Goal: Information Seeking & Learning: Check status

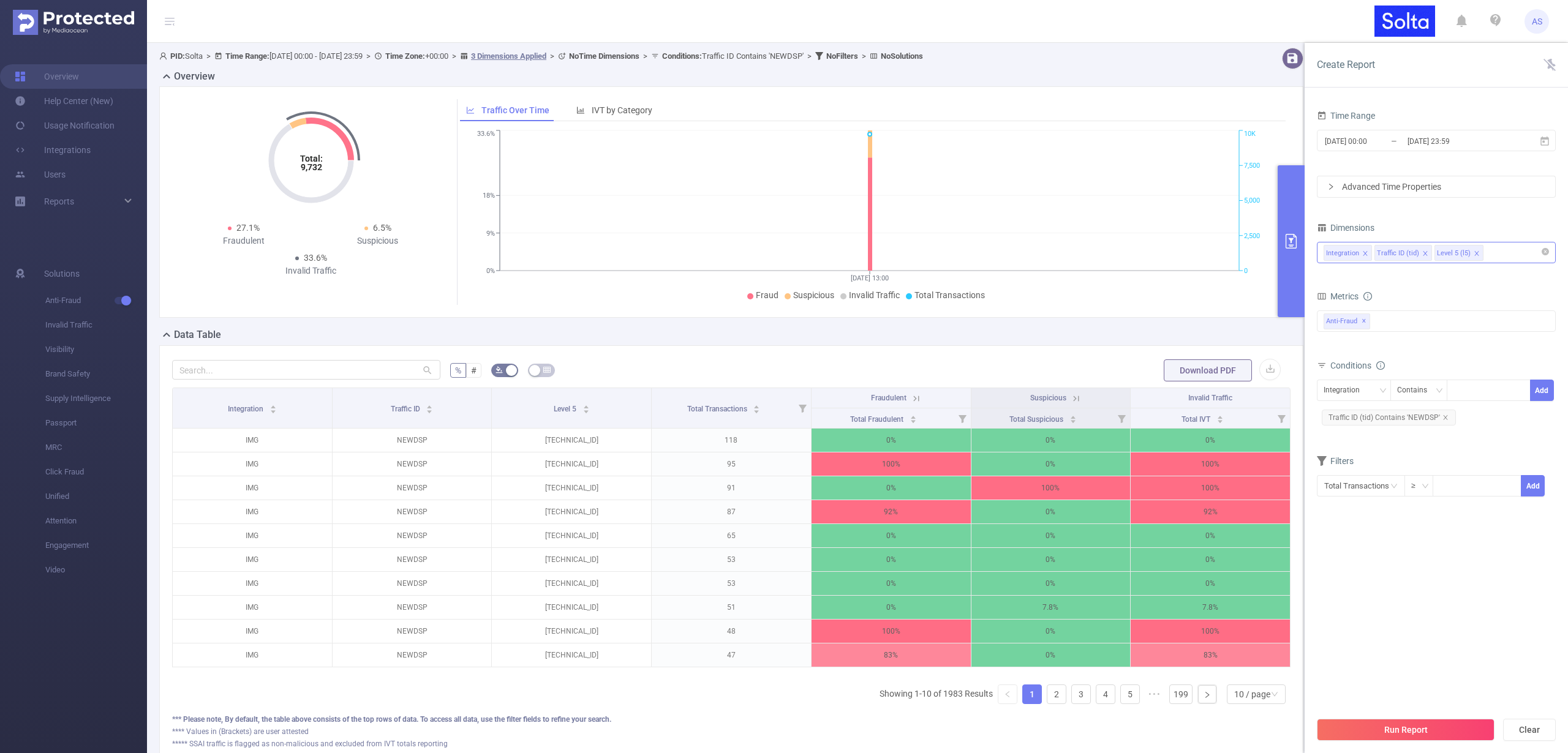
click at [1474, 253] on icon "icon: close" at bounding box center [1477, 253] width 7 height 7
click at [1402, 731] on button "Run Report" at bounding box center [1405, 730] width 178 height 22
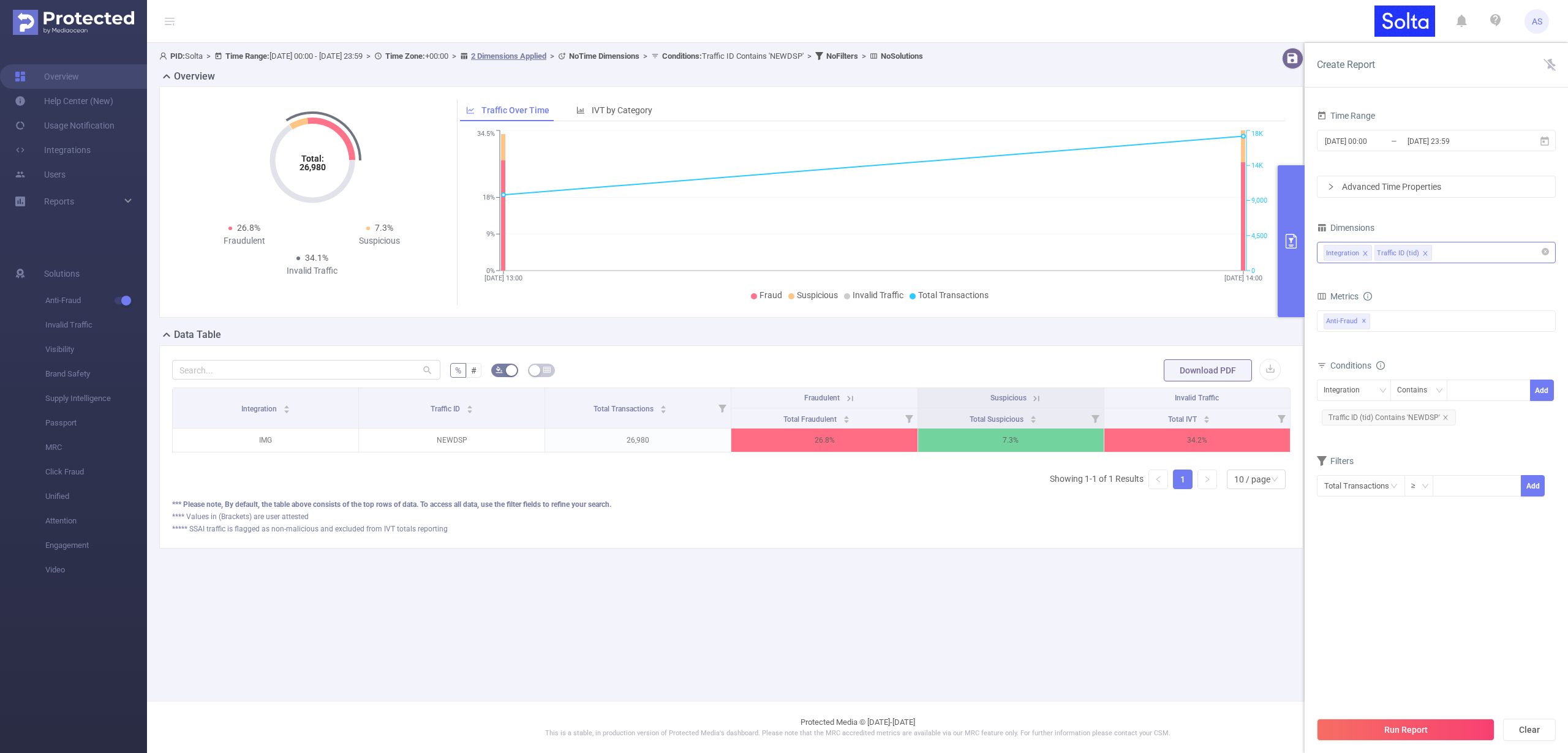
click at [1455, 252] on div "Integration Traffic ID (tid)" at bounding box center [1436, 253] width 225 height 20
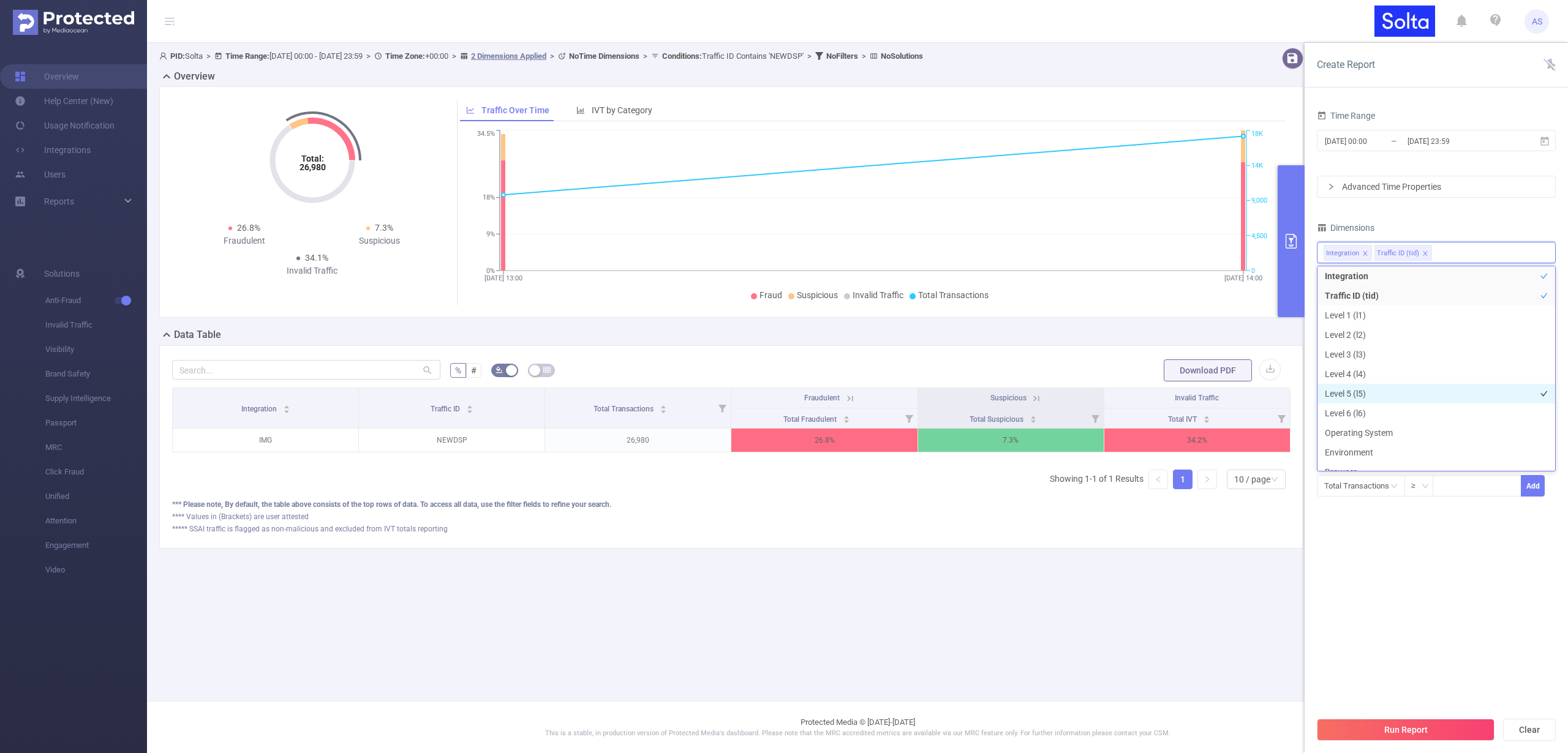
click at [1370, 397] on li "Level 5 (l5)" at bounding box center [1437, 393] width 238 height 20
click at [1409, 736] on button "Run Report" at bounding box center [1405, 730] width 178 height 22
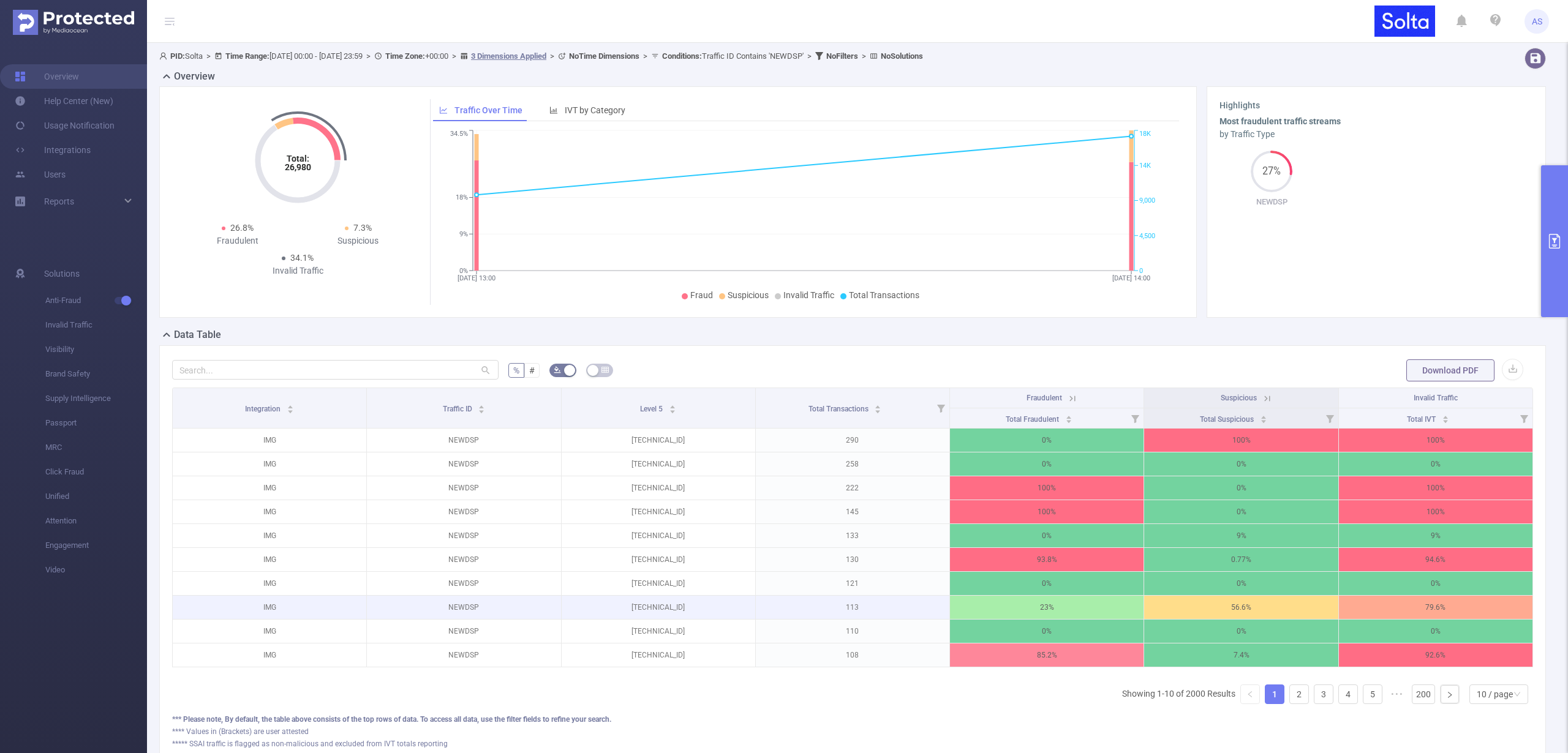
scroll to position [84, 0]
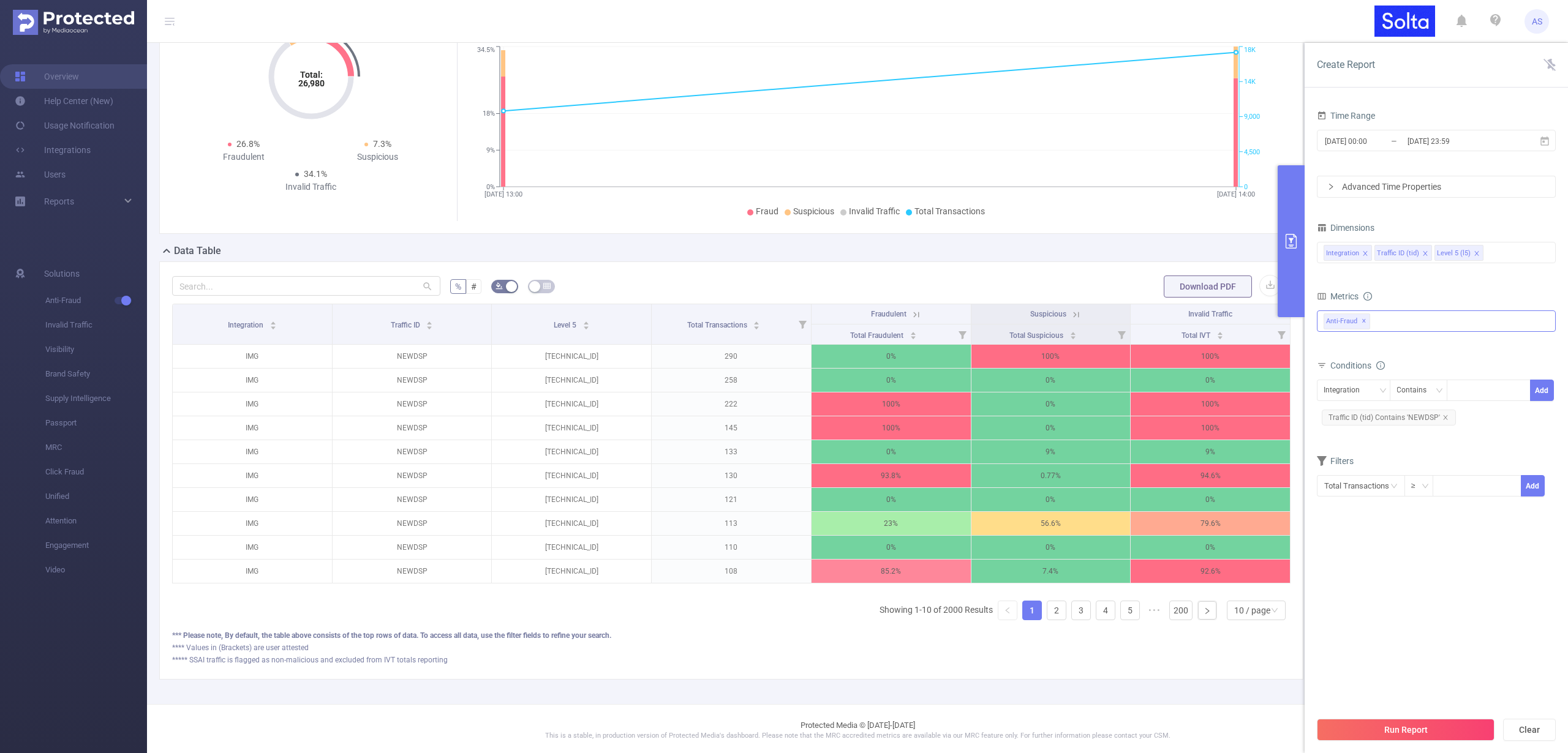
click at [1393, 321] on div "Anti-Fraud Invalid Traffic Anti-Fraud ✕" at bounding box center [1436, 321] width 239 height 21
click at [1338, 346] on span at bounding box center [1337, 348] width 10 height 10
click at [1340, 324] on span at bounding box center [1337, 326] width 10 height 10
click at [1327, 347] on icon "icon: caret-down" at bounding box center [1324, 348] width 7 height 7
click at [1335, 350] on span at bounding box center [1337, 348] width 10 height 10
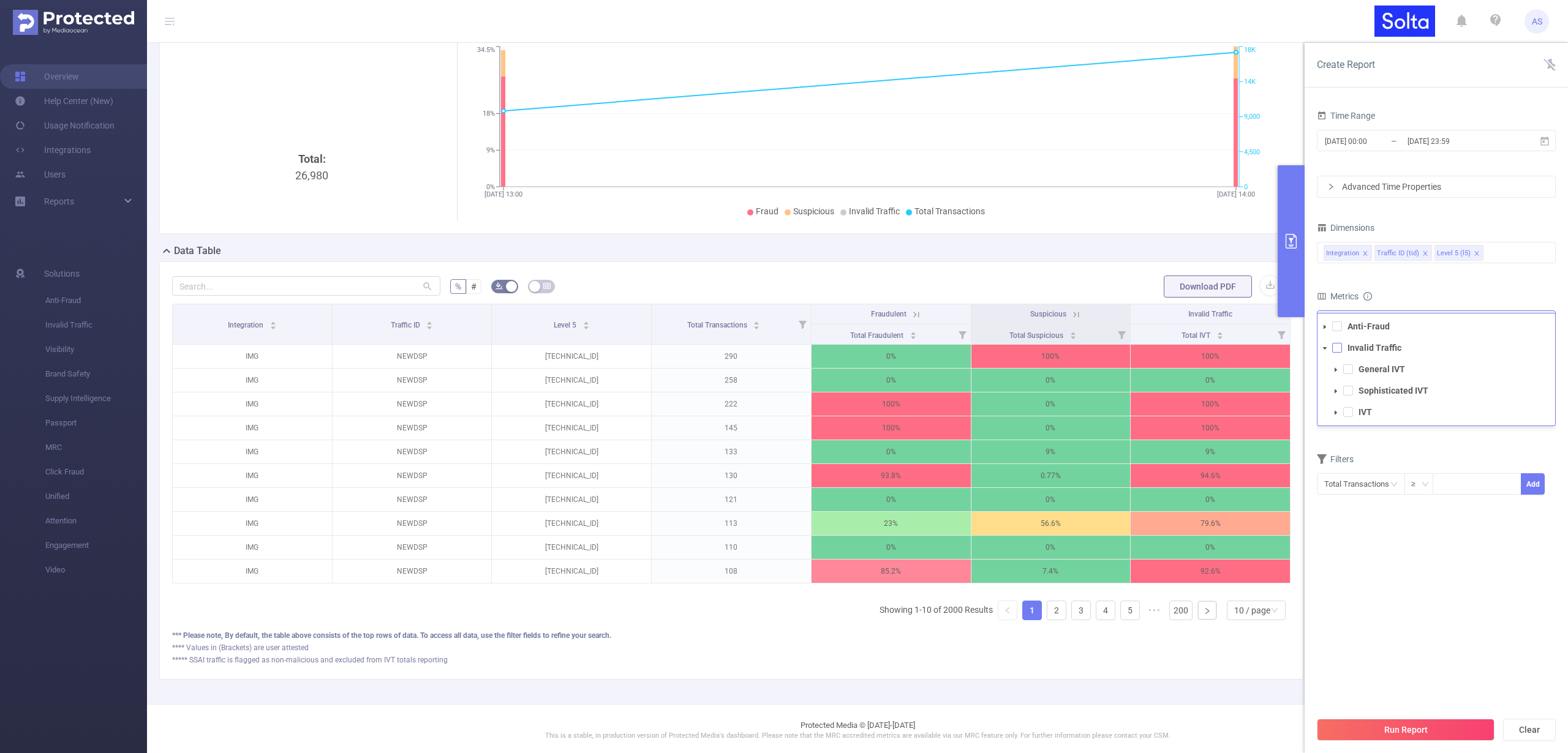
click at [1335, 350] on span at bounding box center [1337, 348] width 10 height 10
click at [1325, 326] on icon "icon: caret-down" at bounding box center [1324, 326] width 3 height 5
click at [1325, 326] on icon "icon: caret-down" at bounding box center [1325, 326] width 5 height 3
click at [1422, 729] on button "Run Report" at bounding box center [1405, 730] width 178 height 22
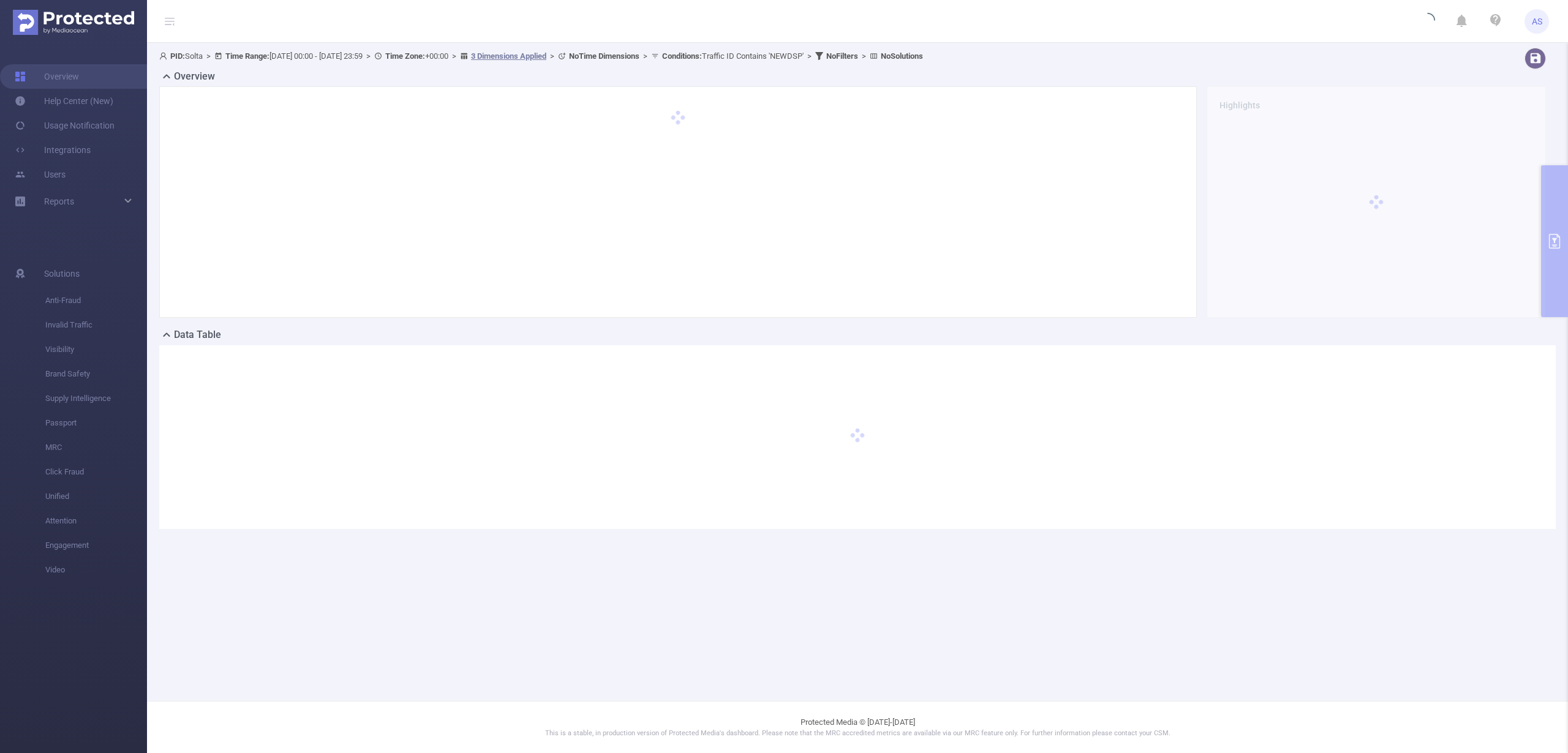
scroll to position [0, 0]
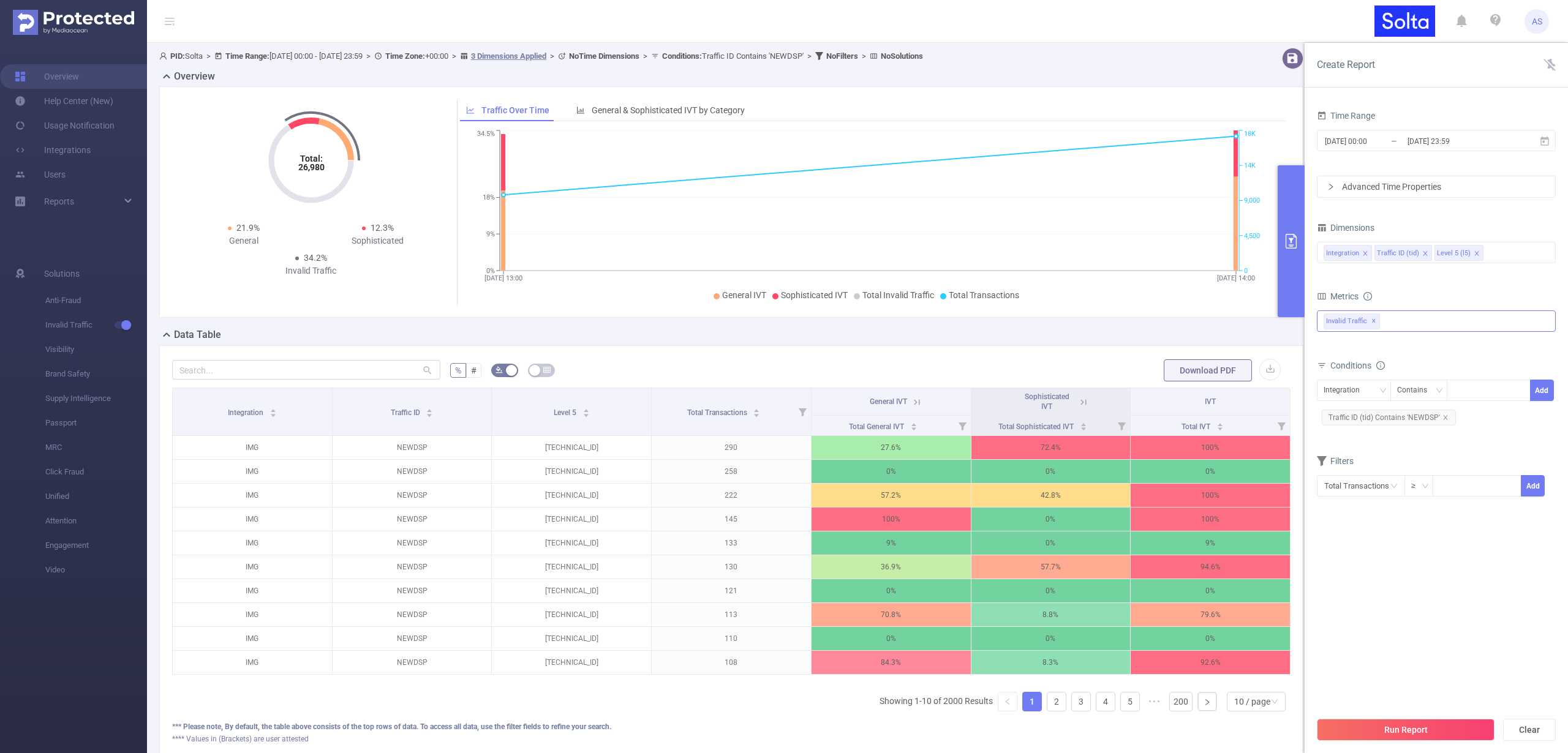
click at [1393, 319] on div "Anti-Fraud Invalid Traffic General IVT Sophisticated IVT IVT Invalid Traffic ✕" at bounding box center [1436, 321] width 239 height 21
click at [1340, 329] on span at bounding box center [1337, 326] width 10 height 10
click at [1402, 730] on button "Run Report" at bounding box center [1405, 730] width 178 height 22
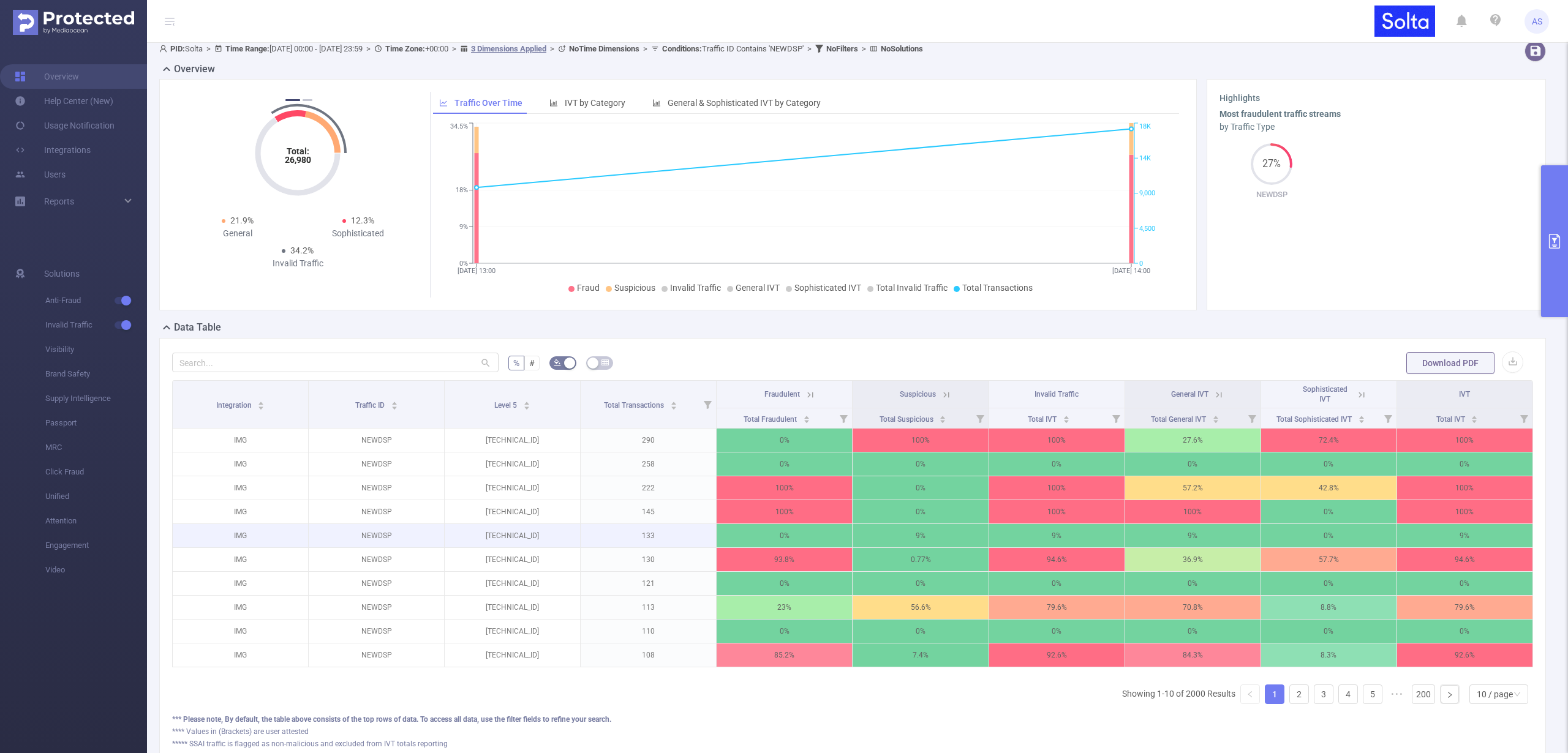
scroll to position [19, 0]
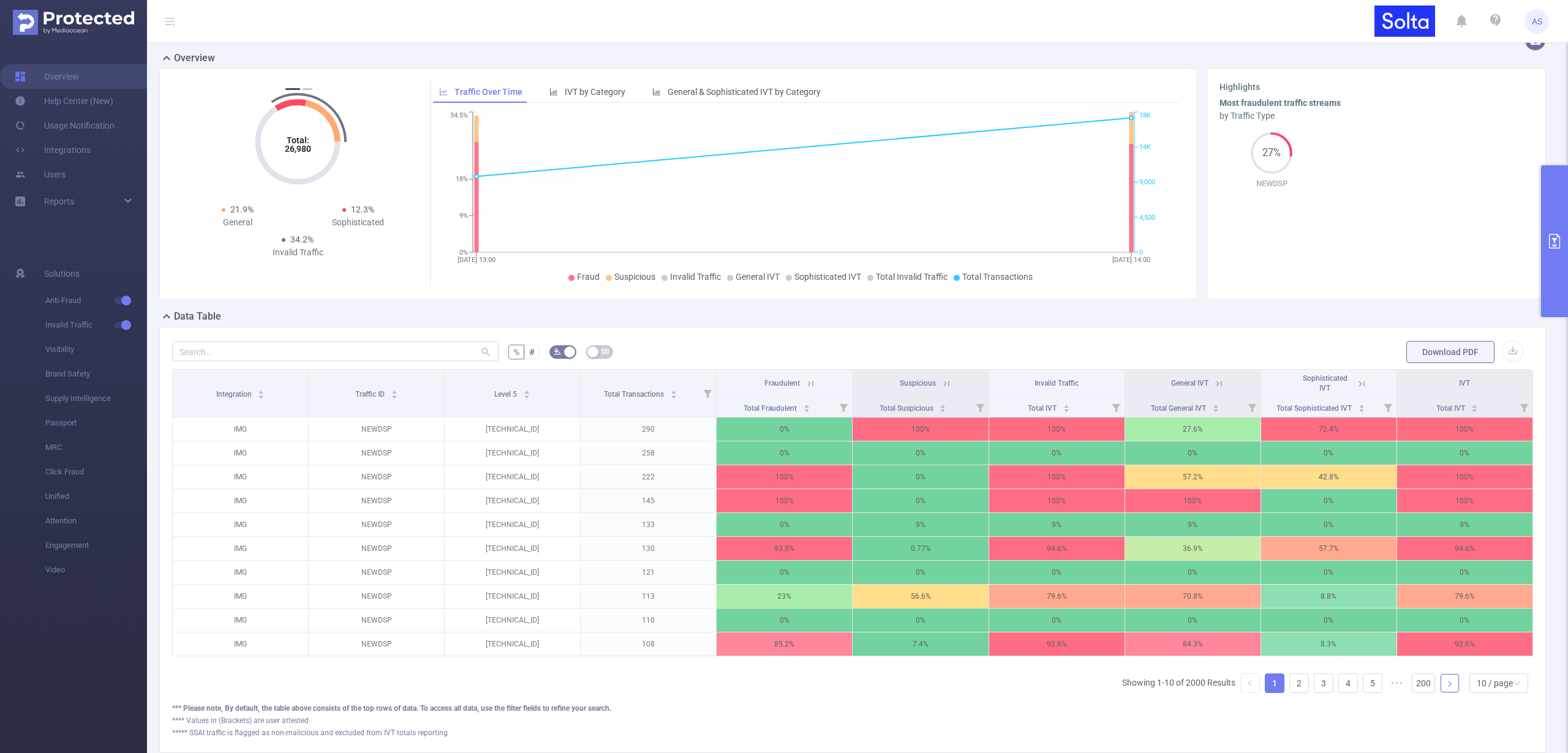
click at [1446, 688] on icon "icon: right" at bounding box center [1450, 684] width 7 height 7
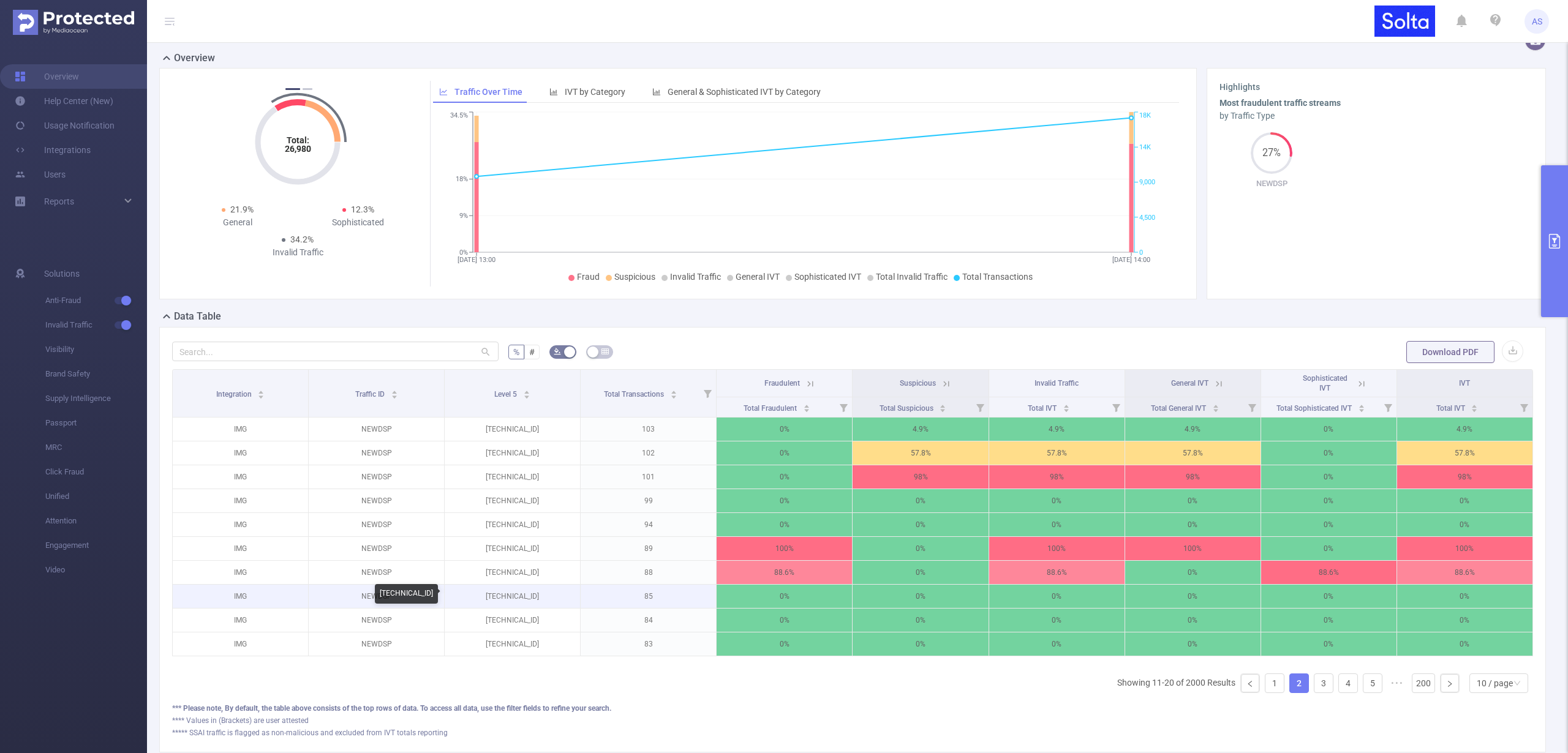
click at [512, 597] on p "[TECHNICAL_ID]" at bounding box center [512, 596] width 136 height 23
click at [1315, 688] on link "3" at bounding box center [1324, 683] width 19 height 19
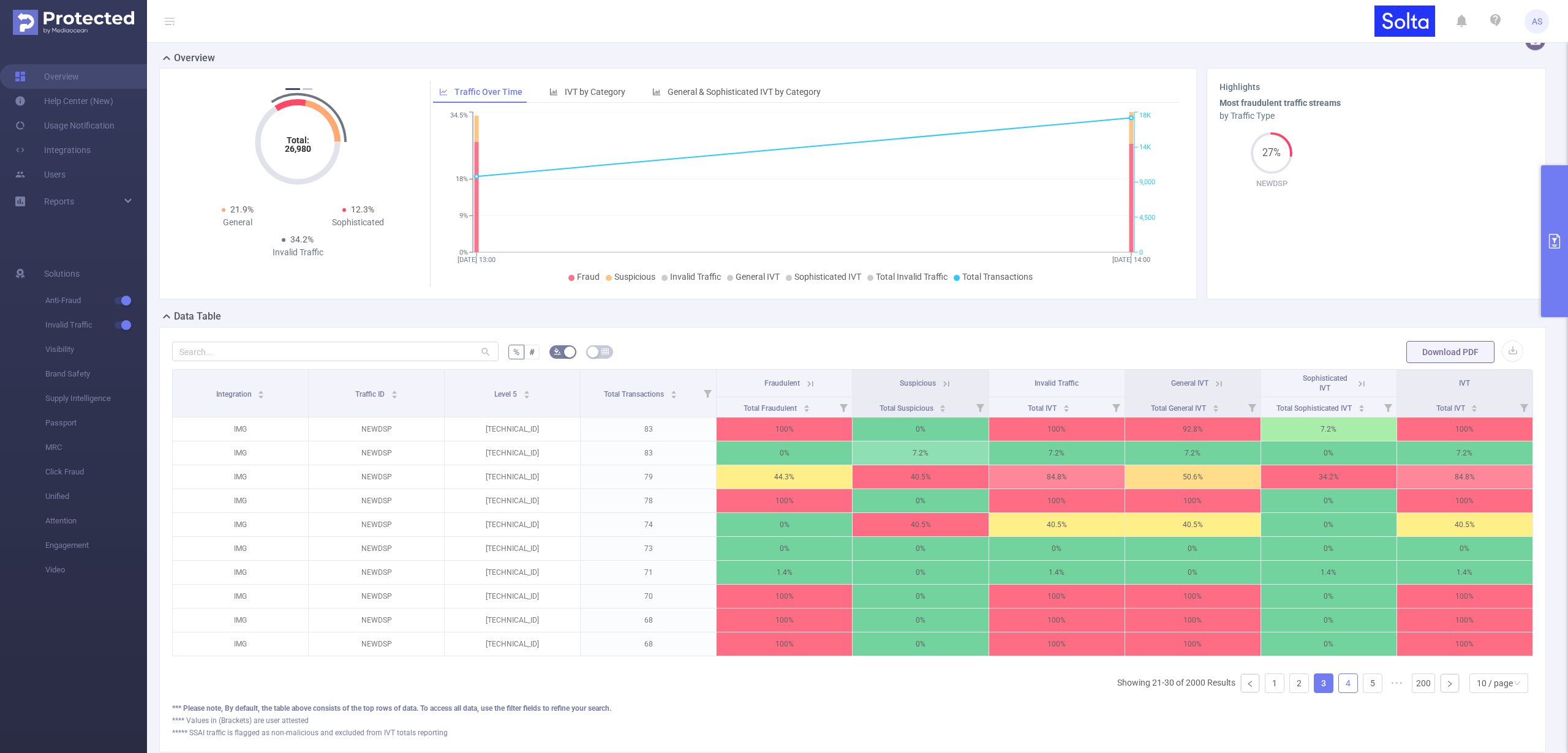
click at [1339, 688] on link "4" at bounding box center [1349, 683] width 19 height 19
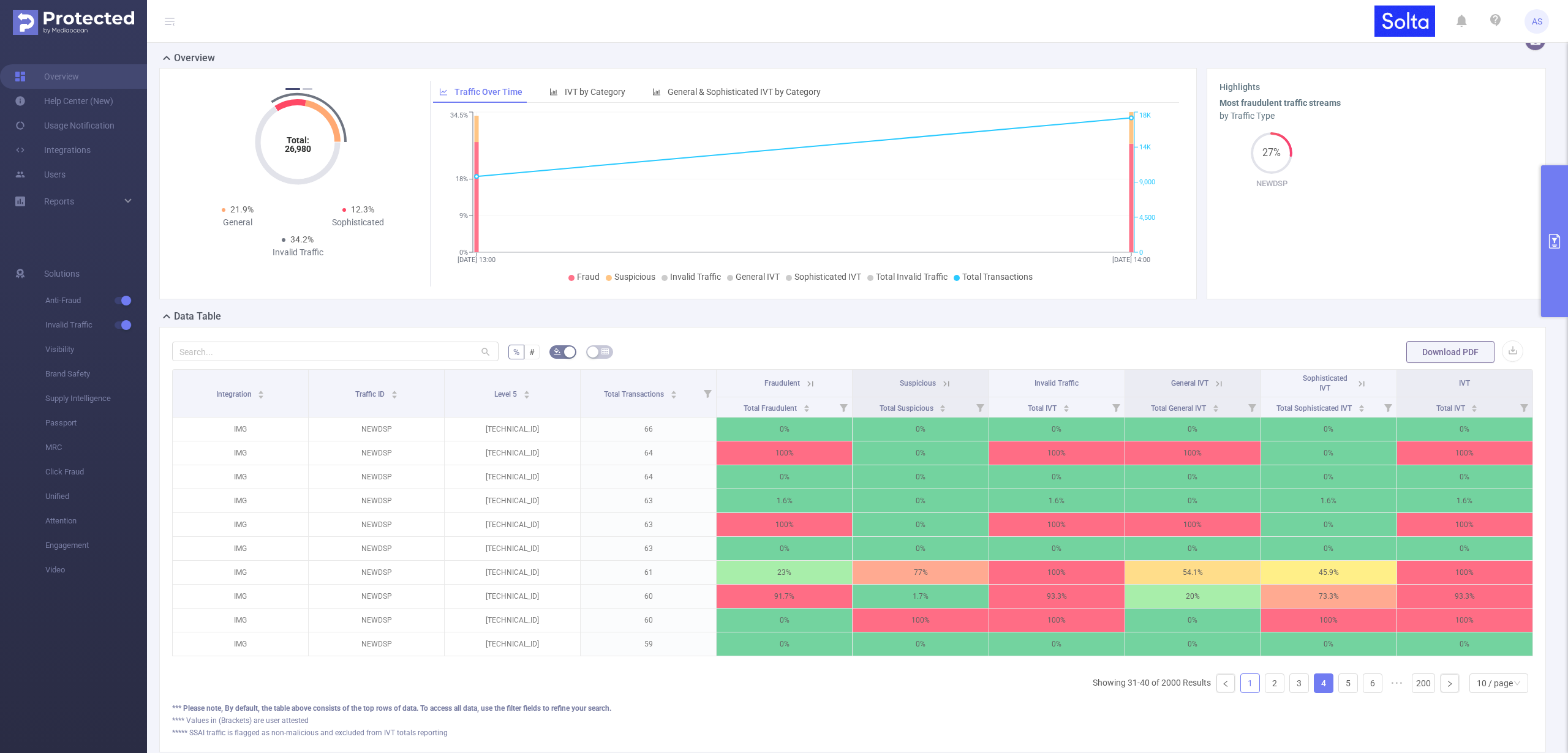
click at [1243, 690] on link "1" at bounding box center [1250, 683] width 19 height 19
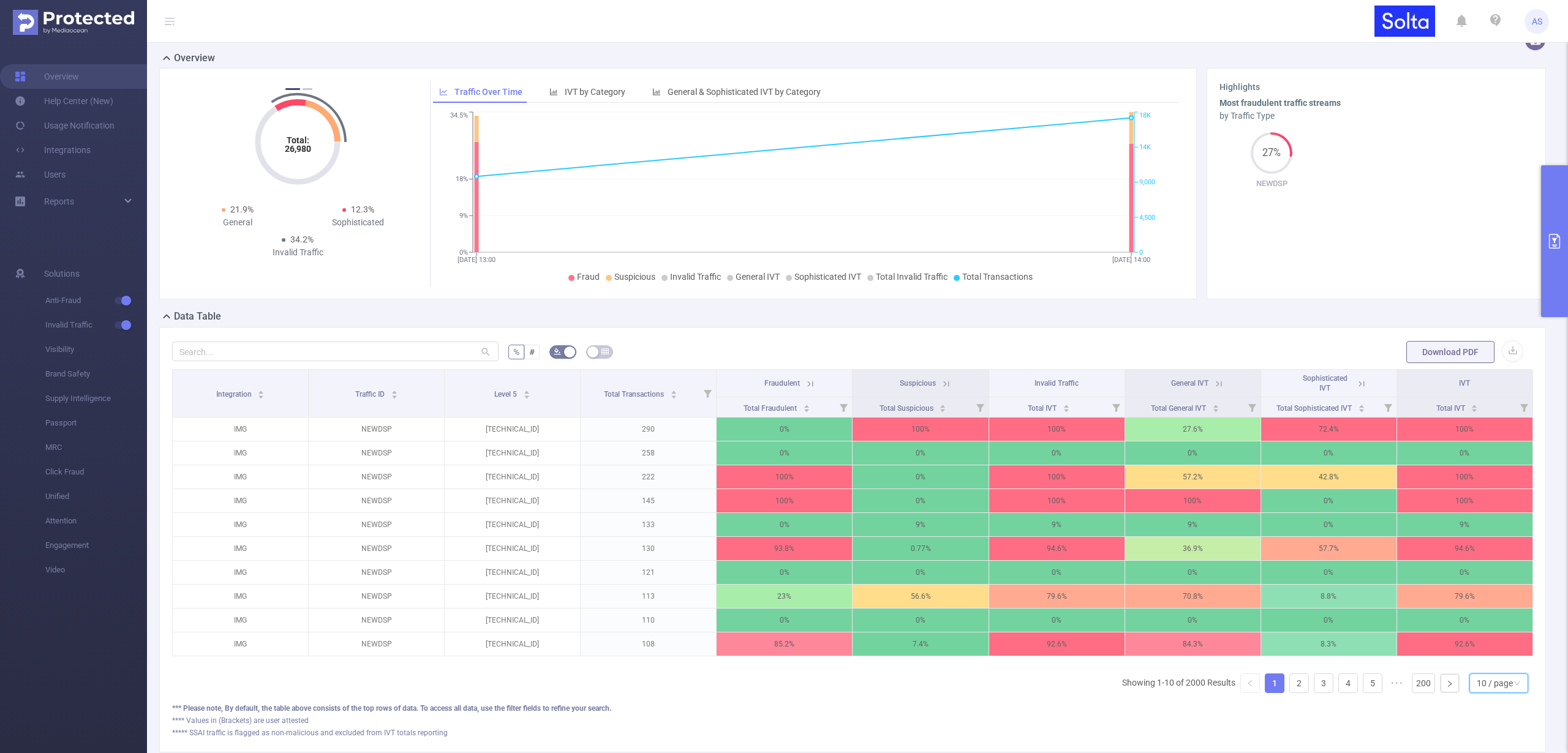
click at [1479, 692] on div "10 / page" at bounding box center [1495, 683] width 36 height 19
click at [1479, 669] on li "50 / page" at bounding box center [1489, 670] width 59 height 20
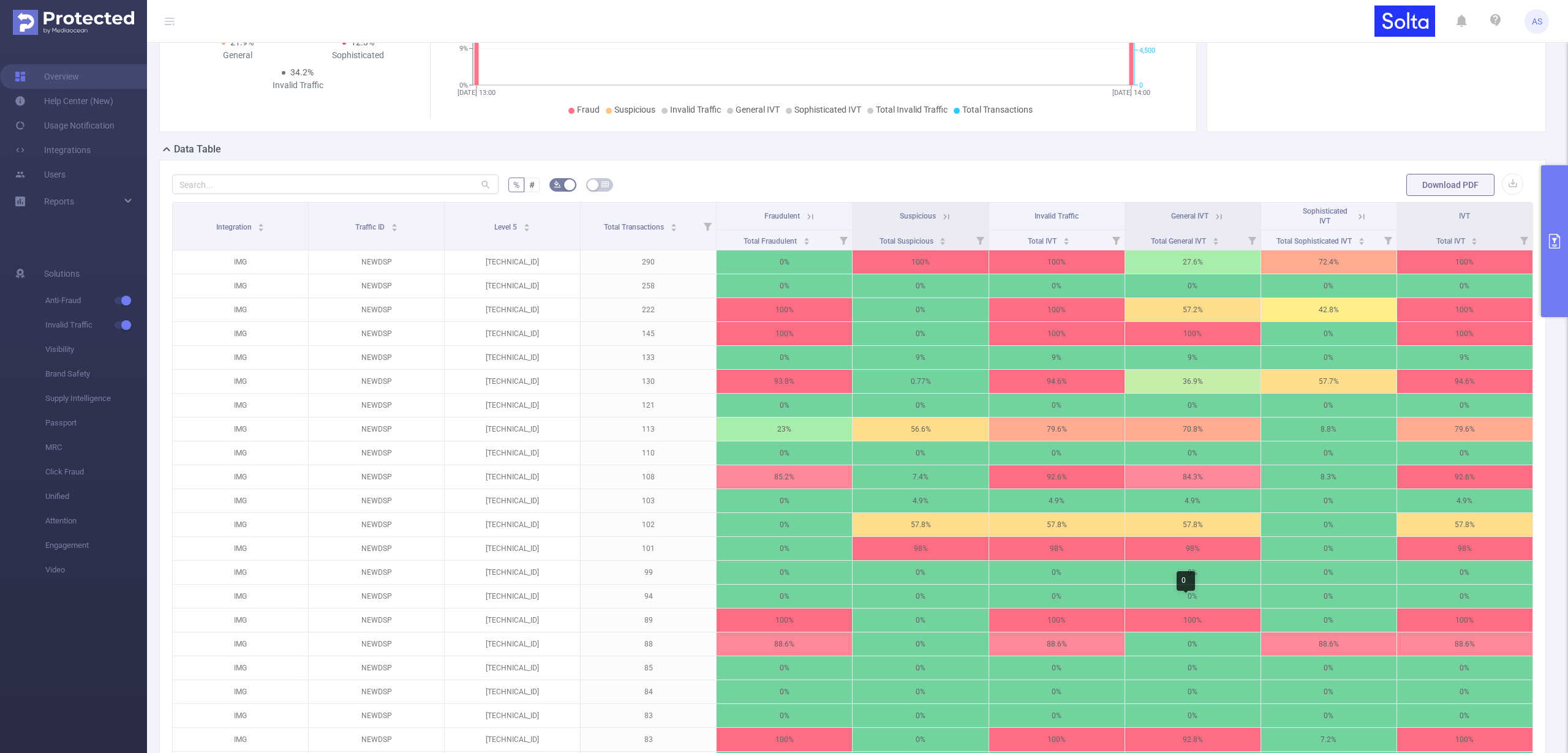
scroll to position [31, 0]
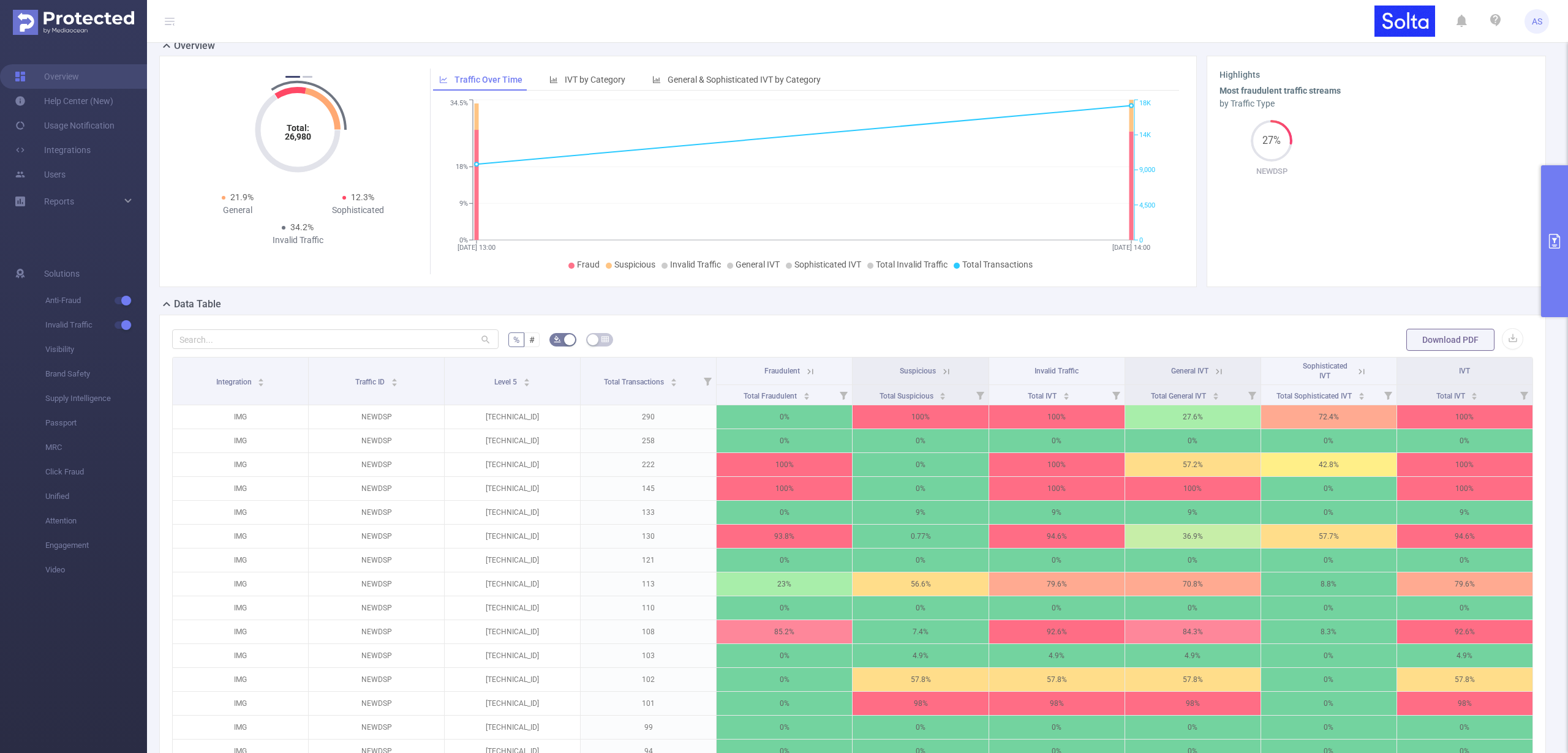
click at [804, 372] on icon at bounding box center [810, 372] width 11 height 11
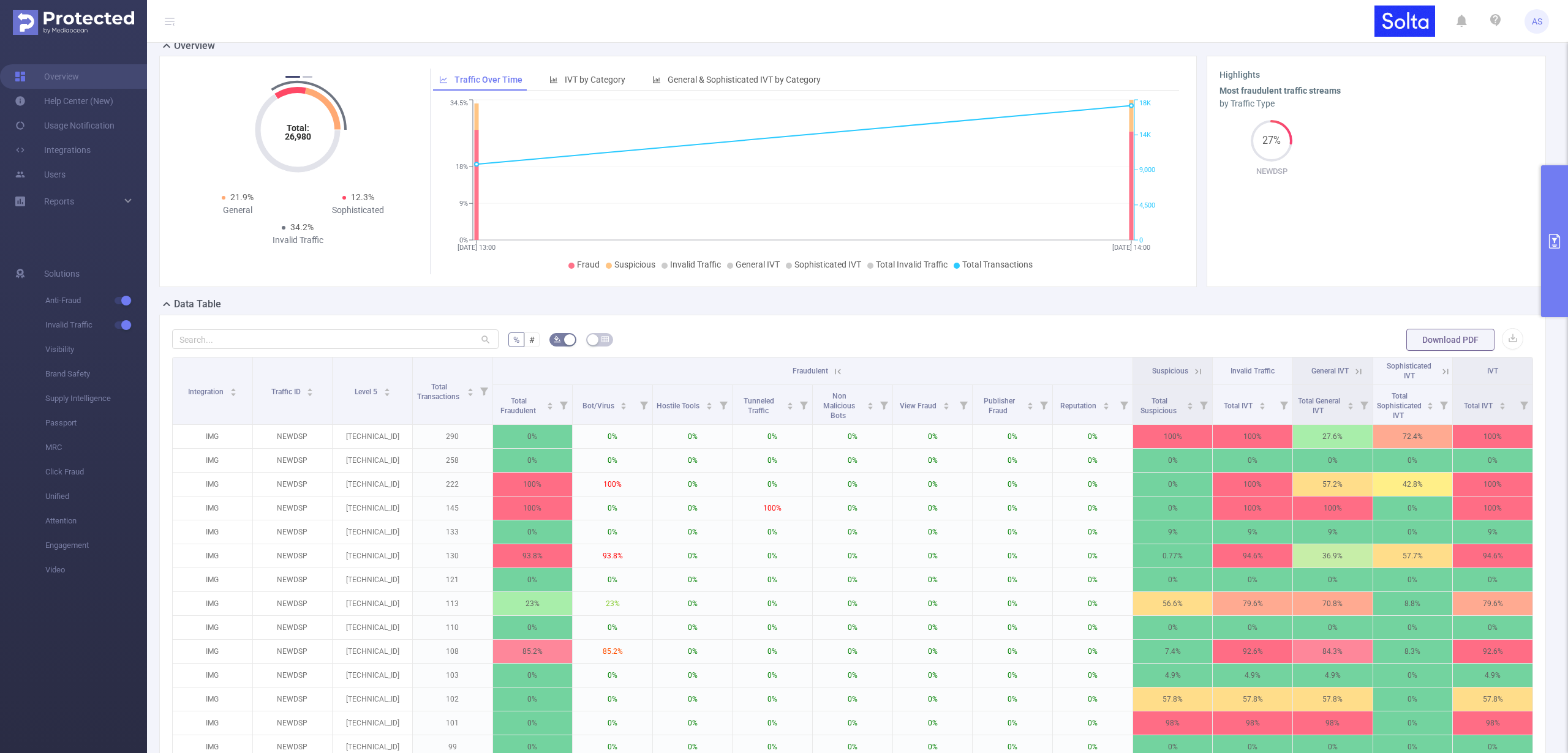
click at [833, 367] on icon at bounding box center [838, 372] width 11 height 11
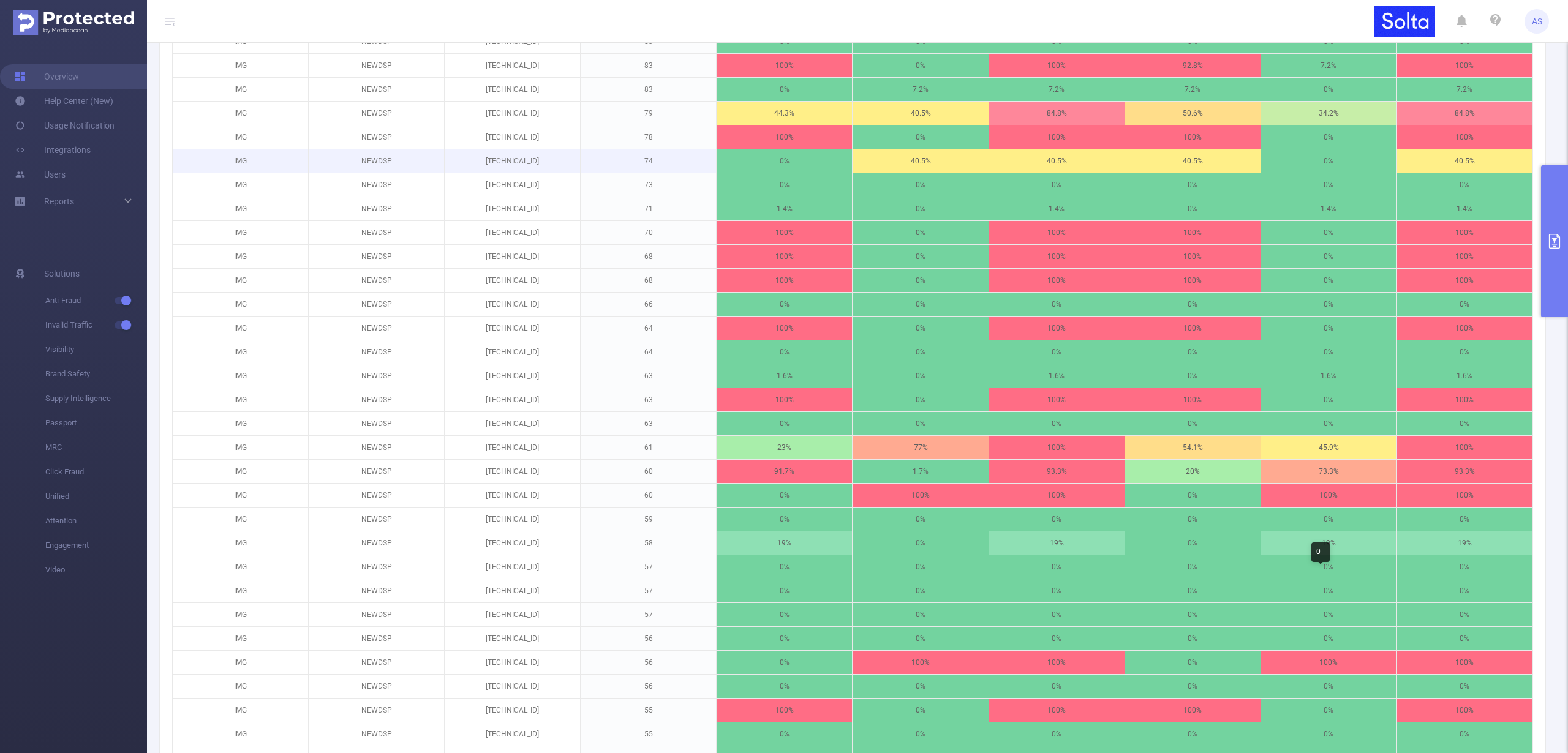
scroll to position [1058, 0]
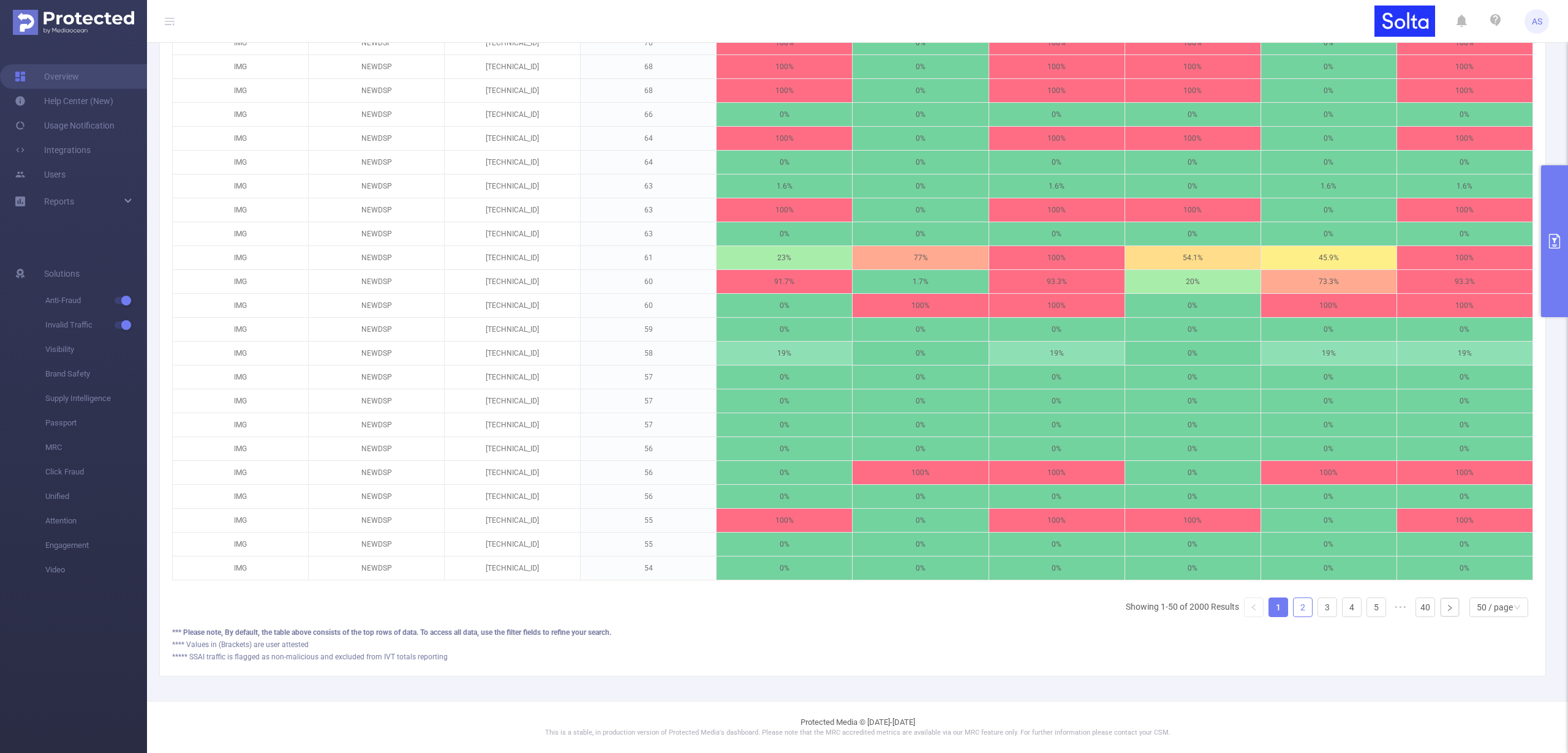
click at [1295, 611] on link "2" at bounding box center [1303, 608] width 19 height 19
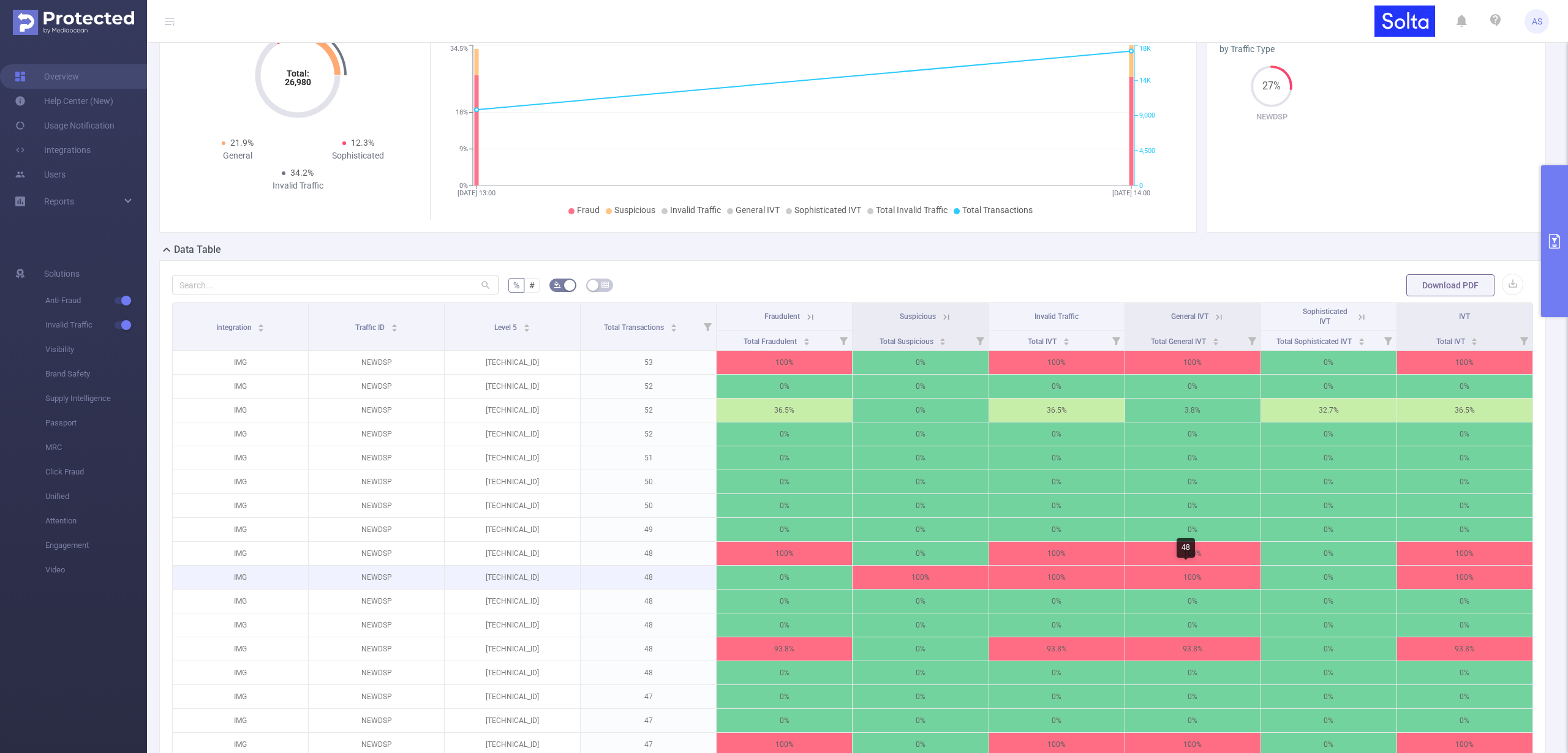
scroll to position [0, 0]
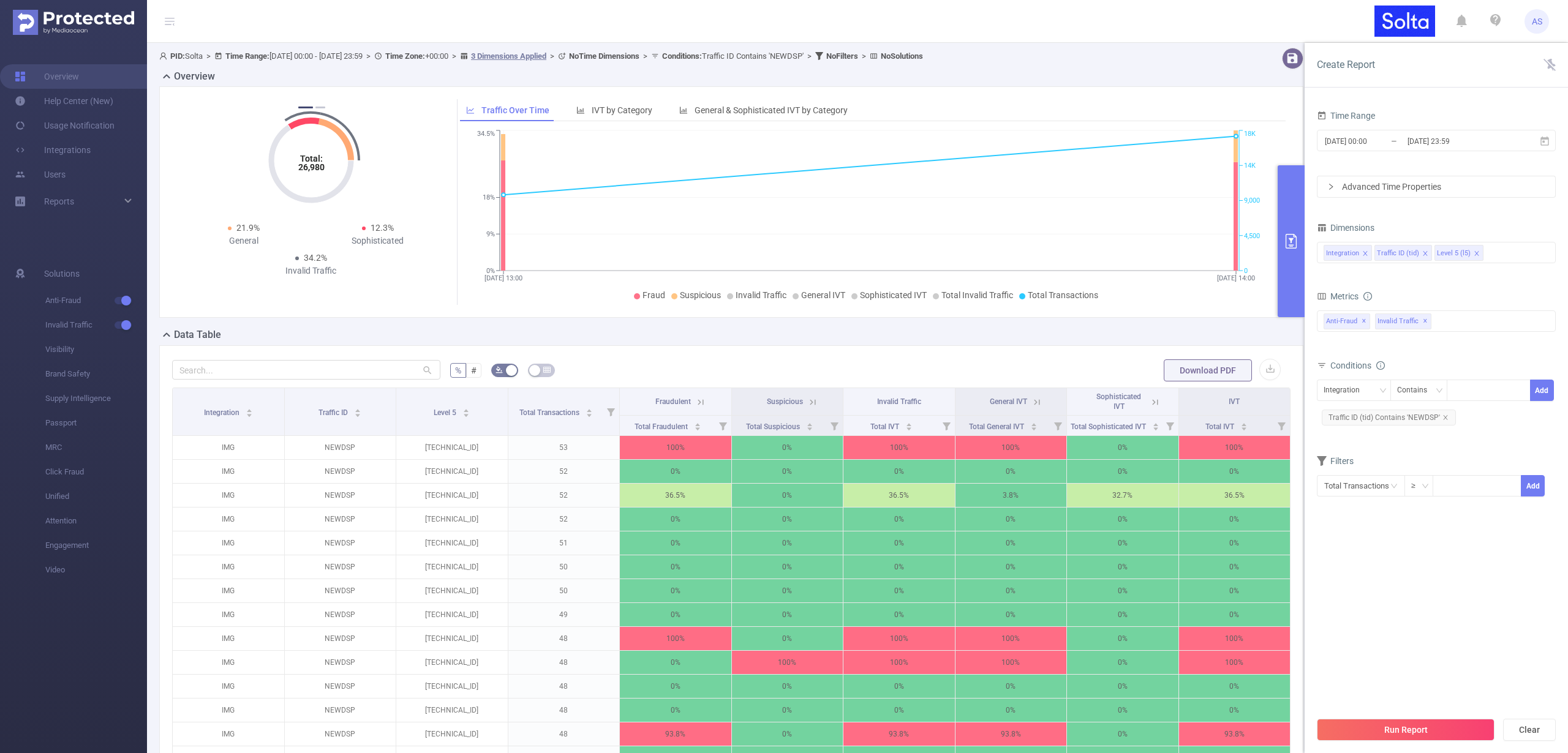
click at [1476, 250] on icon "icon: close" at bounding box center [1477, 253] width 7 height 7
click at [1468, 254] on div "Integration Traffic ID (tid)" at bounding box center [1436, 253] width 225 height 20
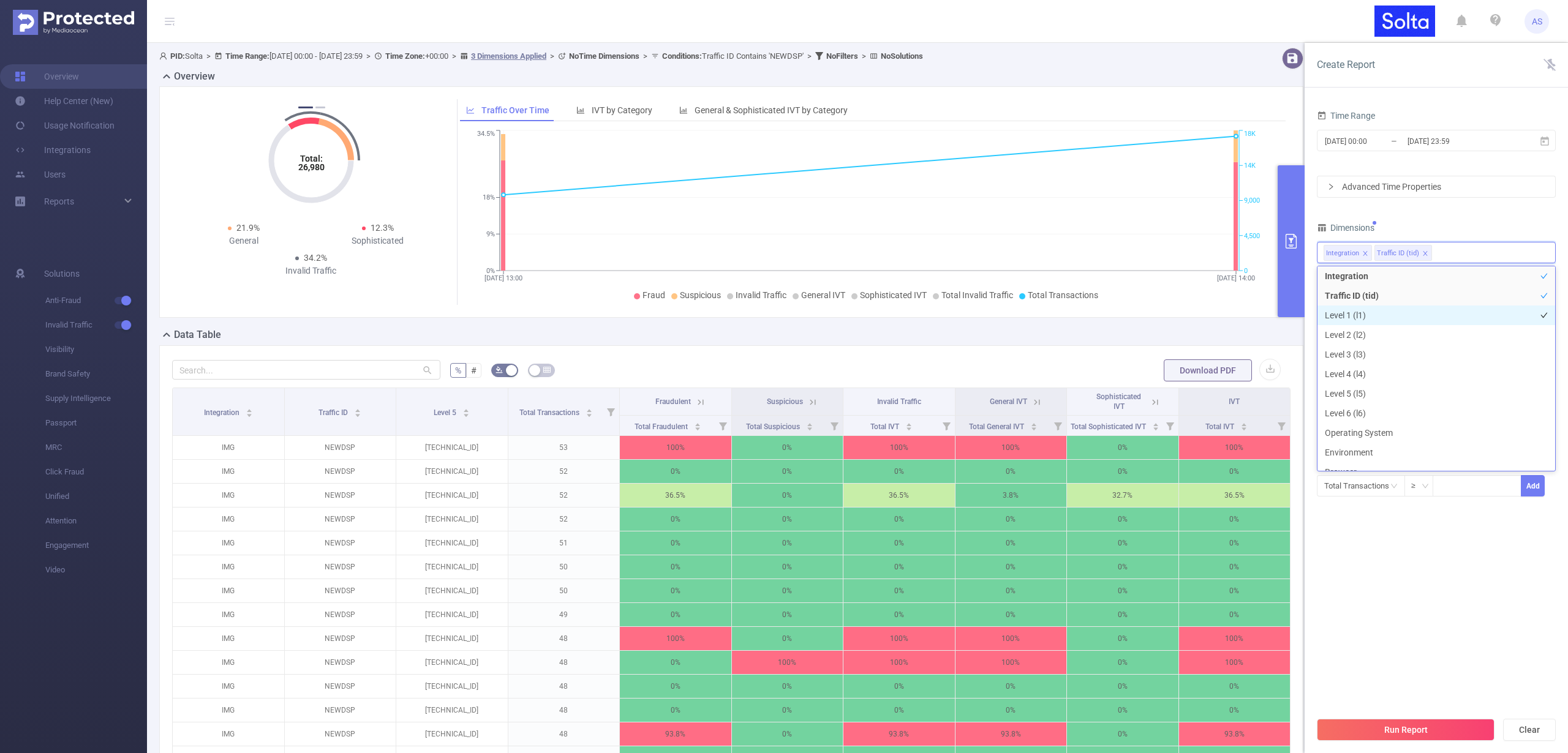
click at [1347, 311] on li "Level 1 (l1)" at bounding box center [1437, 315] width 238 height 20
click at [1389, 730] on button "Run Report" at bounding box center [1405, 730] width 178 height 22
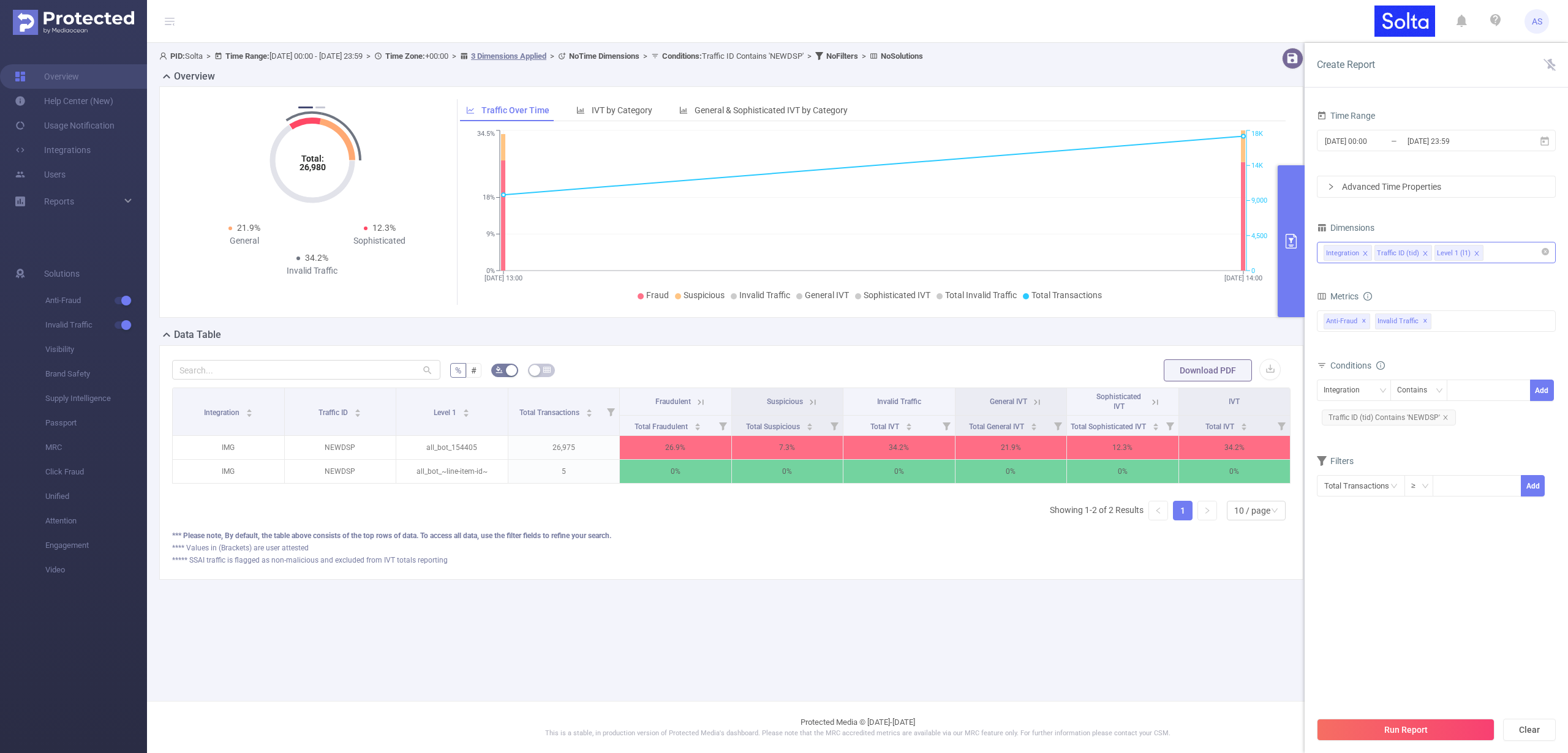
click at [1499, 258] on div "Integration Traffic ID (tid) Level 1 (l1)" at bounding box center [1436, 253] width 225 height 20
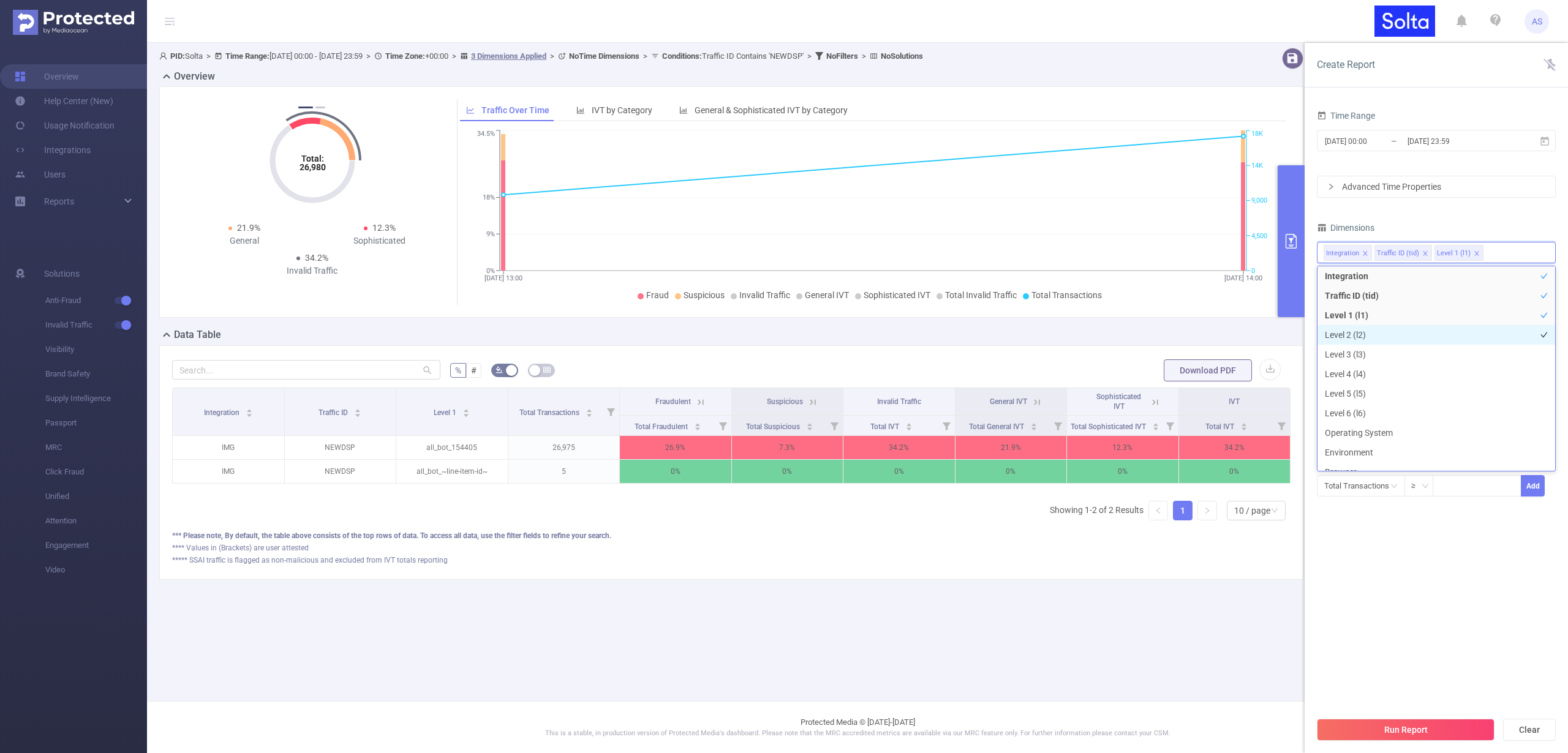
click at [1348, 335] on li "Level 2 (l2)" at bounding box center [1437, 335] width 238 height 20
click at [1391, 730] on button "Run Report" at bounding box center [1405, 730] width 178 height 22
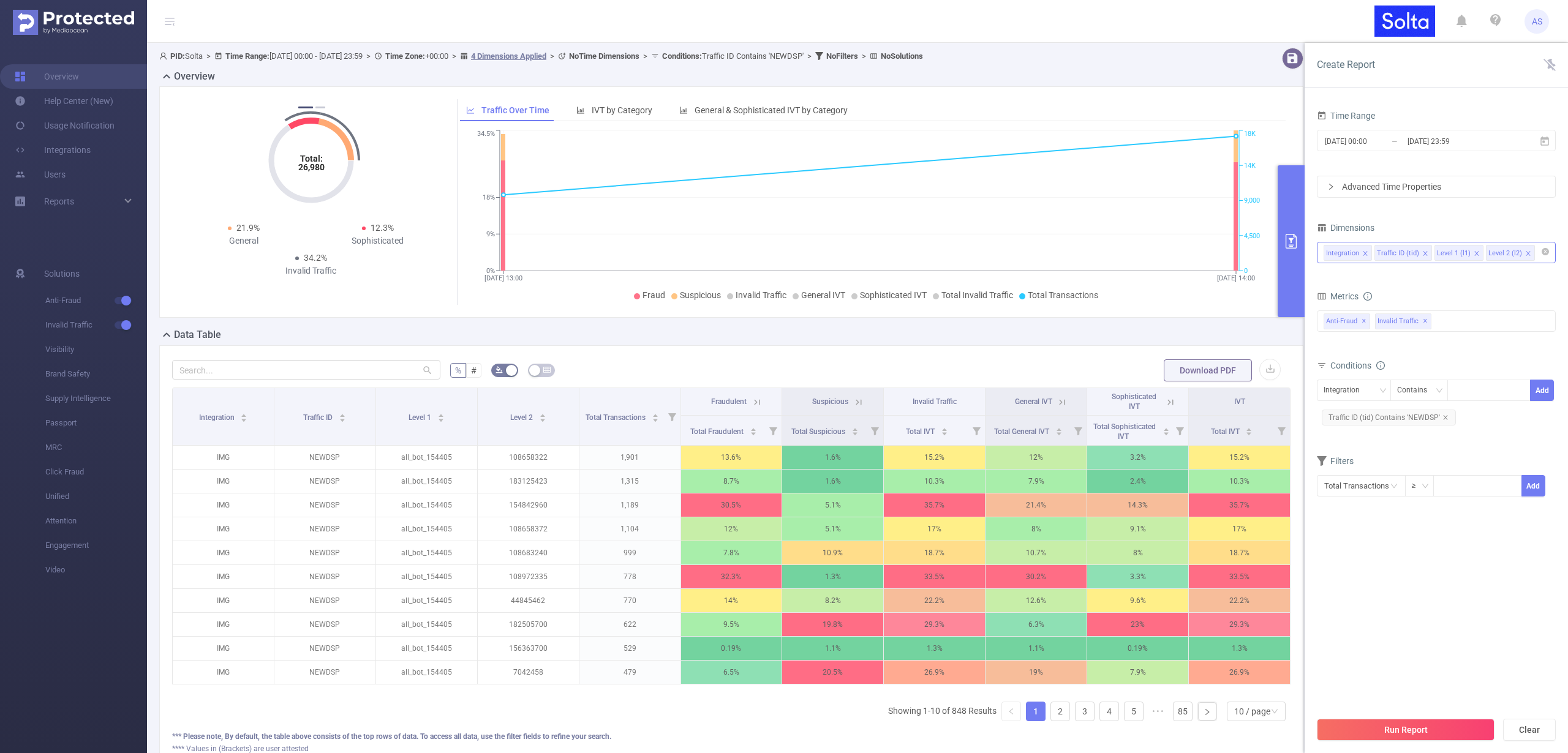
click at [1541, 258] on div "Integration Traffic ID (tid) Level 1 (l1) Level 2 (l2)" at bounding box center [1436, 253] width 225 height 20
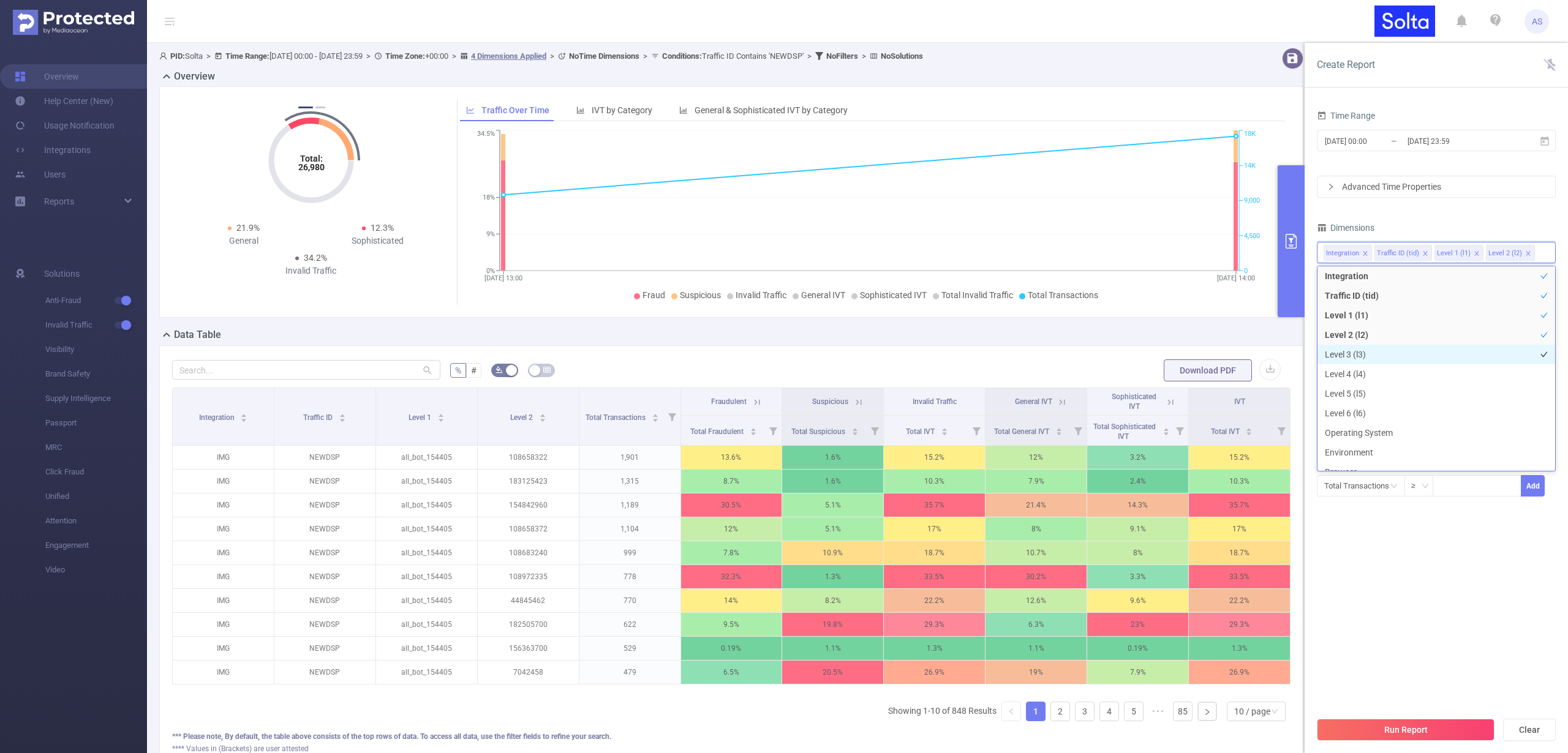
click at [1366, 351] on li "Level 3 (l3)" at bounding box center [1437, 354] width 238 height 20
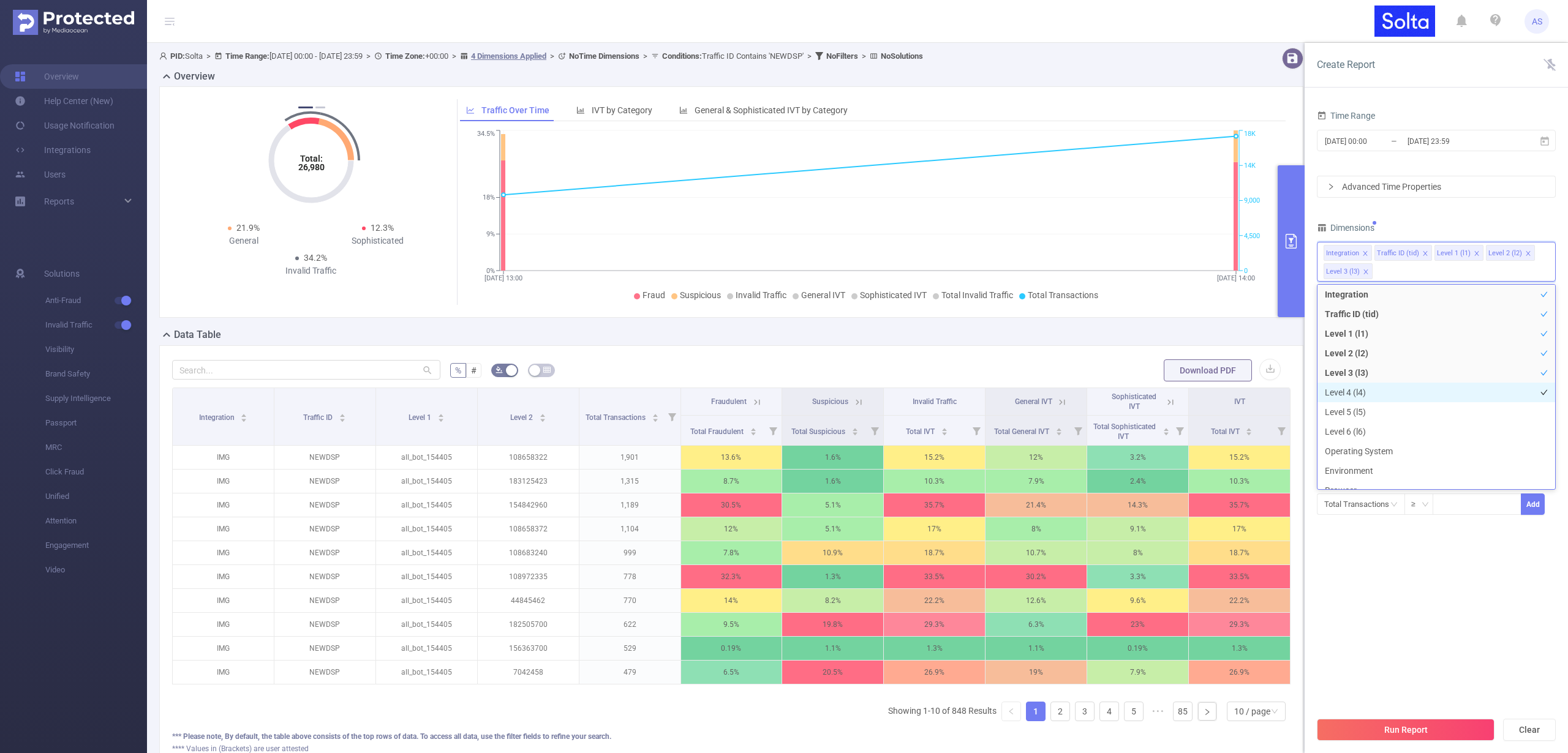
click at [1347, 391] on li "Level 4 (l4)" at bounding box center [1437, 392] width 238 height 20
click at [1343, 415] on li "Level 5 (l5)" at bounding box center [1437, 412] width 238 height 20
click at [1340, 429] on li "Level 6 (l6)" at bounding box center [1437, 431] width 238 height 20
click at [1342, 419] on li "Level 6 (l6)" at bounding box center [1437, 420] width 238 height 20
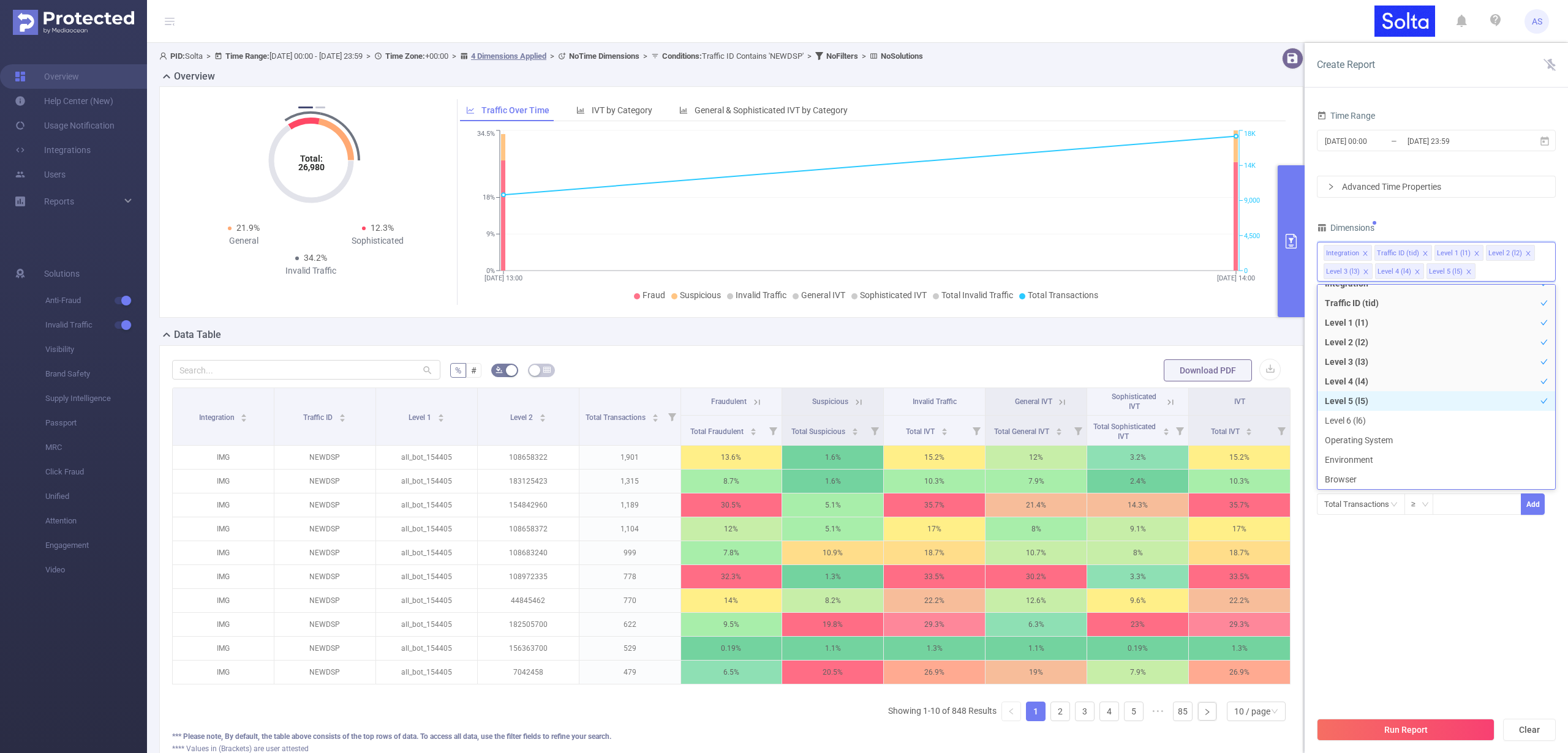
click at [1347, 395] on li "Level 5 (l5)" at bounding box center [1437, 401] width 238 height 20
click at [1397, 724] on button "Run Report" at bounding box center [1405, 730] width 178 height 22
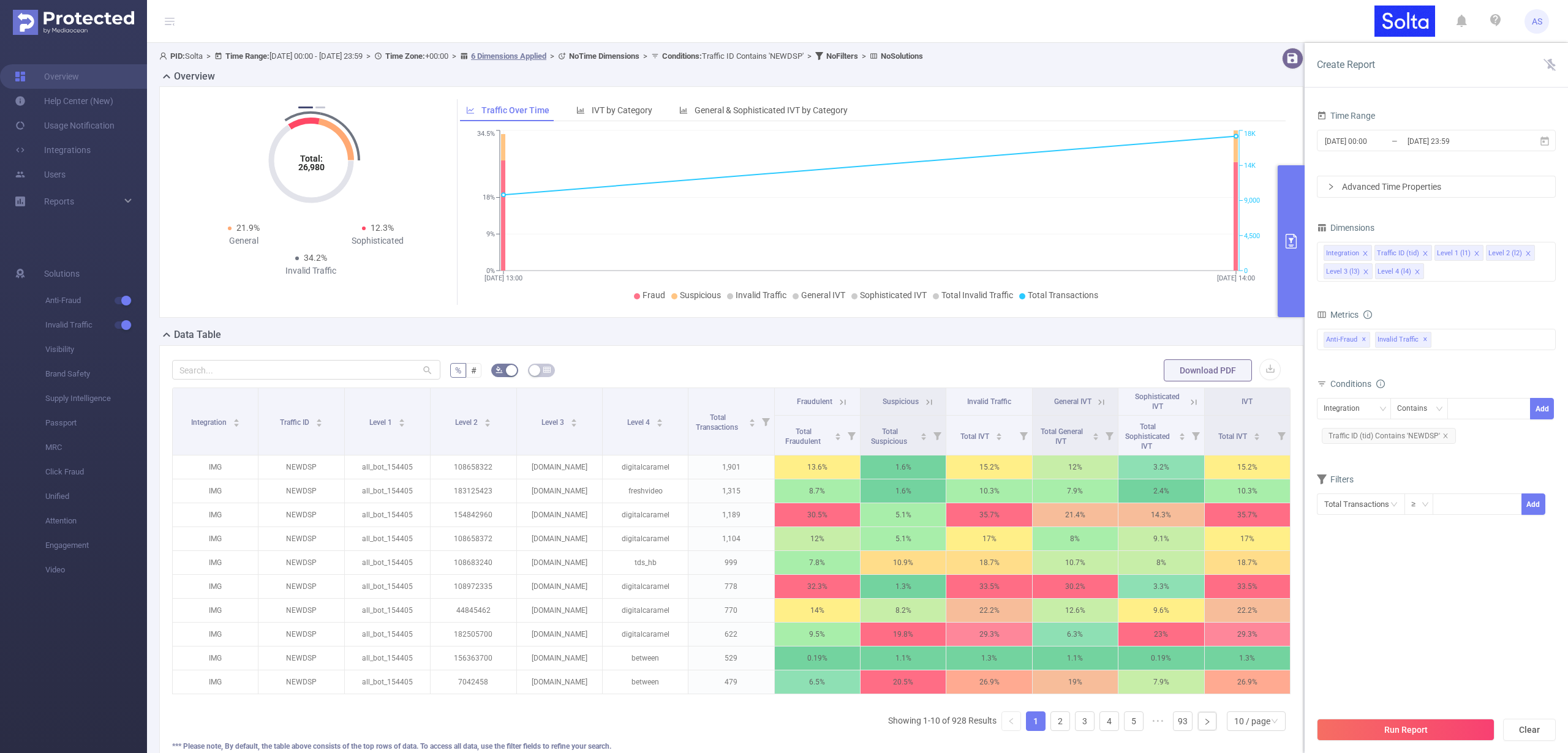
click at [1363, 271] on icon "icon: close" at bounding box center [1366, 271] width 7 height 7
click at [1526, 254] on icon "icon: close" at bounding box center [1528, 253] width 7 height 7
click at [1385, 729] on button "Run Report" at bounding box center [1405, 730] width 178 height 22
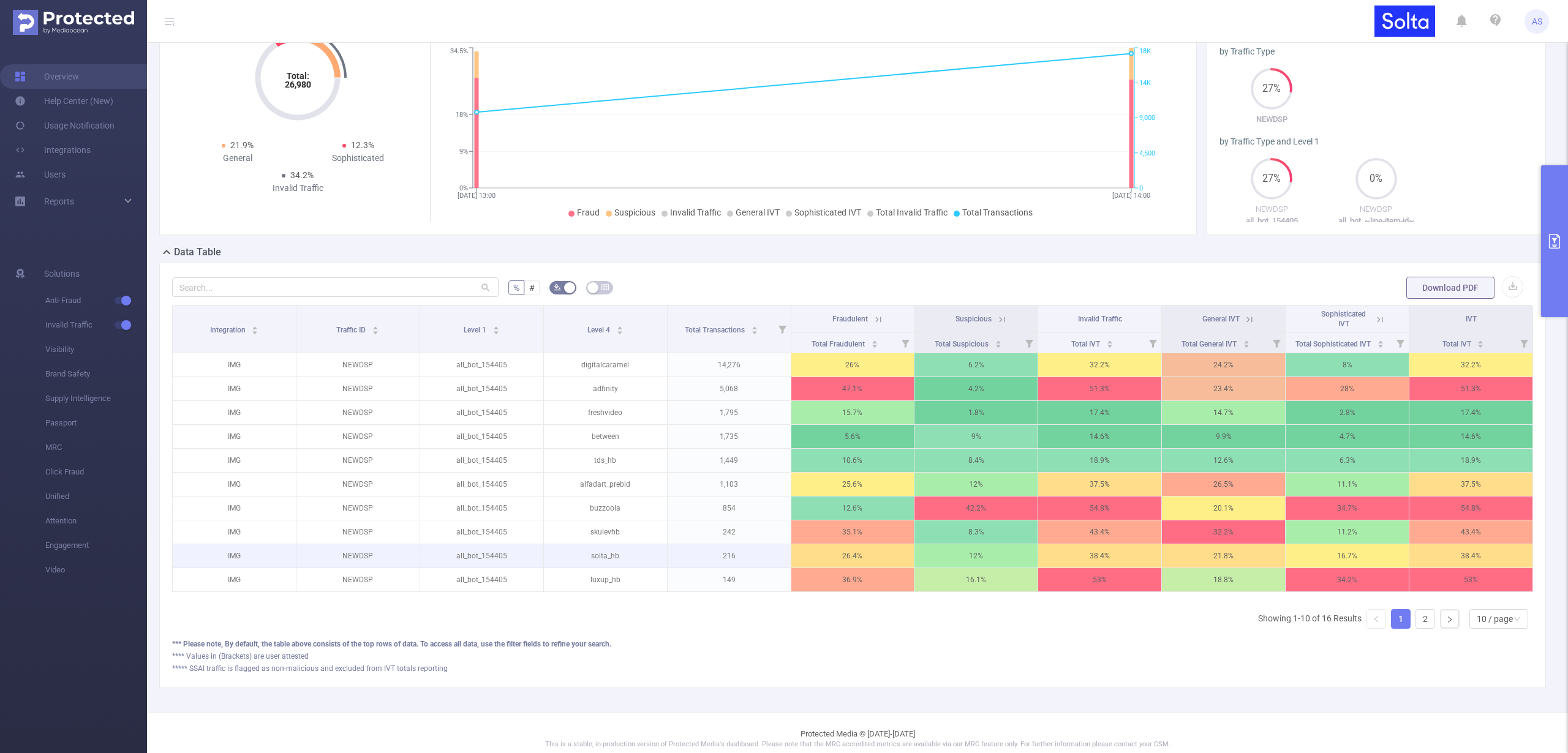
scroll to position [103, 0]
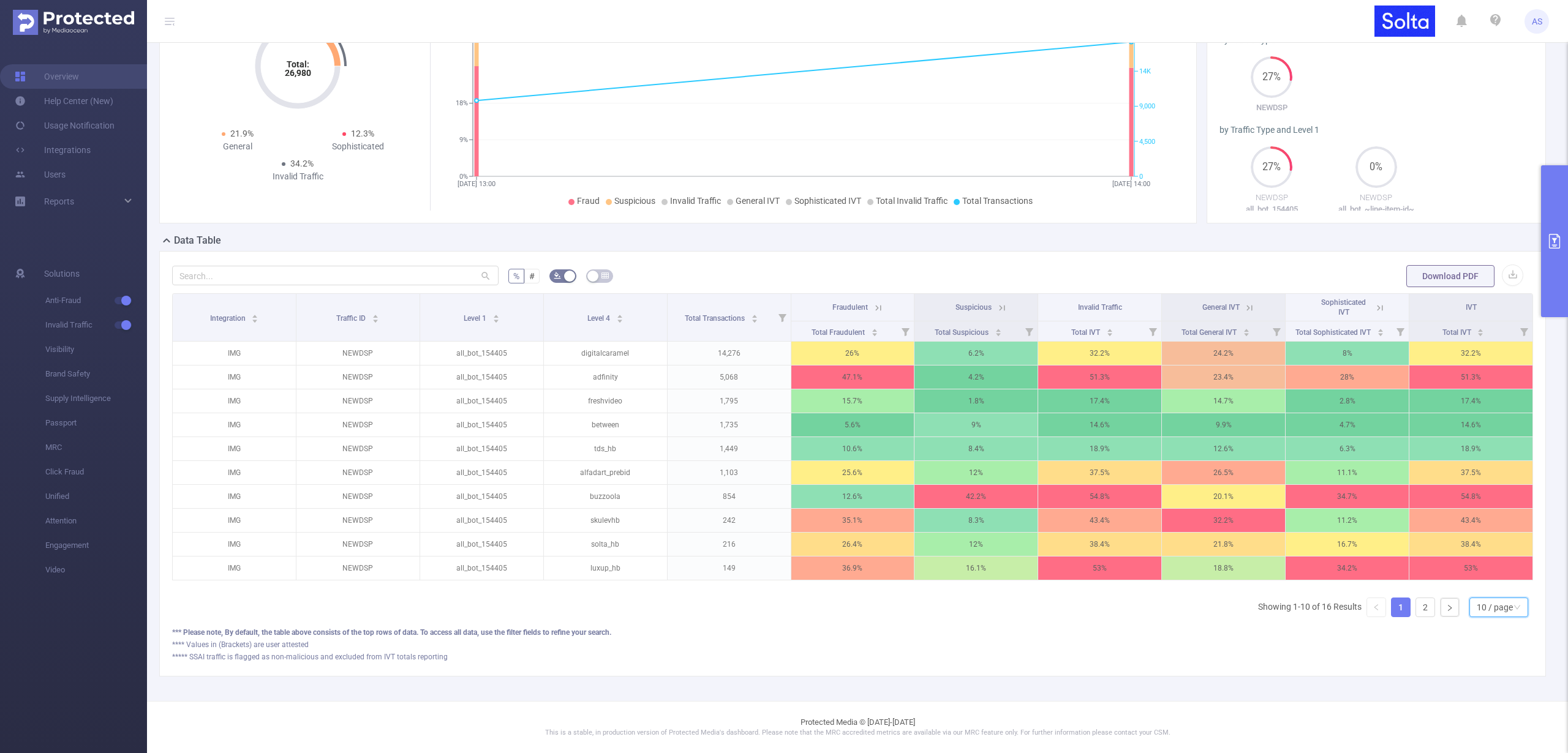
click at [1492, 604] on div "10 / page" at bounding box center [1495, 608] width 36 height 19
click at [1491, 585] on li "50 / page" at bounding box center [1489, 594] width 59 height 20
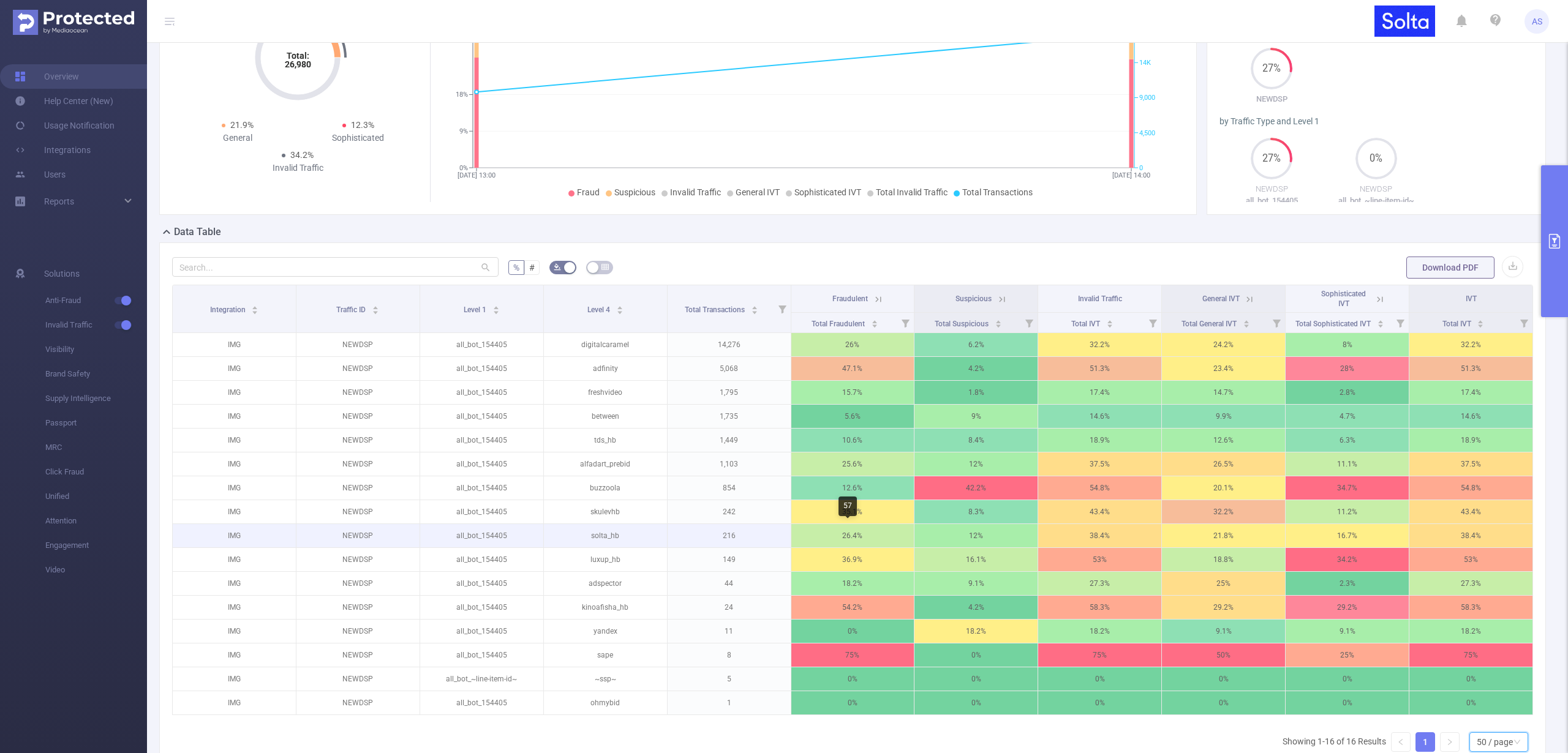
scroll to position [13, 0]
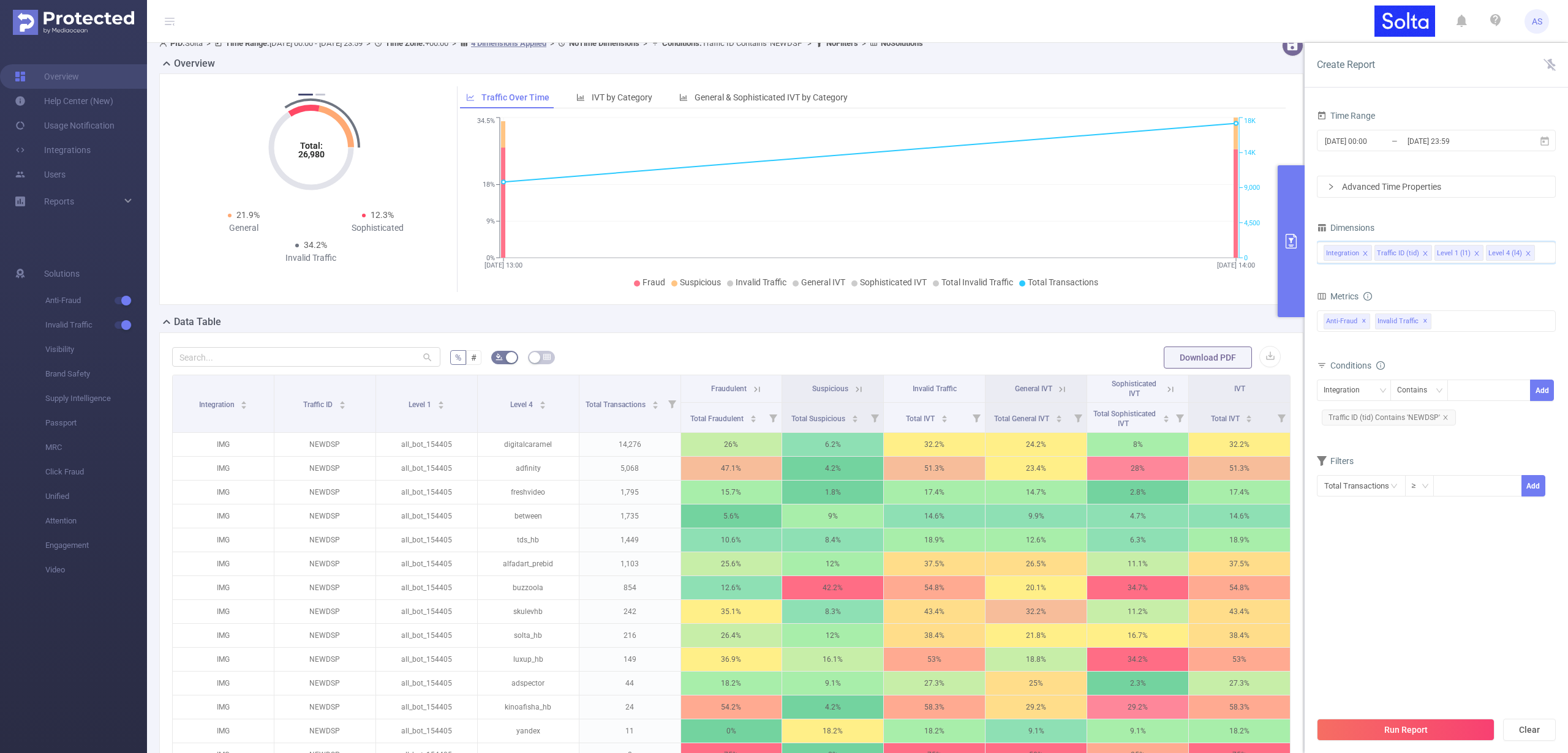
click at [1537, 254] on input at bounding box center [1540, 252] width 7 height 16
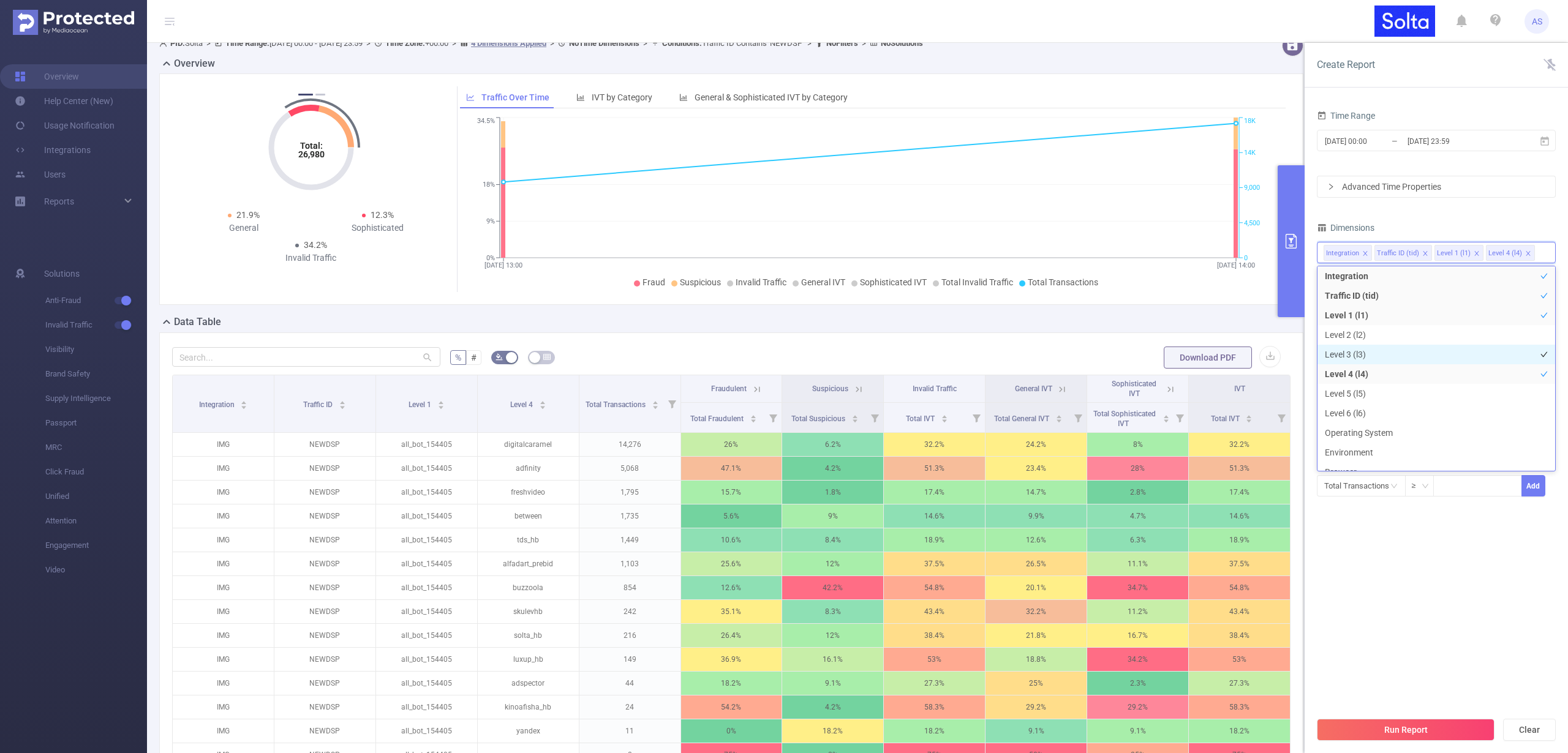
click at [1355, 350] on li "Level 3 (l3)" at bounding box center [1437, 354] width 238 height 20
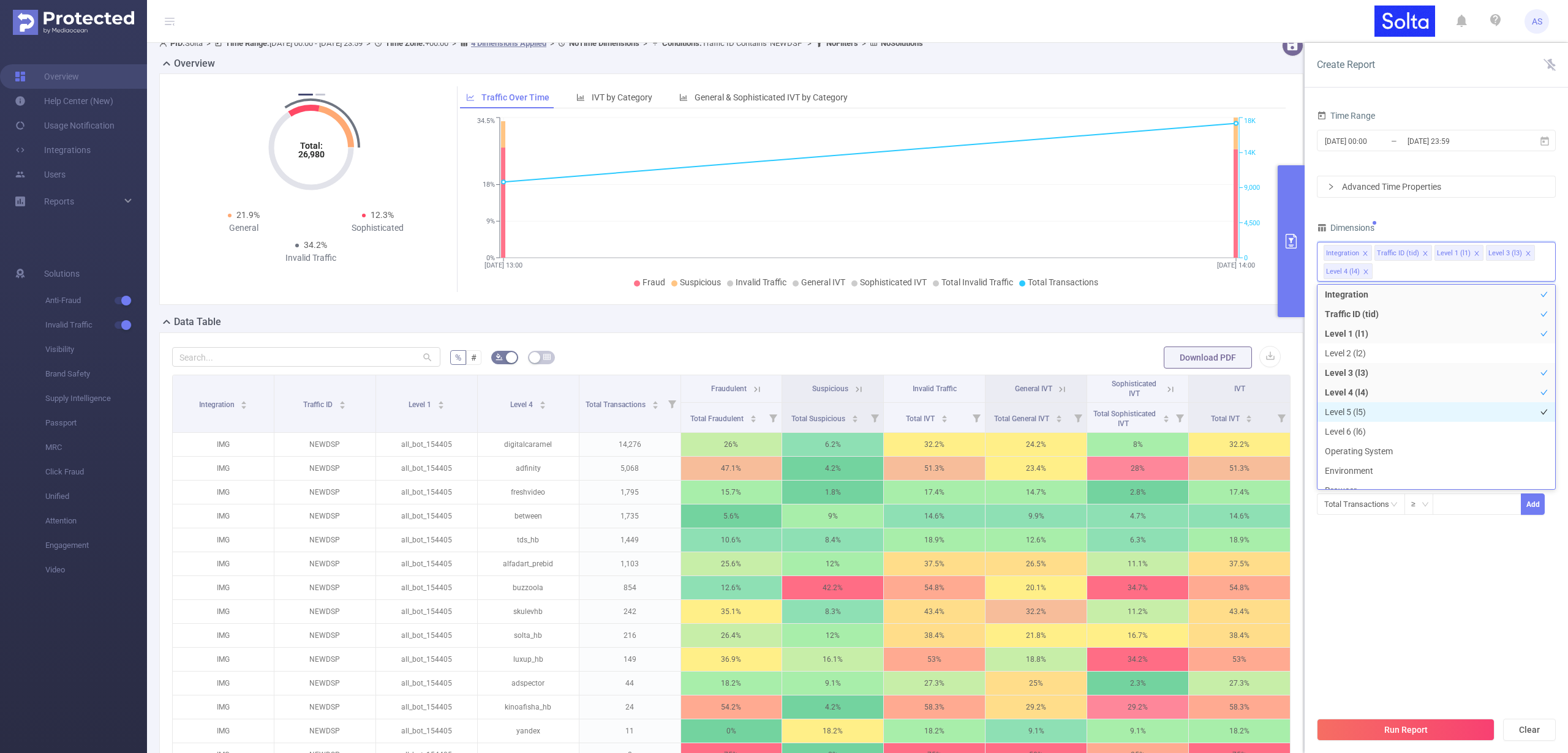
click at [1350, 415] on li "Level 5 (l5)" at bounding box center [1437, 412] width 238 height 20
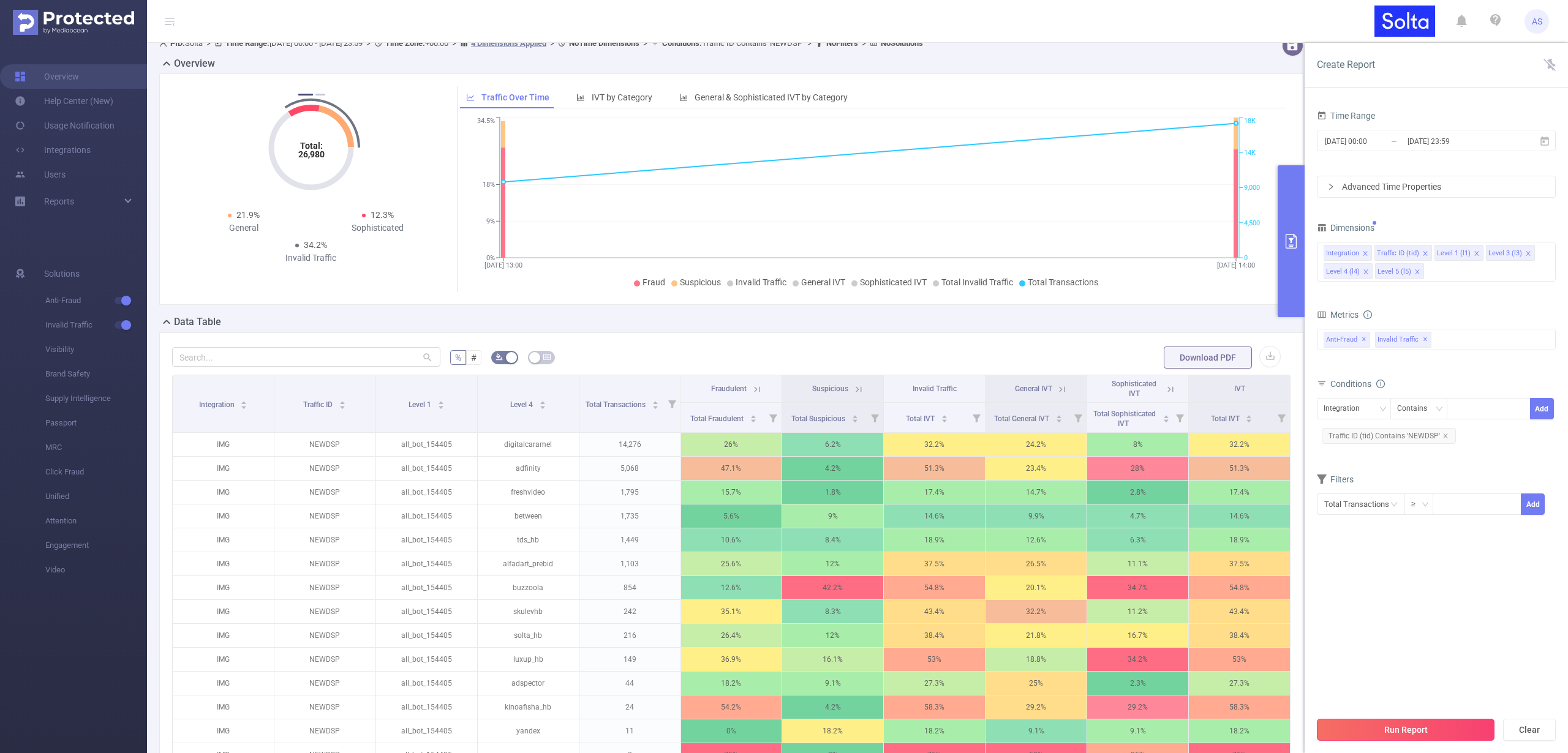
click at [1374, 729] on button "Run Report" at bounding box center [1405, 730] width 178 height 22
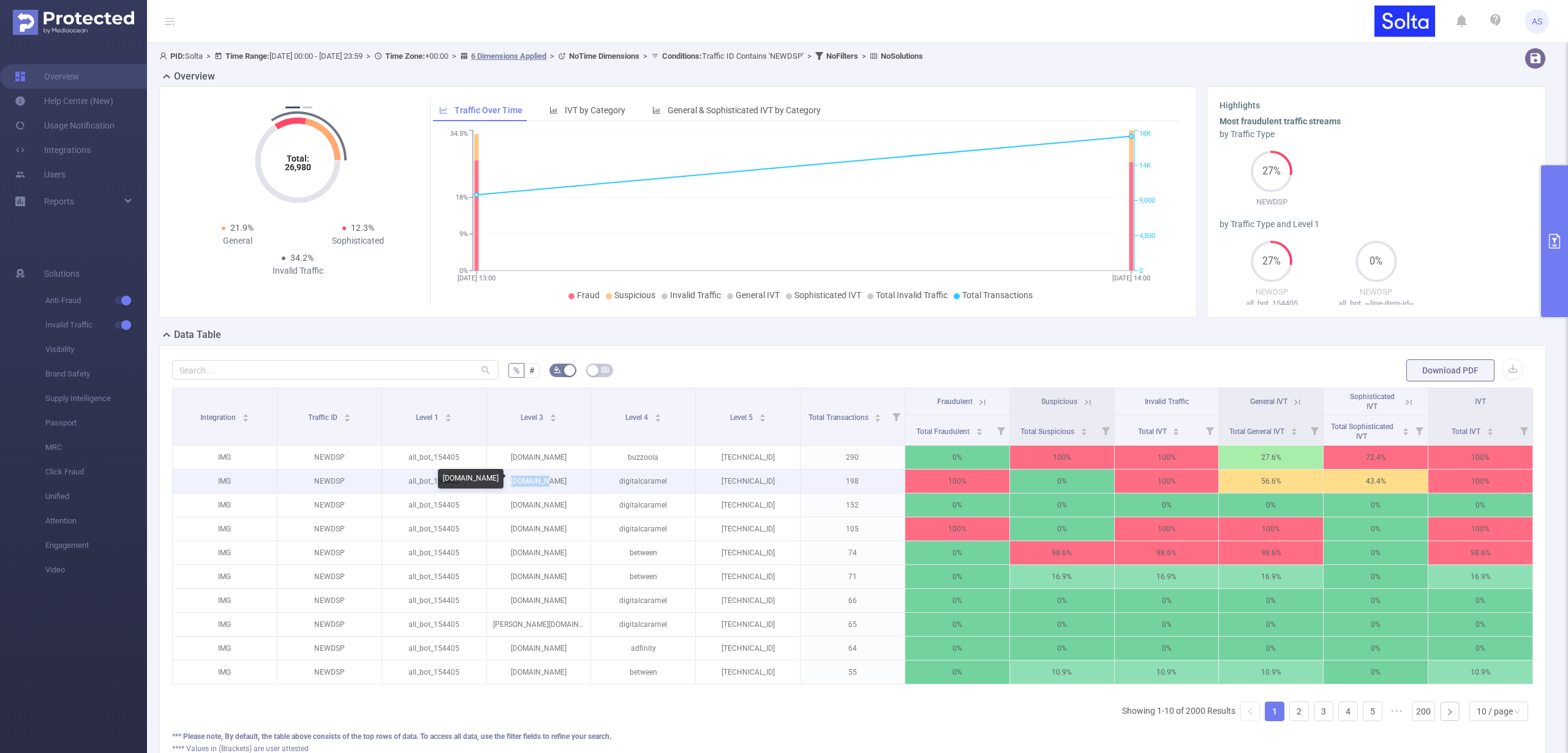
drag, startPoint x: 556, startPoint y: 481, endPoint x: 505, endPoint y: 482, distance: 51.0
click at [505, 482] on p "[DOMAIN_NAME]" at bounding box center [539, 481] width 104 height 23
copy p "[DOMAIN_NAME]"
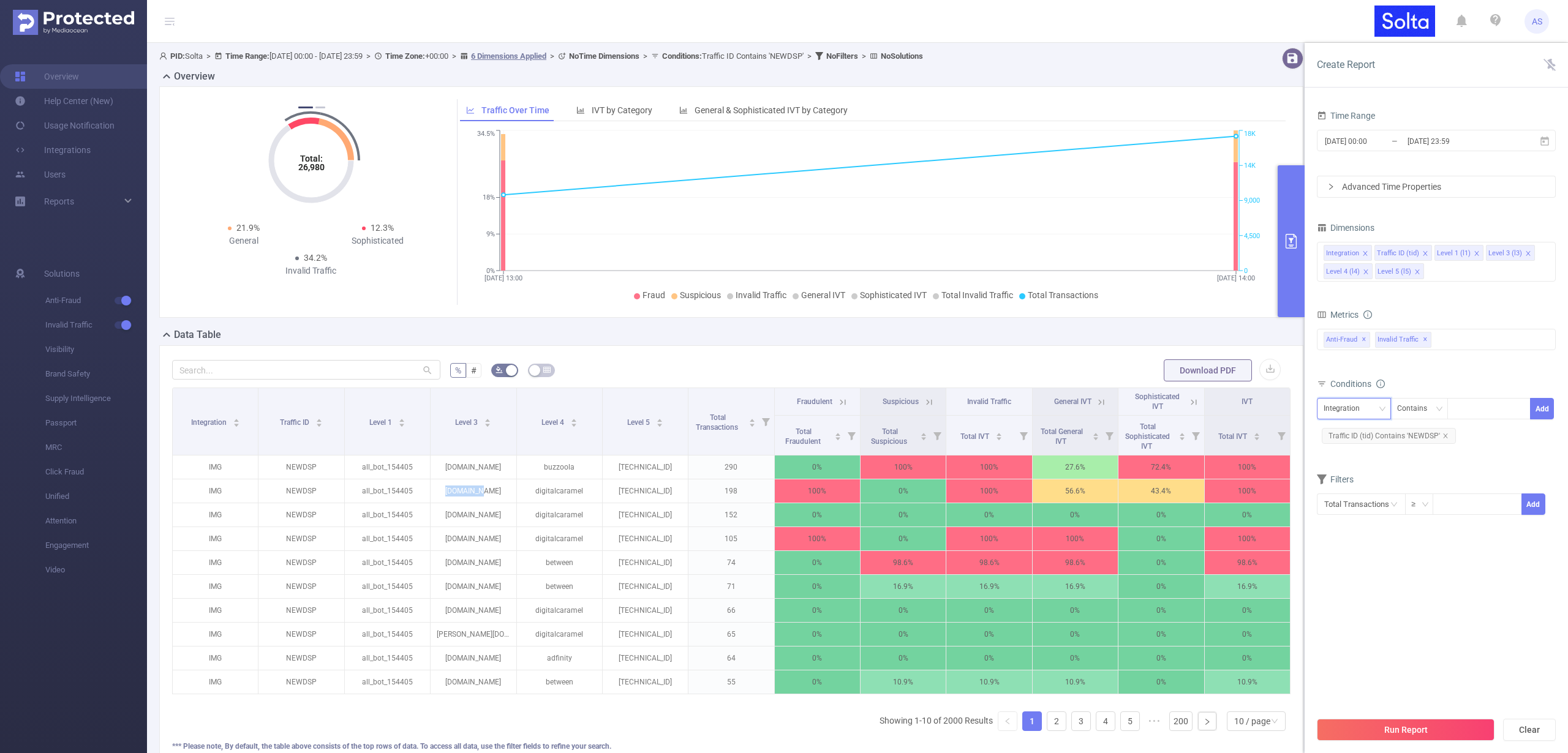
click at [1366, 404] on div "Integration" at bounding box center [1346, 409] width 45 height 20
click at [1345, 489] on li "Level 3 (l3)" at bounding box center [1354, 493] width 74 height 20
click at [1483, 405] on div at bounding box center [1489, 409] width 71 height 20
paste input "[DOMAIN_NAME]"
type input "[DOMAIN_NAME]"
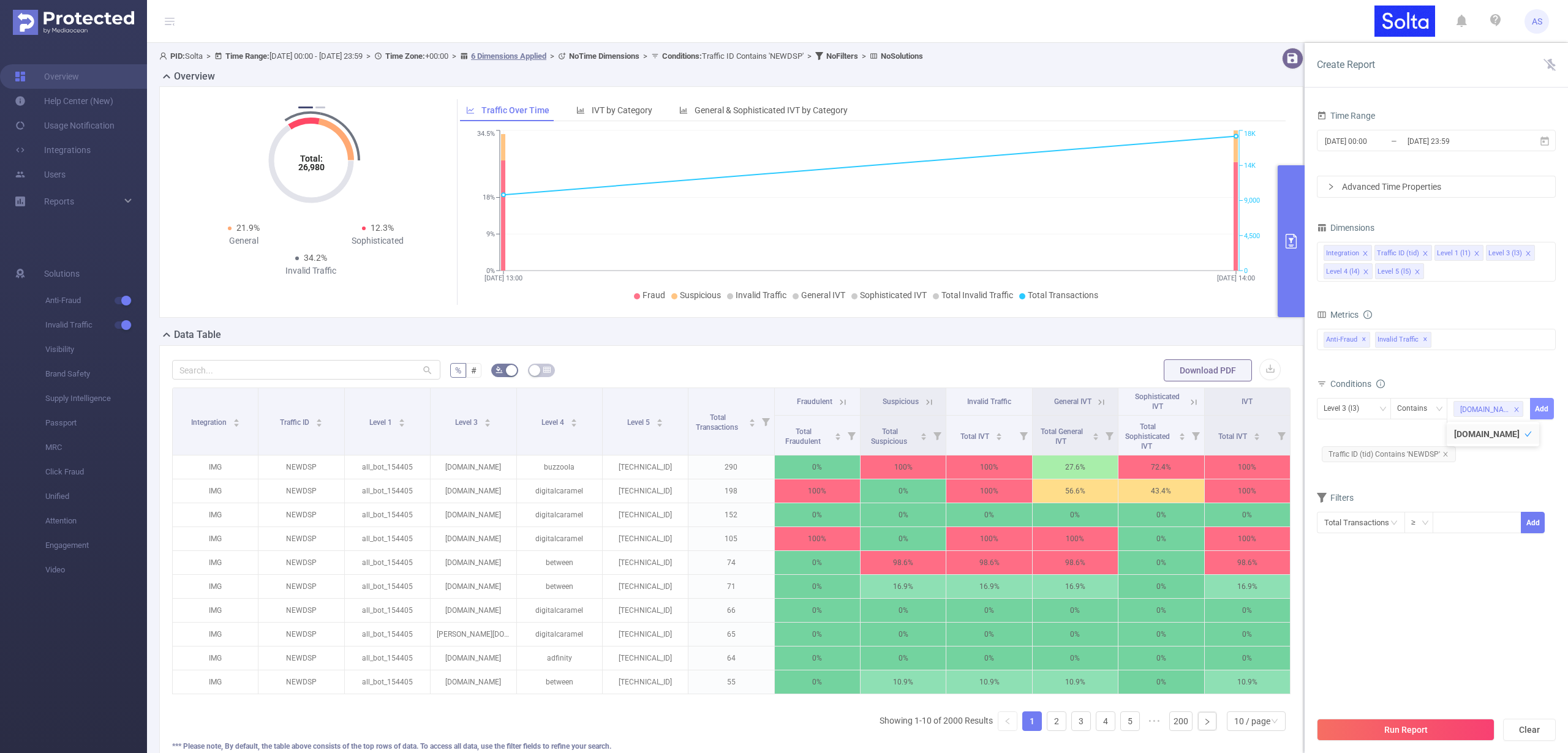
click at [1536, 408] on button "Add" at bounding box center [1542, 408] width 24 height 21
click at [1399, 731] on button "Run Report" at bounding box center [1405, 730] width 178 height 22
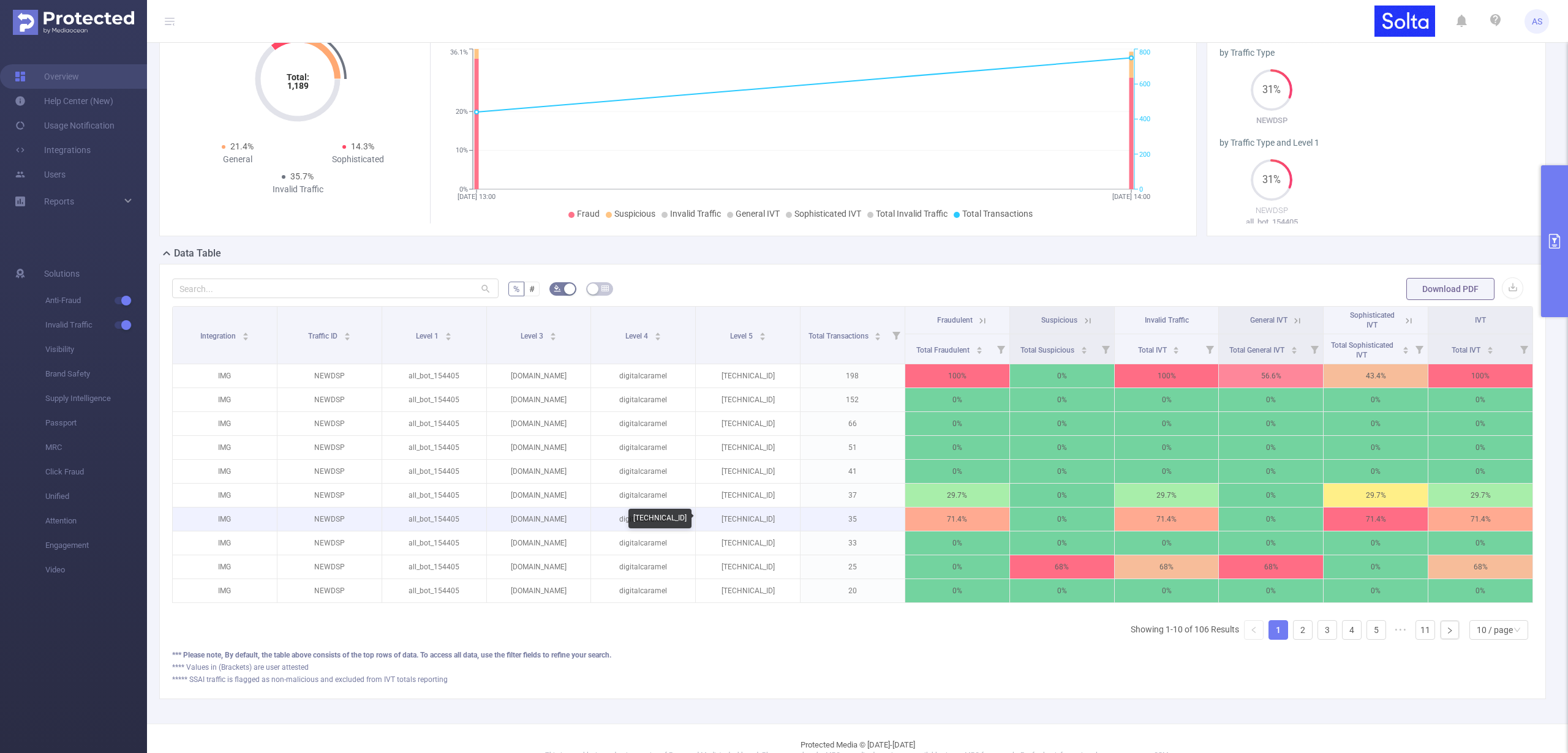
scroll to position [82, 0]
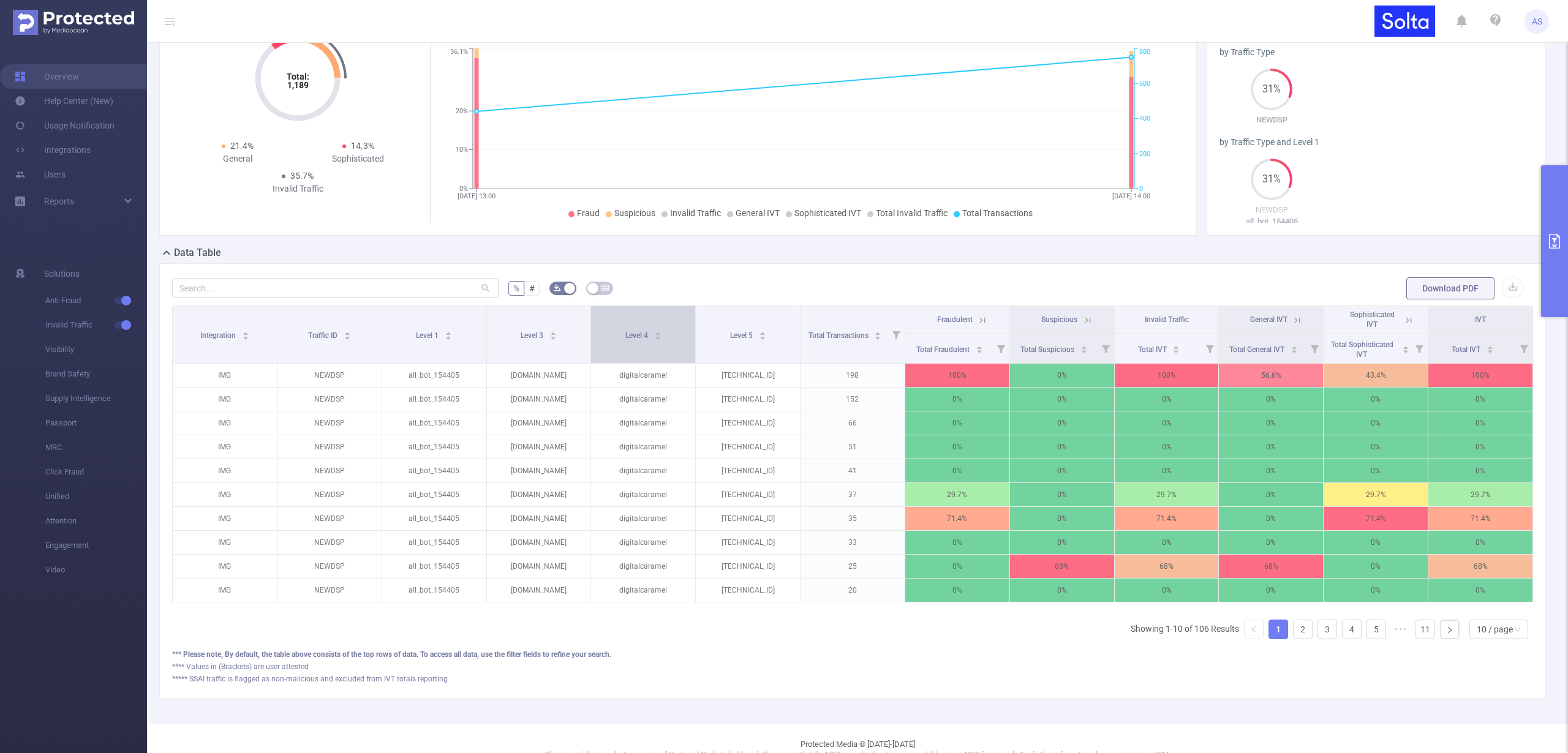
click at [638, 337] on span "Level 4" at bounding box center [638, 335] width 24 height 8
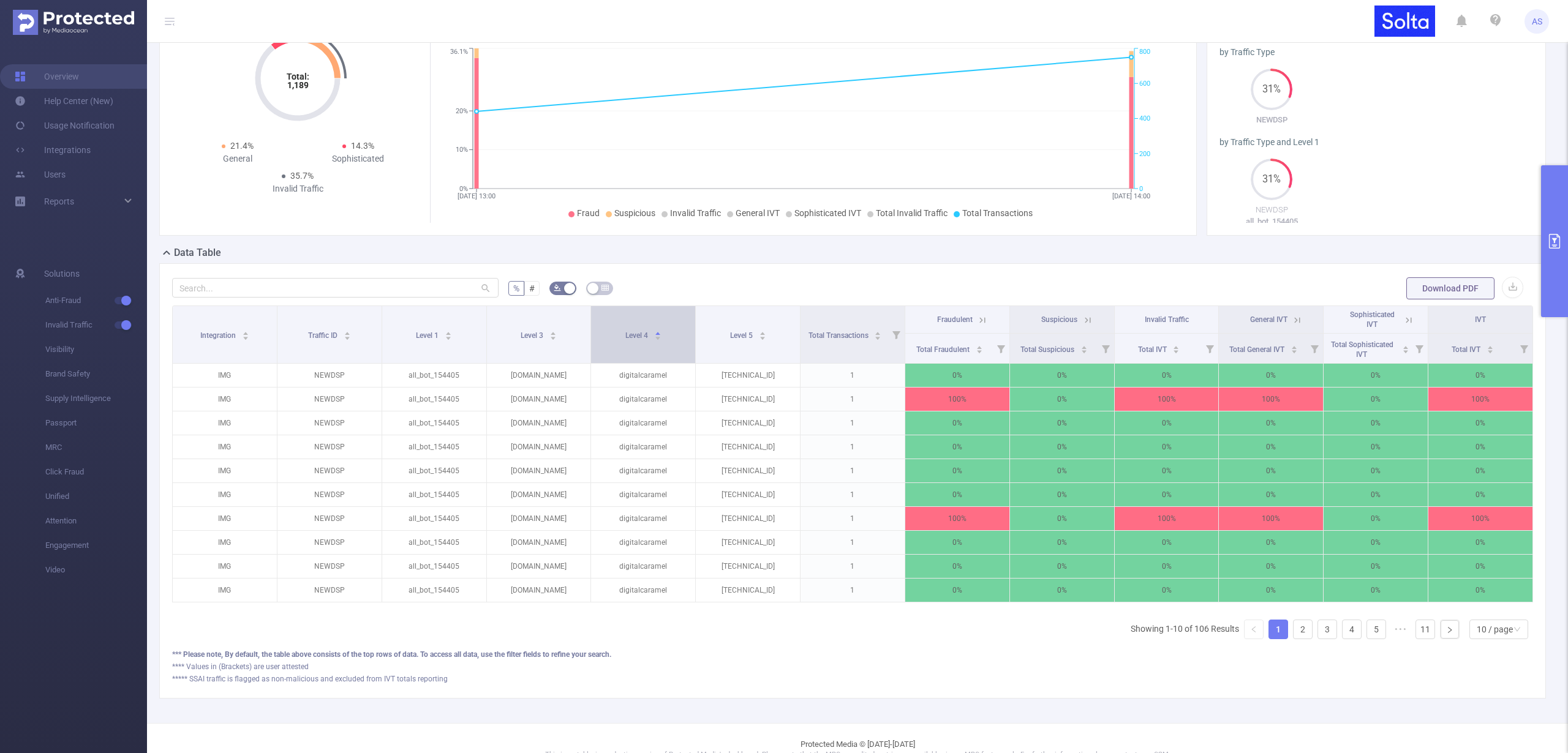
click at [638, 337] on span "Level 4" at bounding box center [638, 335] width 24 height 8
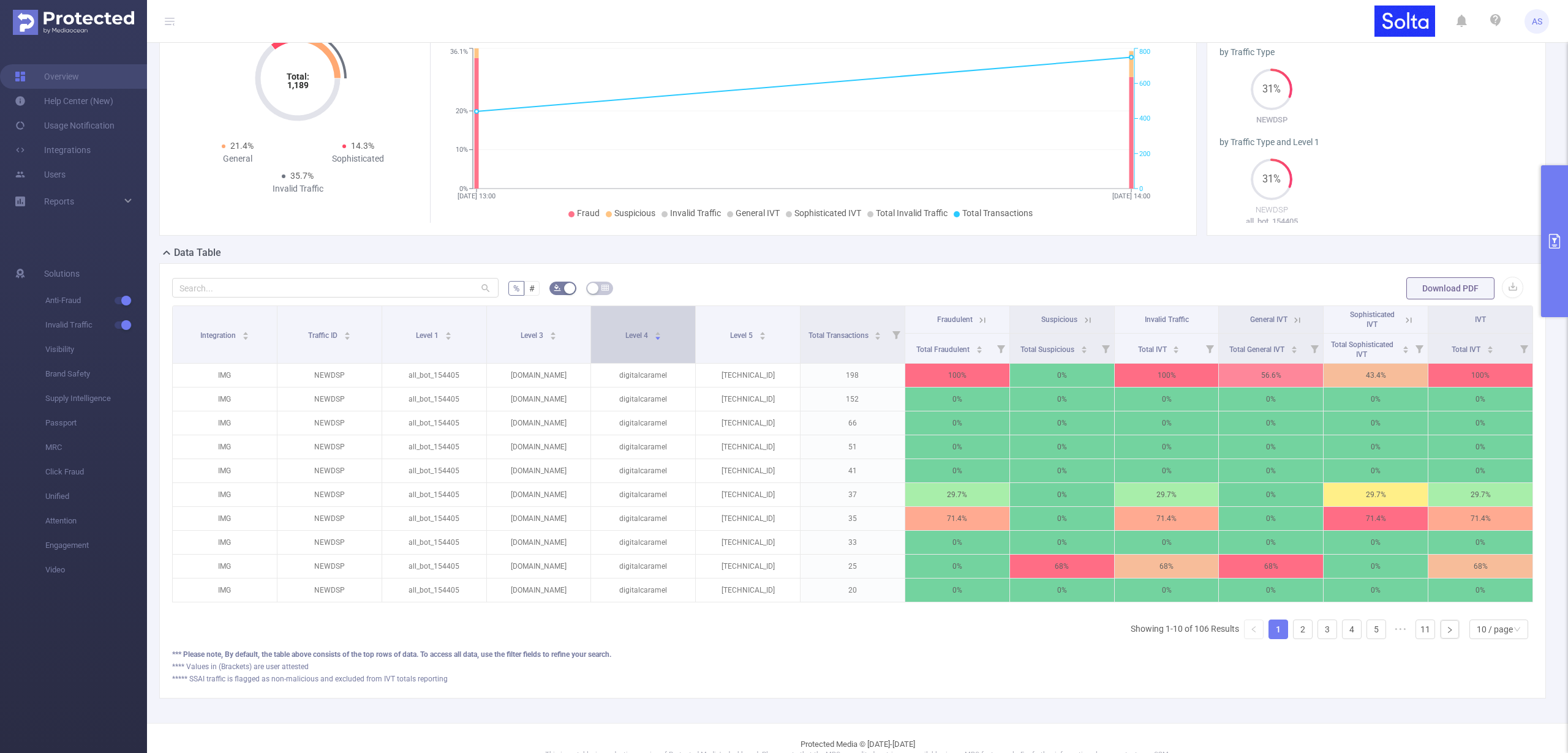
click at [638, 338] on span "Level 4" at bounding box center [638, 335] width 24 height 8
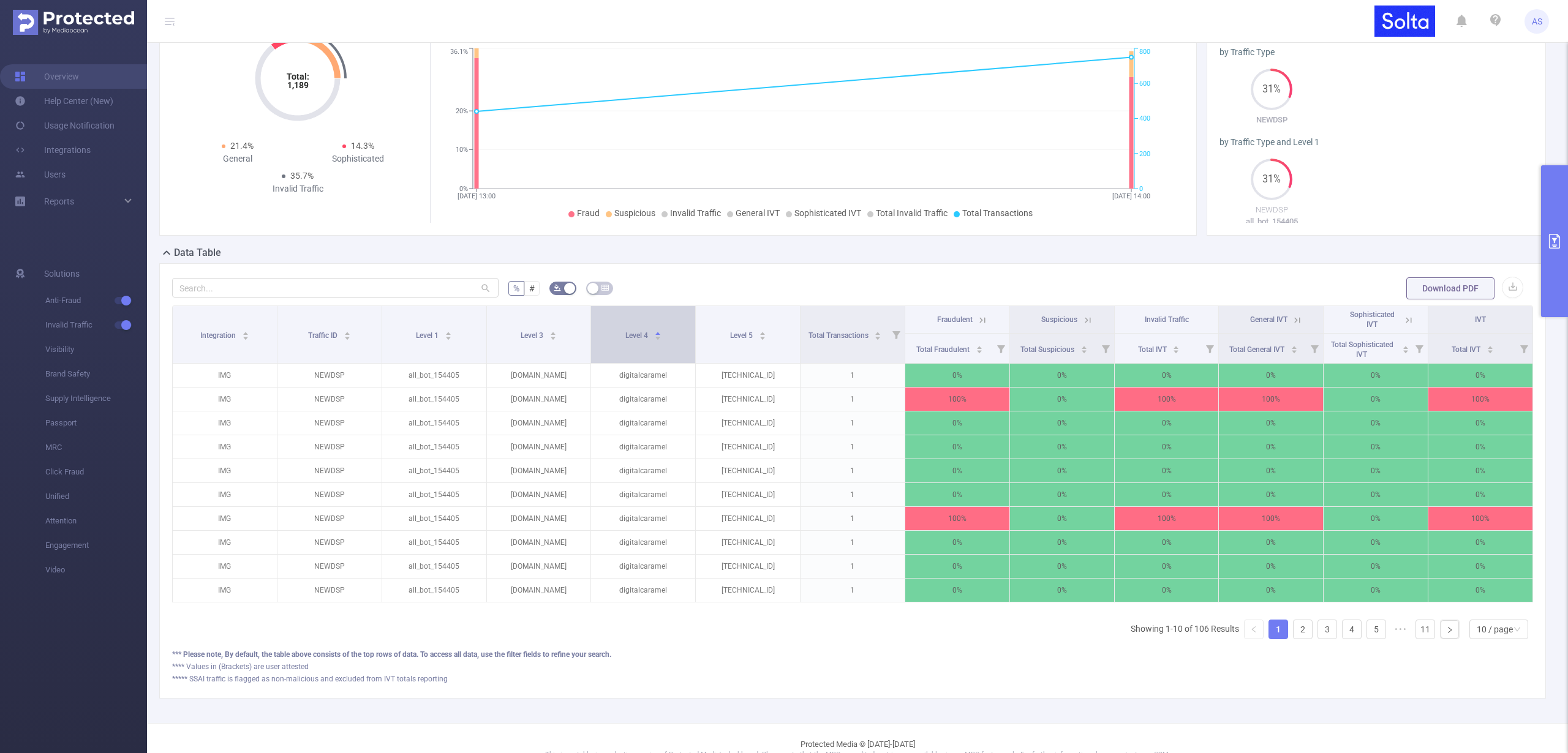
click at [638, 338] on span "Level 4" at bounding box center [638, 335] width 24 height 8
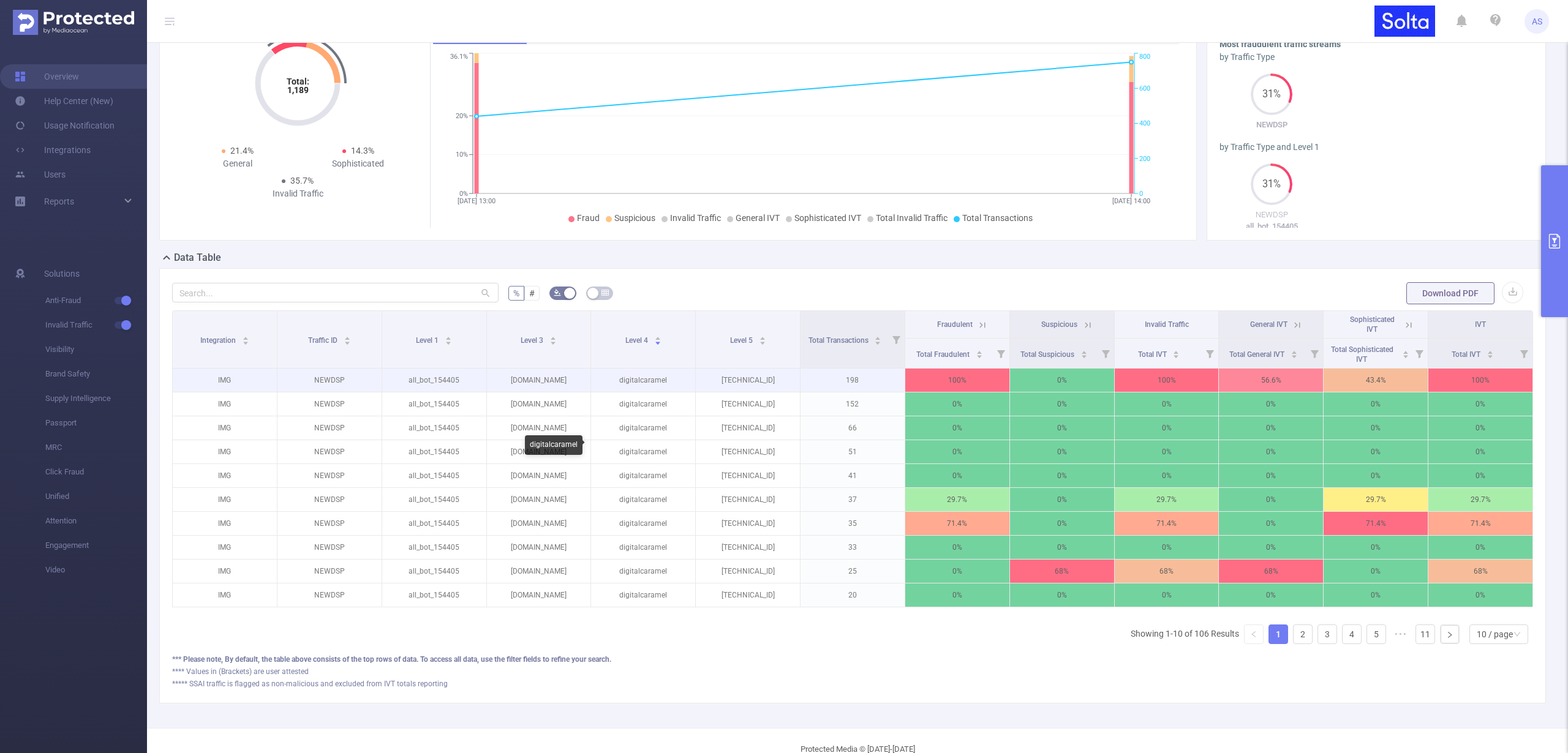
scroll to position [0, 0]
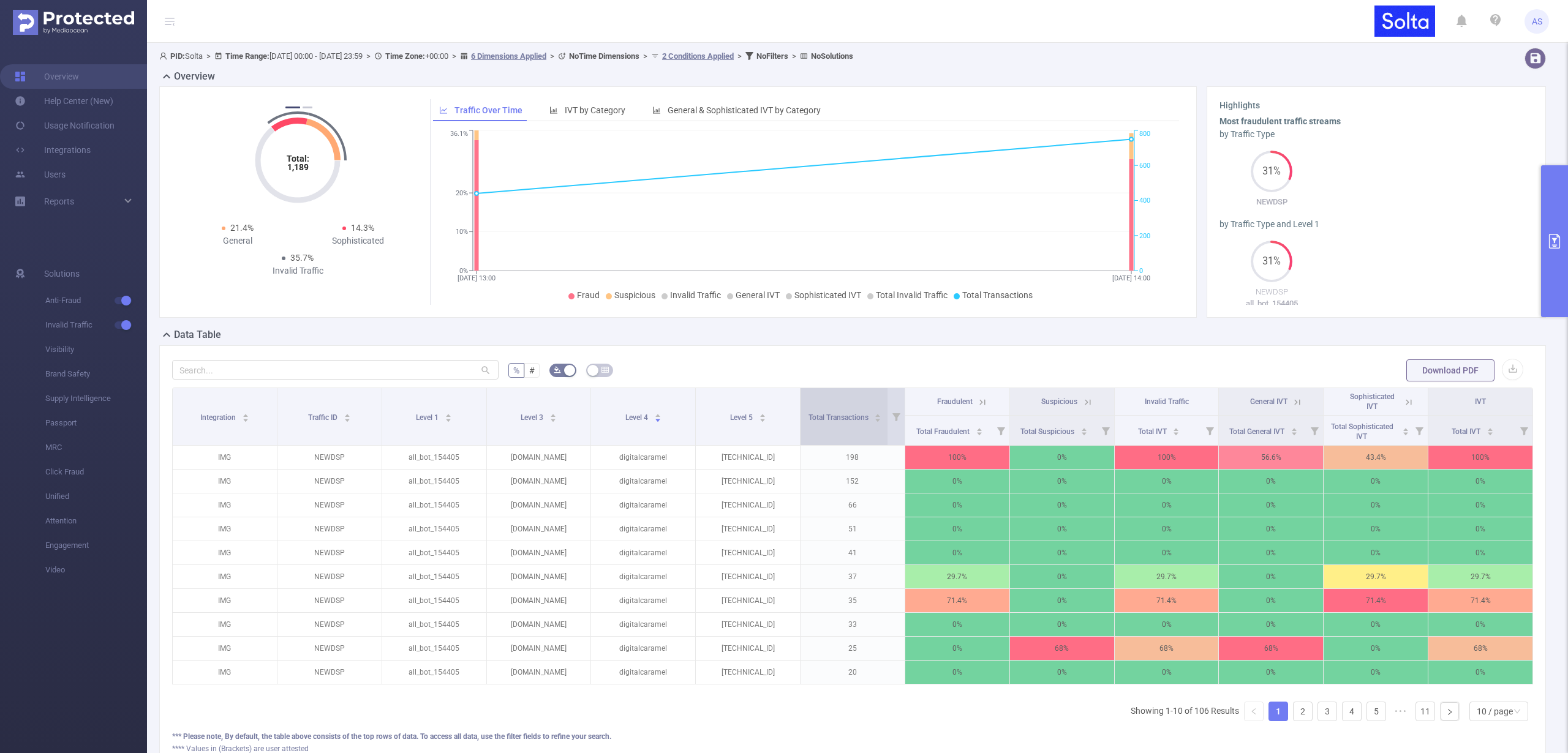
click at [841, 412] on span "Total Transactions" at bounding box center [839, 416] width 62 height 12
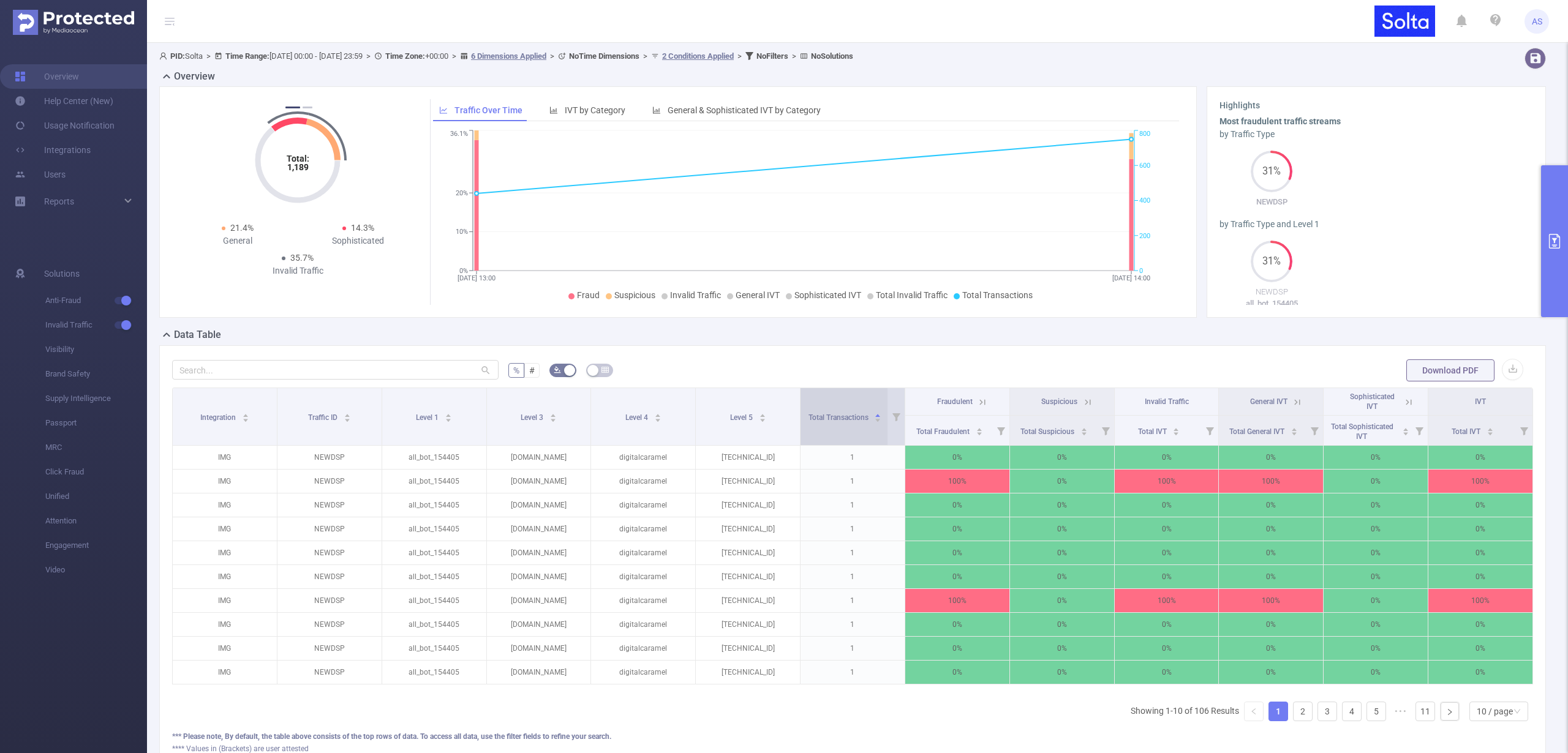
click at [841, 412] on span "Total Transactions" at bounding box center [839, 416] width 62 height 12
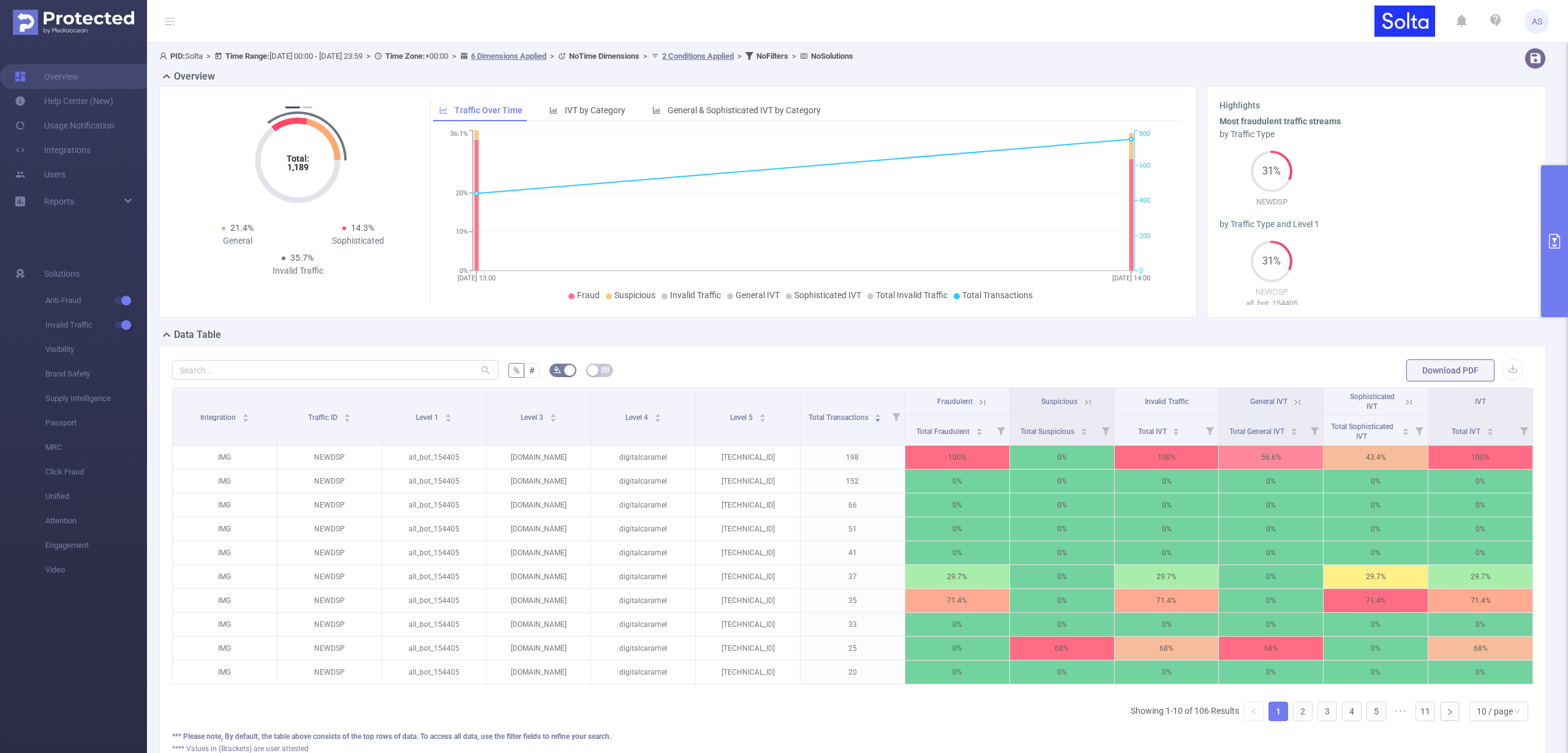
click at [1468, 411] on th "IVT" at bounding box center [1481, 403] width 105 height 28
click at [1464, 433] on span "Total IVT" at bounding box center [1467, 431] width 31 height 8
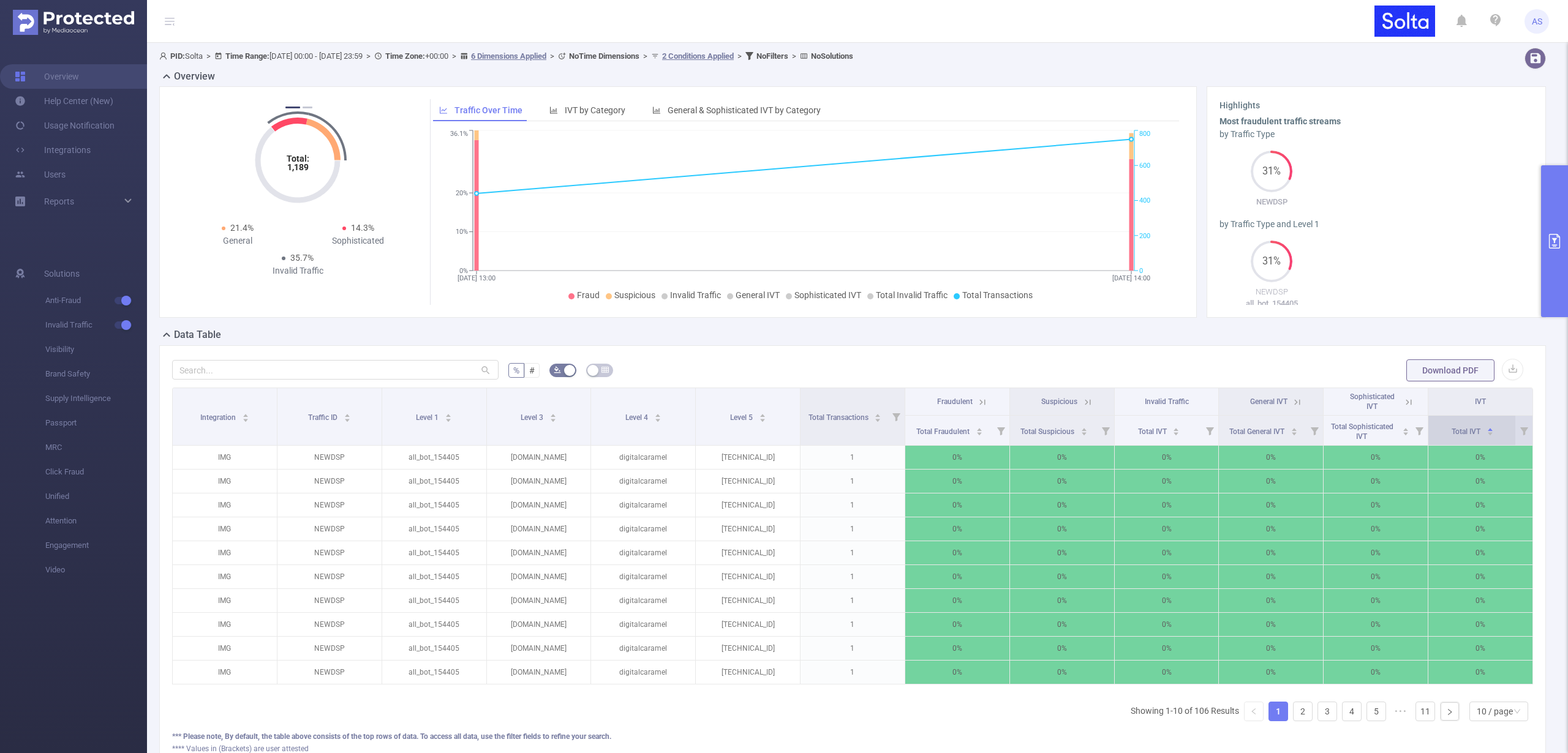
click at [1464, 433] on span "Total IVT" at bounding box center [1467, 431] width 31 height 8
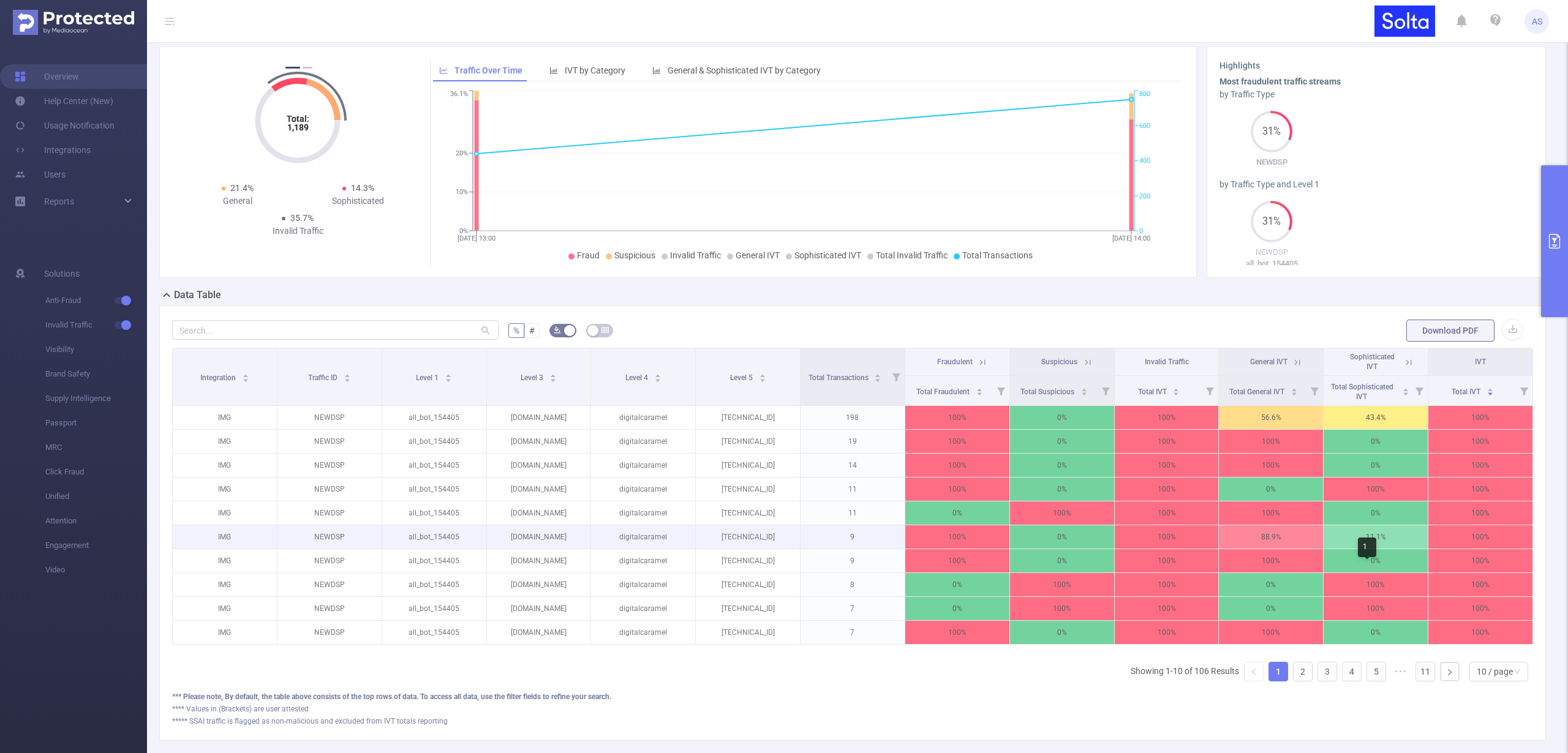
scroll to position [40, 0]
click at [1446, 676] on icon "icon: right" at bounding box center [1450, 672] width 7 height 7
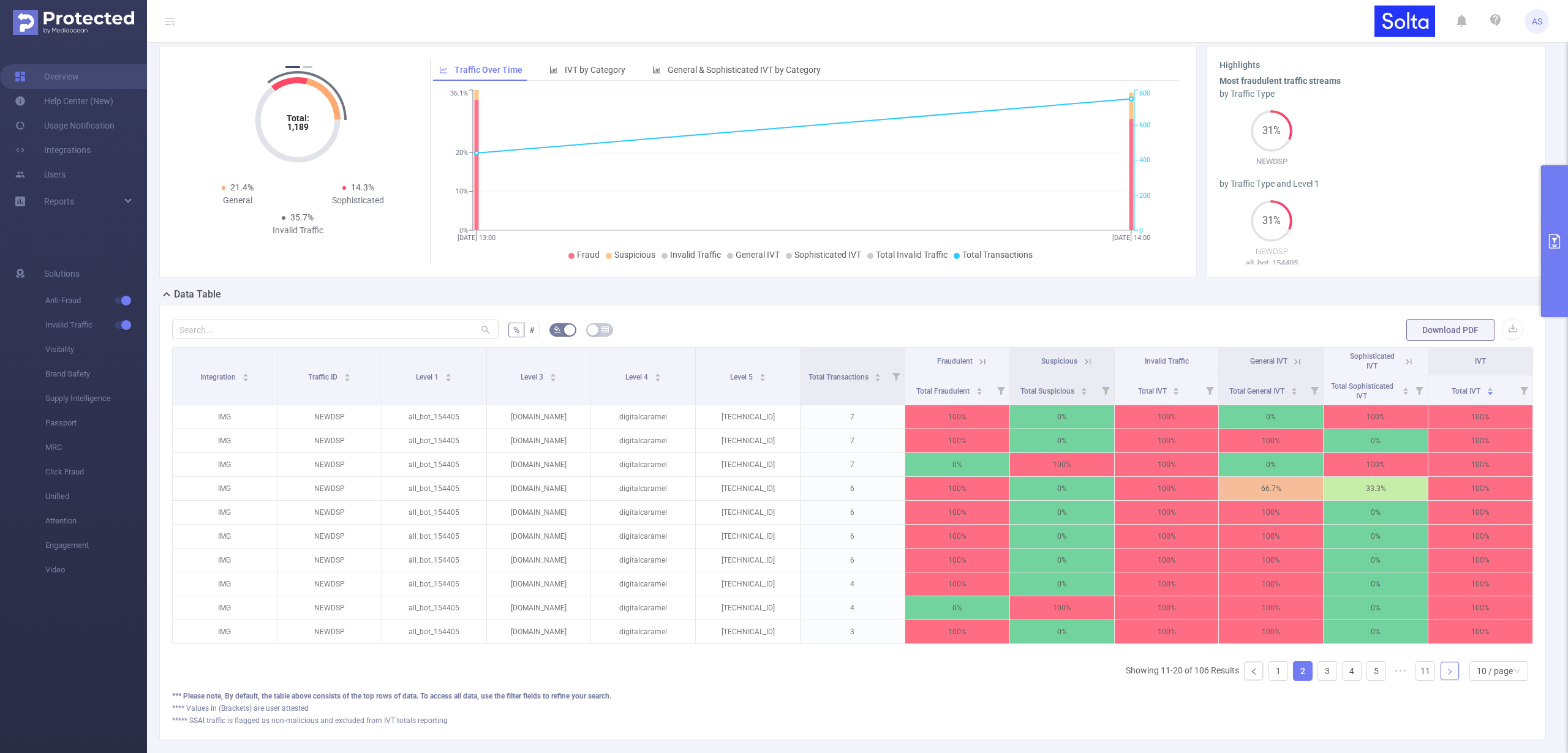
click at [1446, 676] on icon "icon: right" at bounding box center [1450, 672] width 7 height 7
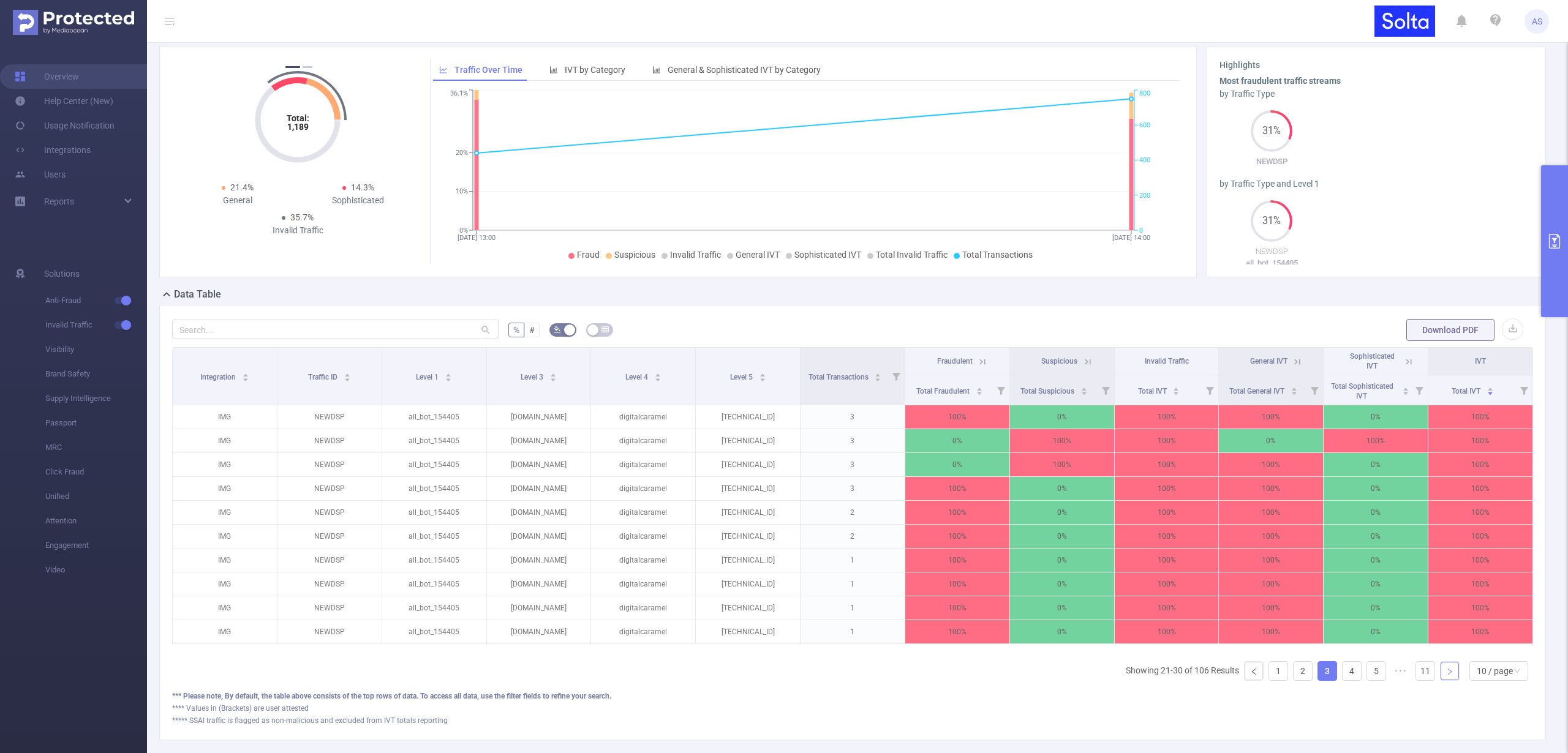
click at [1446, 676] on icon "icon: right" at bounding box center [1450, 672] width 7 height 7
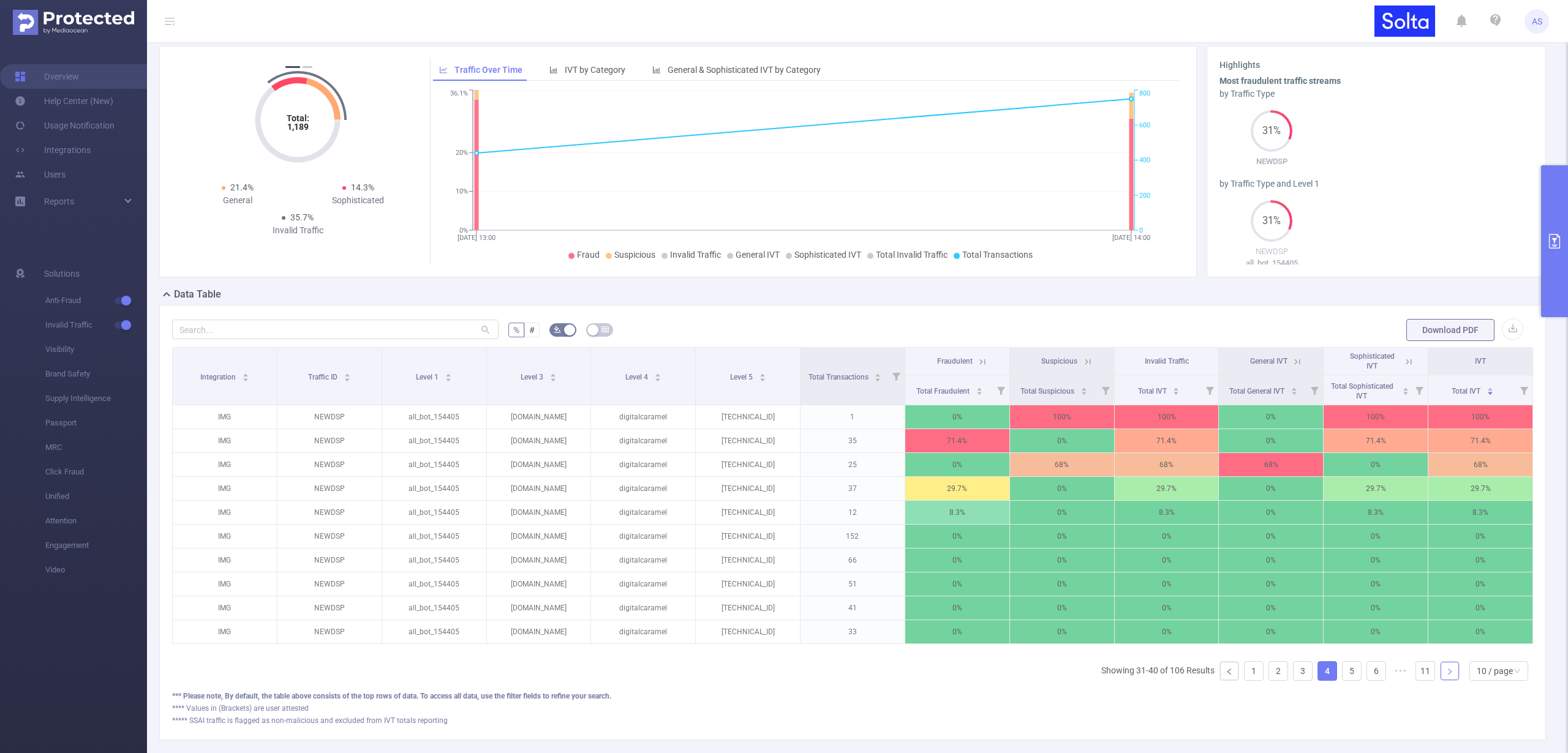
click at [1446, 676] on icon "icon: right" at bounding box center [1450, 672] width 7 height 7
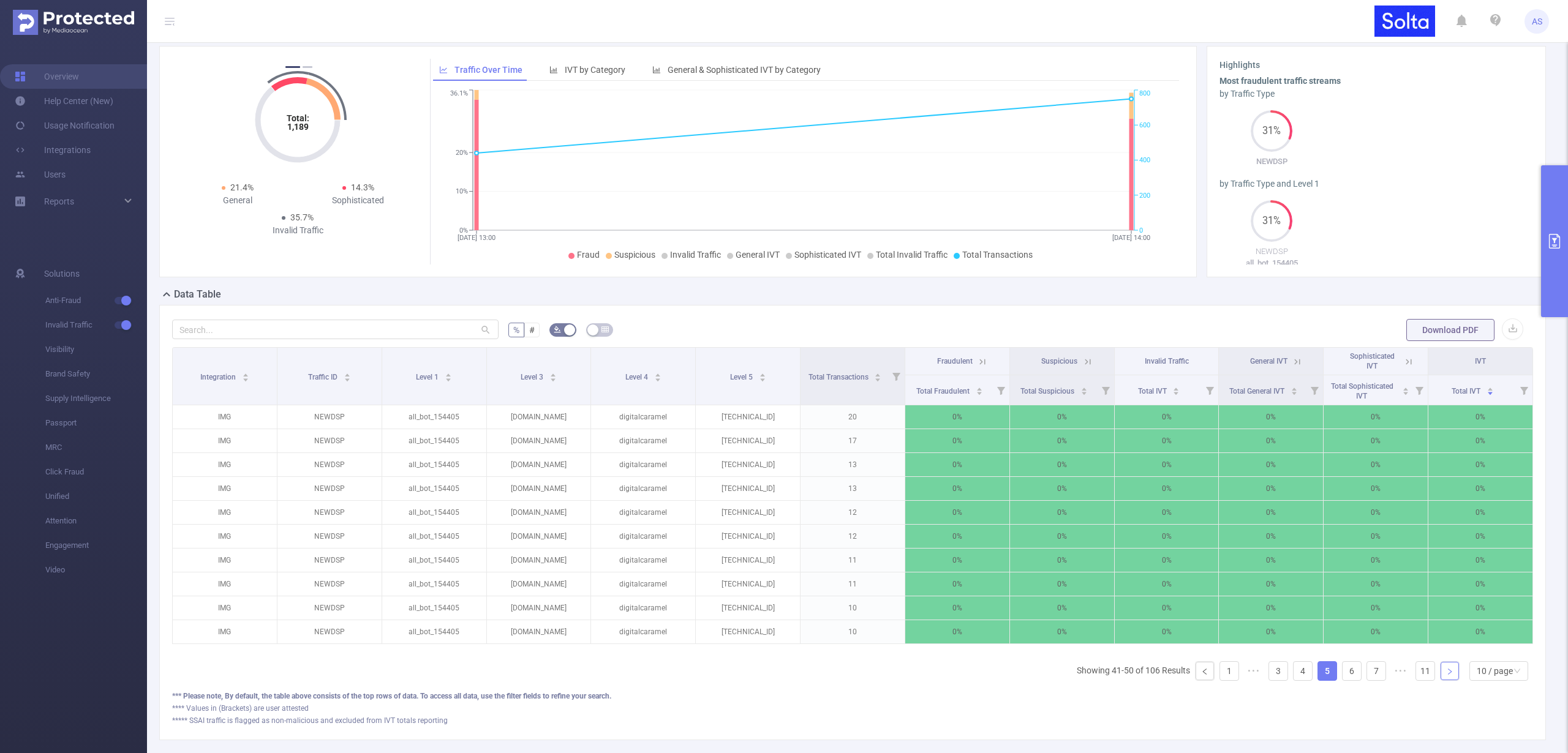
click at [1446, 676] on icon "icon: right" at bounding box center [1450, 672] width 7 height 7
click at [1202, 676] on icon "icon: left" at bounding box center [1205, 672] width 7 height 7
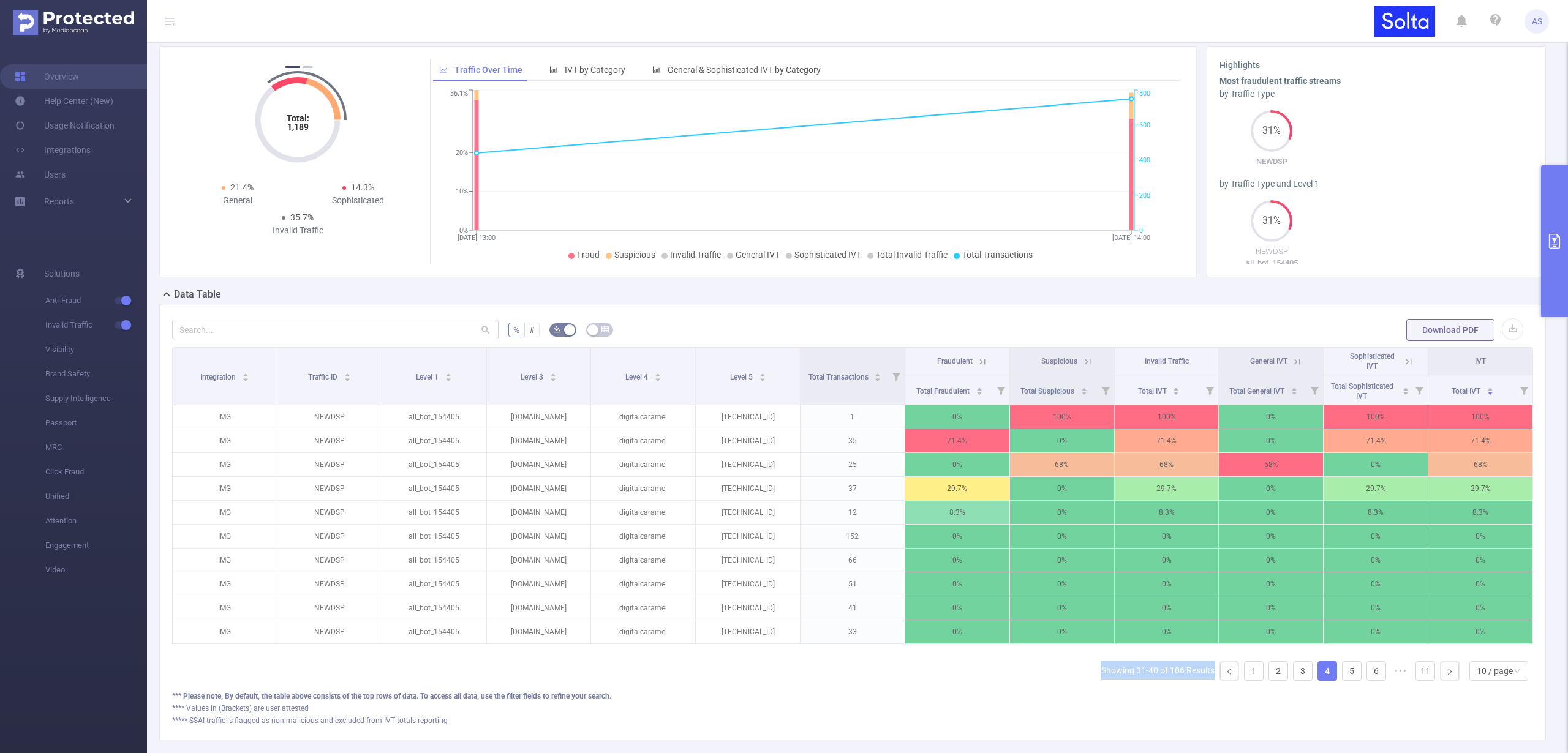
click at [1192, 680] on li "Showing 31-40 of 106 Results" at bounding box center [1158, 670] width 113 height 20
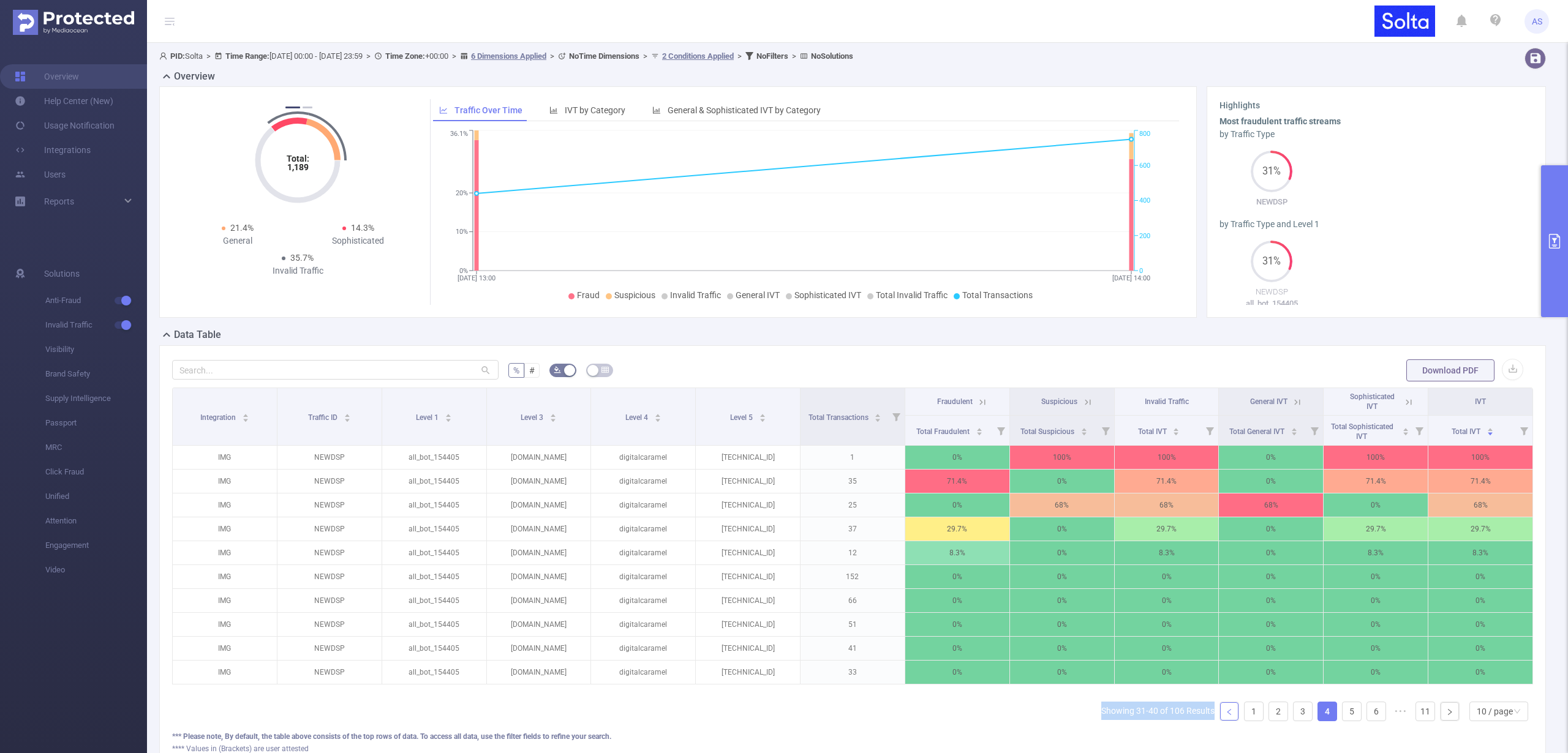
click at [1220, 717] on link at bounding box center [1229, 711] width 19 height 19
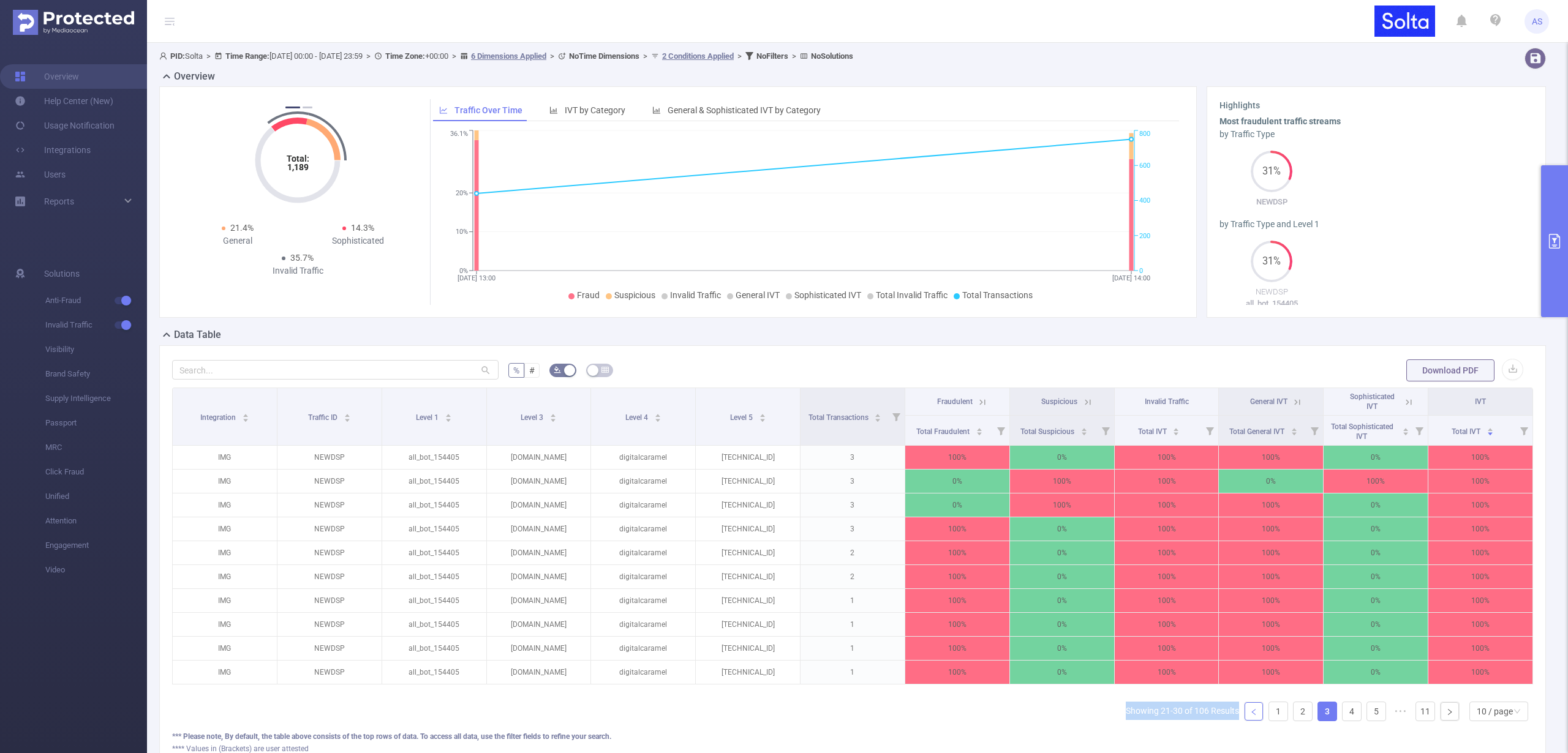
click at [1248, 720] on link at bounding box center [1254, 711] width 19 height 19
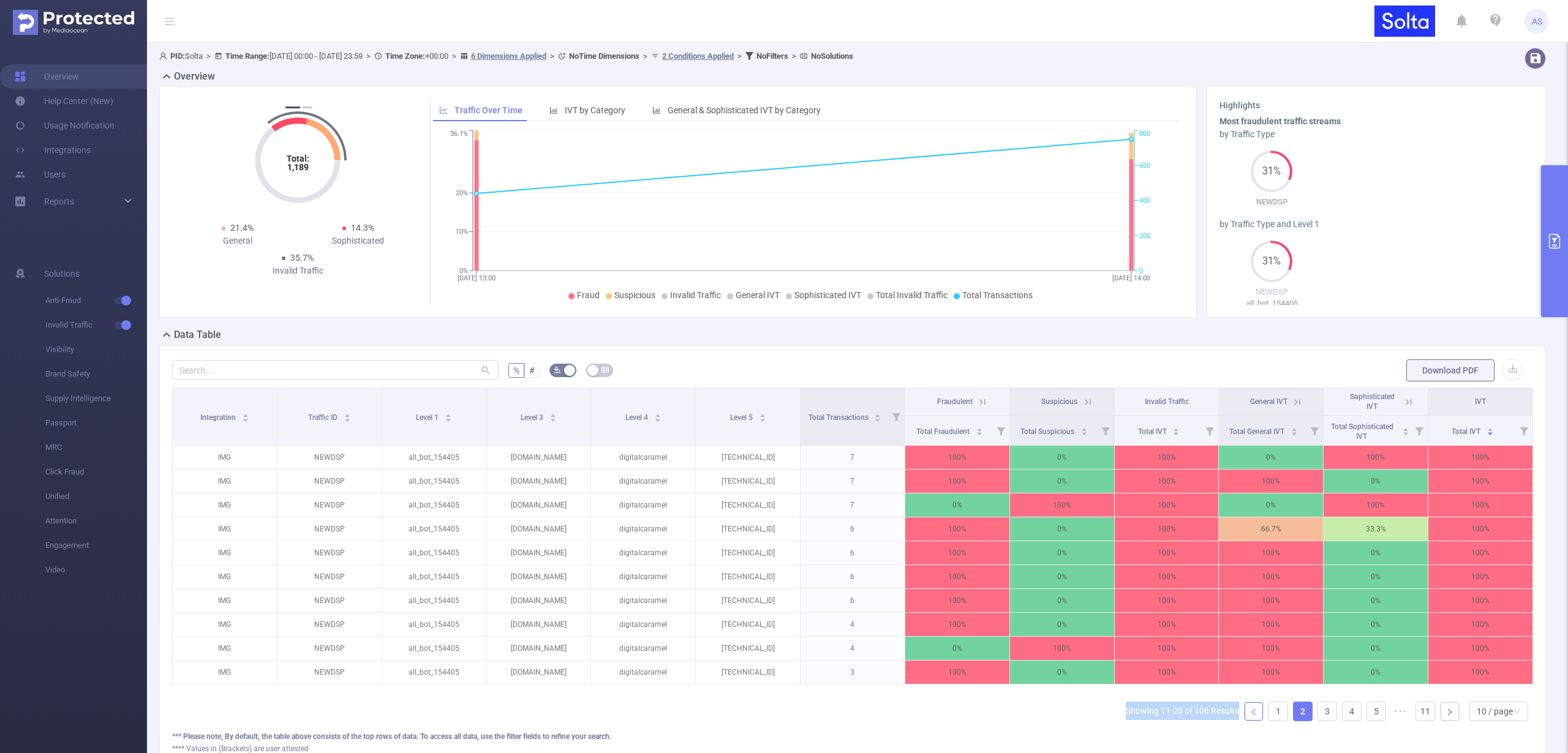
click at [1250, 716] on icon "icon: left" at bounding box center [1254, 712] width 7 height 7
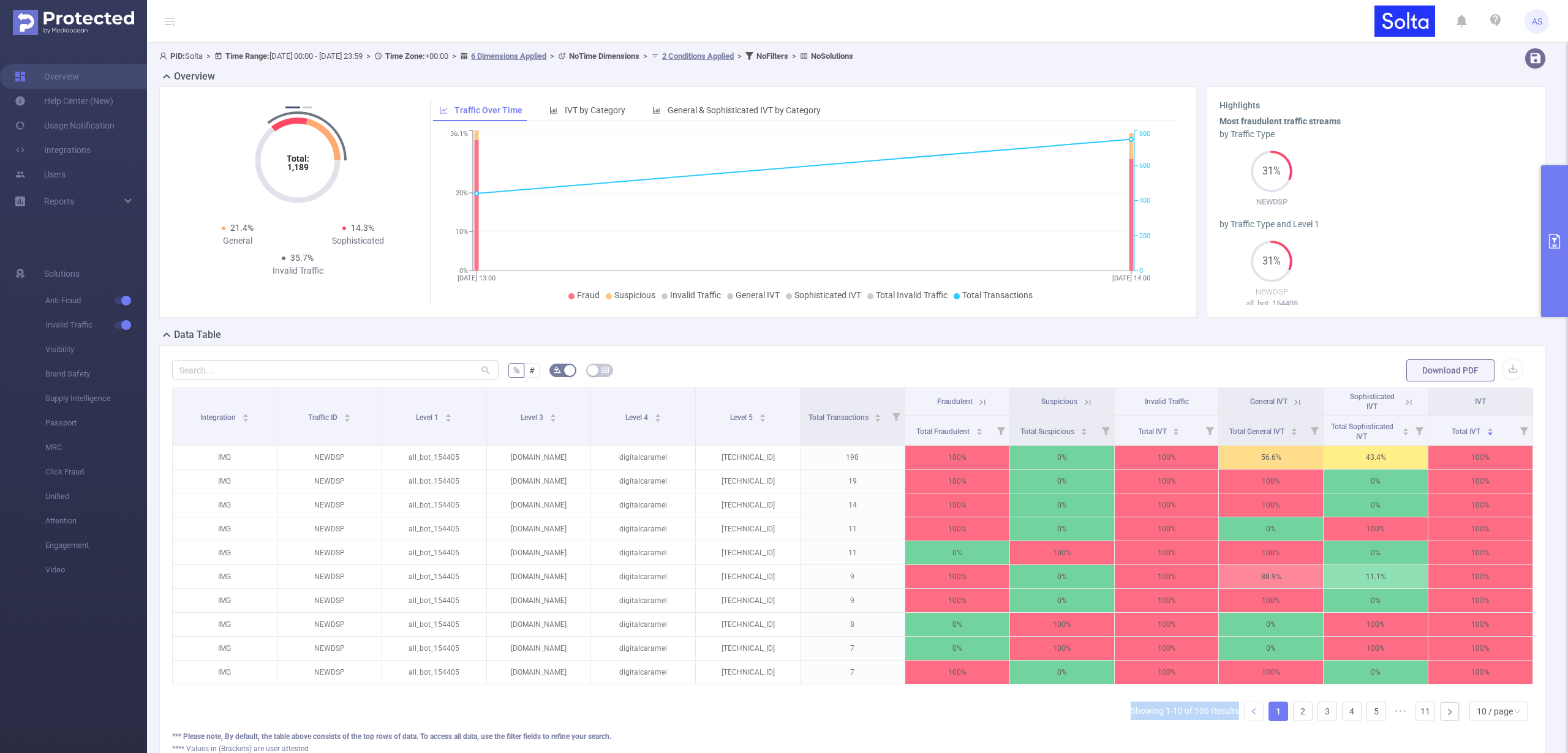
click at [1250, 715] on icon "icon: left" at bounding box center [1254, 711] width 7 height 7
click at [835, 416] on span "Total Transactions" at bounding box center [839, 417] width 62 height 8
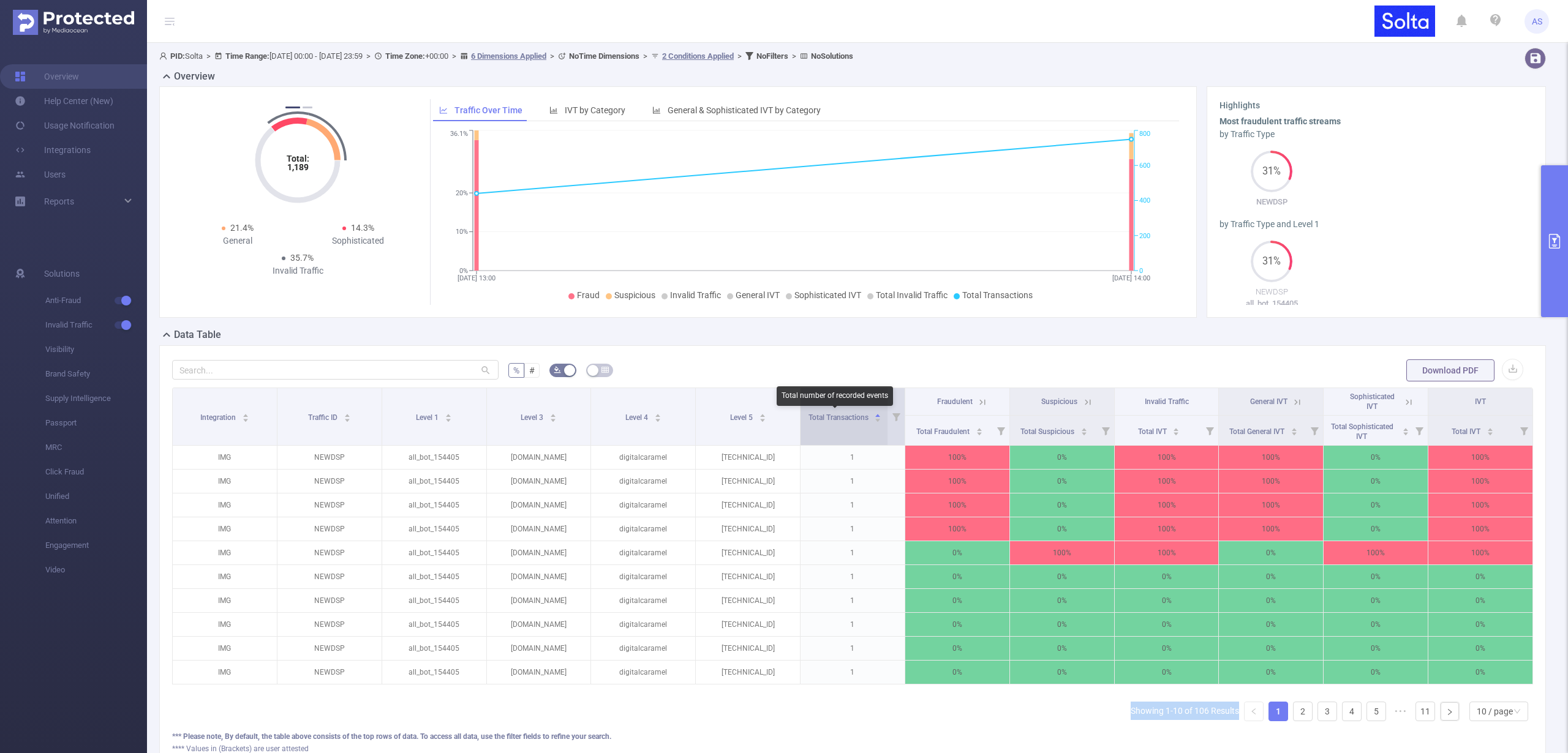
click at [835, 417] on span "Total Transactions" at bounding box center [839, 417] width 62 height 8
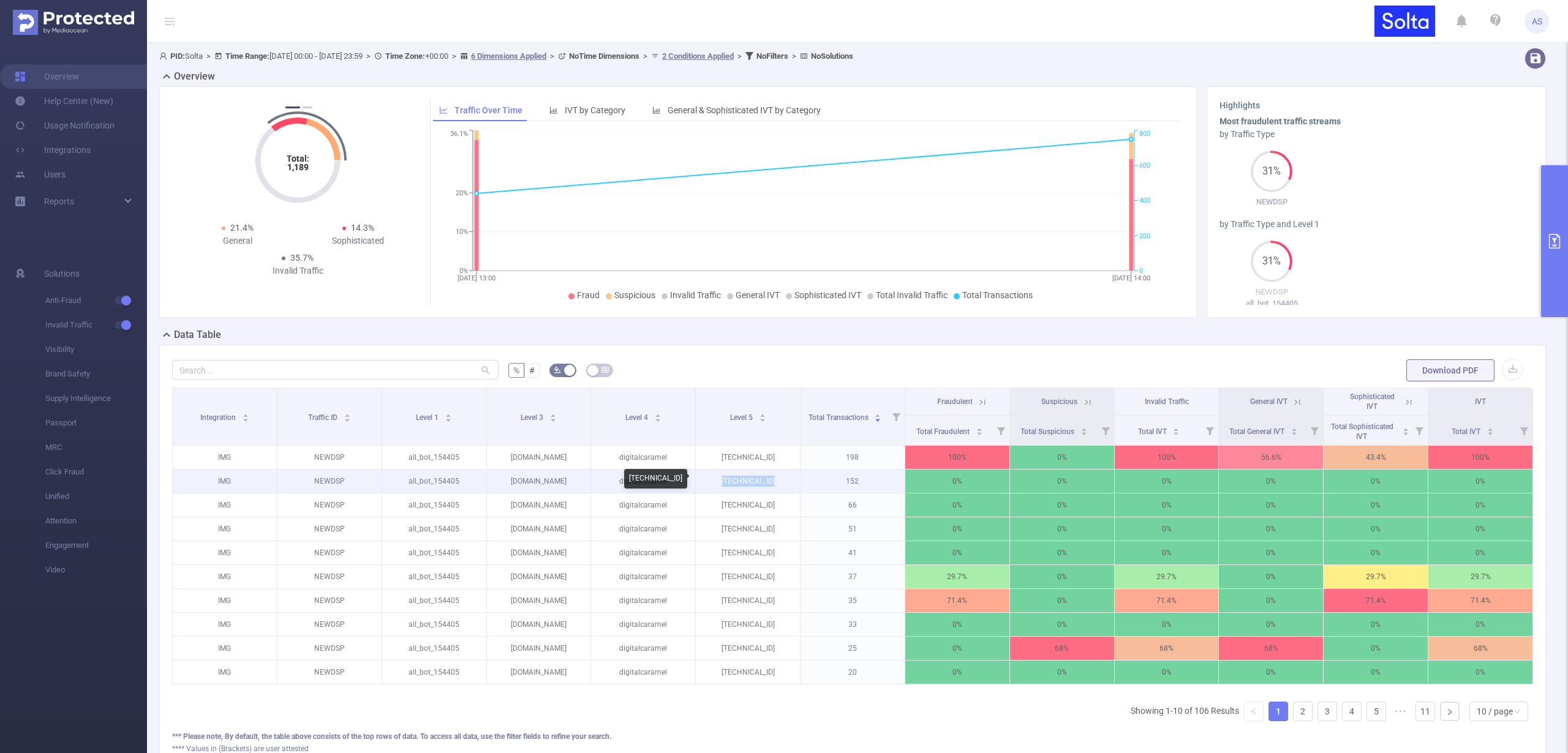
drag, startPoint x: 773, startPoint y: 479, endPoint x: 711, endPoint y: 479, distance: 62.0
click at [711, 479] on p "[TECHNICAL_ID]" at bounding box center [748, 481] width 104 height 23
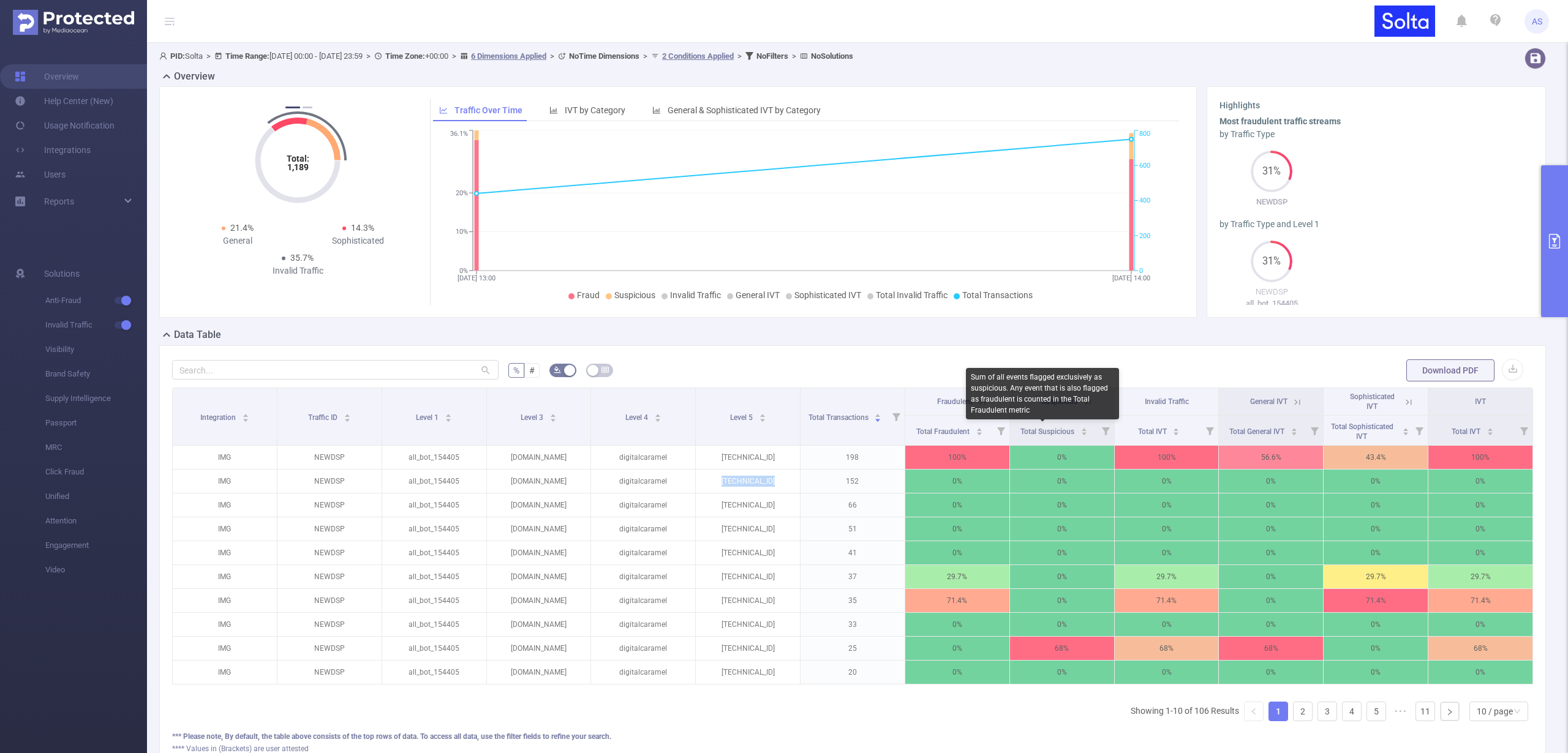
copy p "[TECHNICAL_ID]"
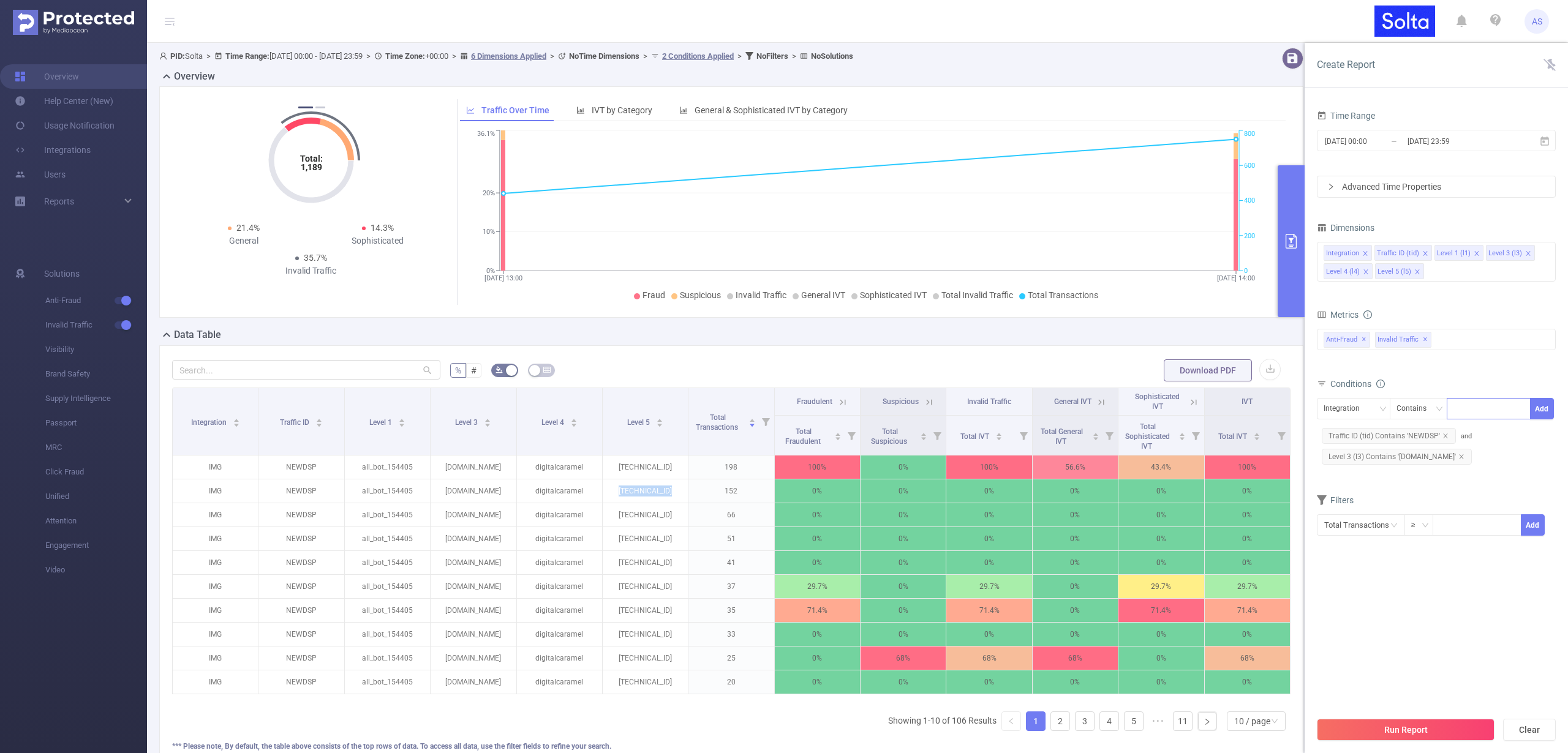
click at [1471, 412] on div at bounding box center [1489, 409] width 71 height 20
type input "l5"
click at [1466, 434] on li "l5" at bounding box center [1489, 433] width 84 height 20
click at [1360, 410] on div "Integration" at bounding box center [1346, 409] width 45 height 20
click at [1356, 531] on li "Level 5 (l5)" at bounding box center [1354, 532] width 74 height 20
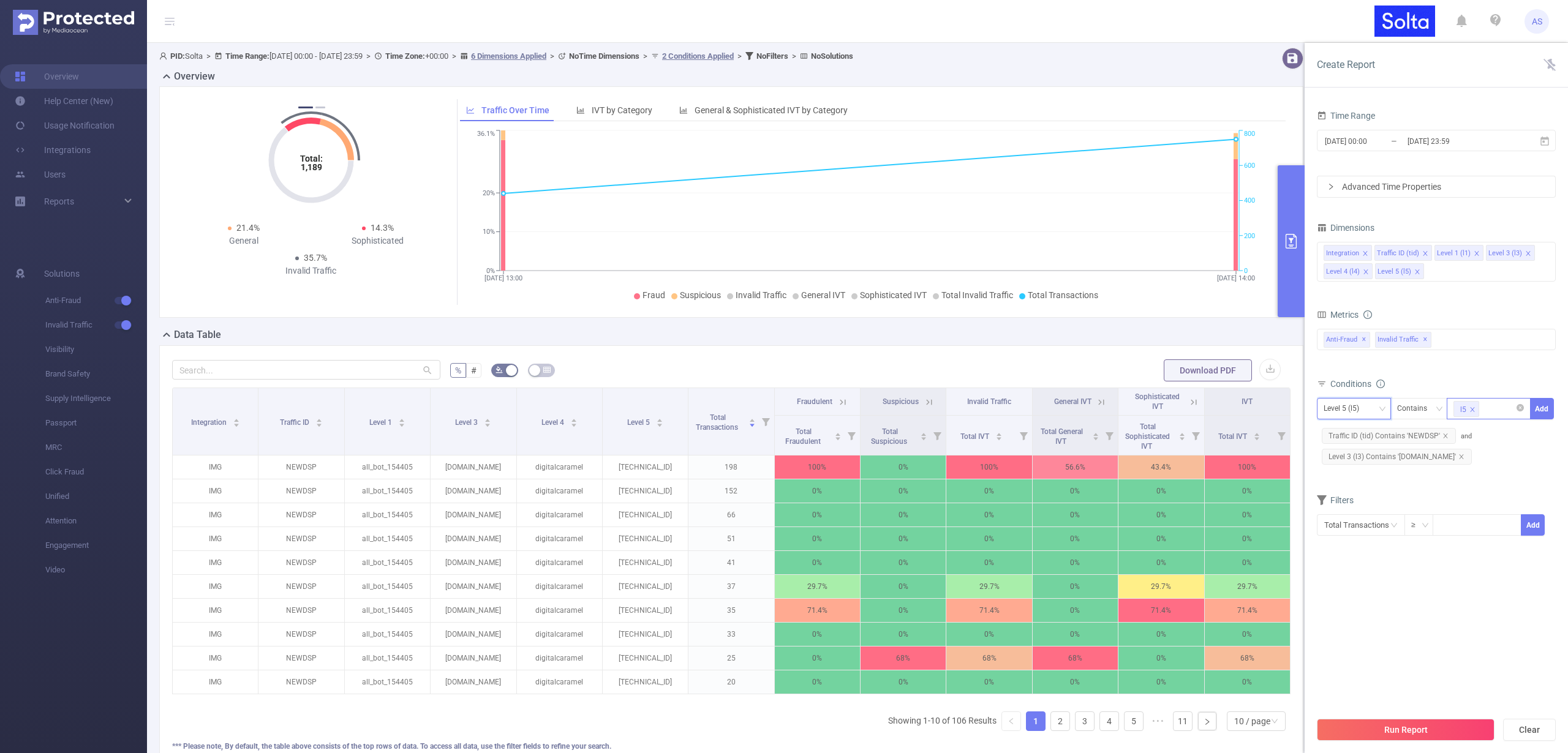
click at [1473, 407] on icon "icon: close" at bounding box center [1472, 409] width 7 height 7
click at [1476, 408] on div at bounding box center [1489, 409] width 71 height 20
paste input "[TECHNICAL_ID]"
type input "[TECHNICAL_ID]"
click at [1473, 436] on li "[TECHNICAL_ID]" at bounding box center [1492, 433] width 89 height 20
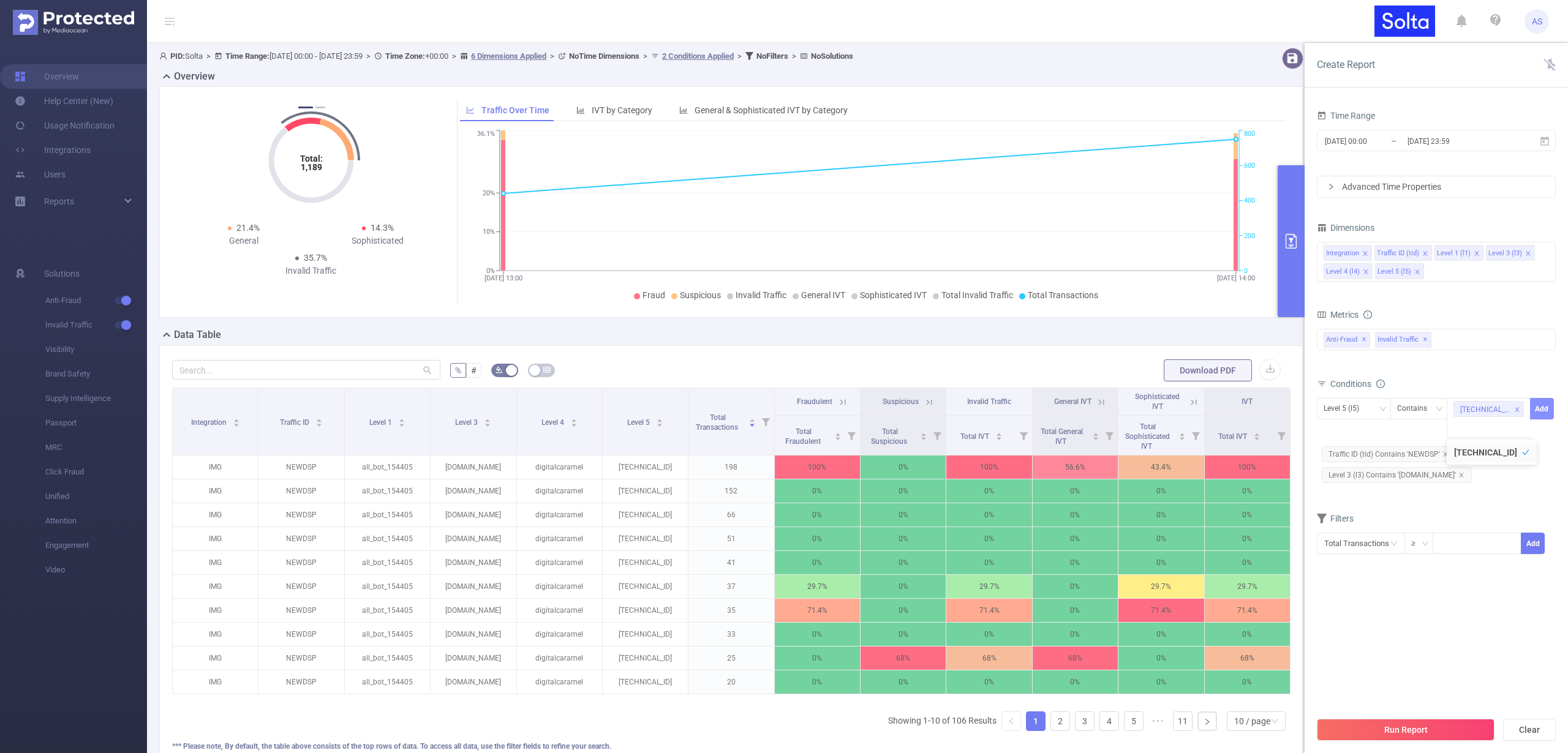
click at [1548, 406] on button "Add" at bounding box center [1542, 408] width 24 height 21
click at [1389, 724] on button "Run Report" at bounding box center [1405, 730] width 178 height 22
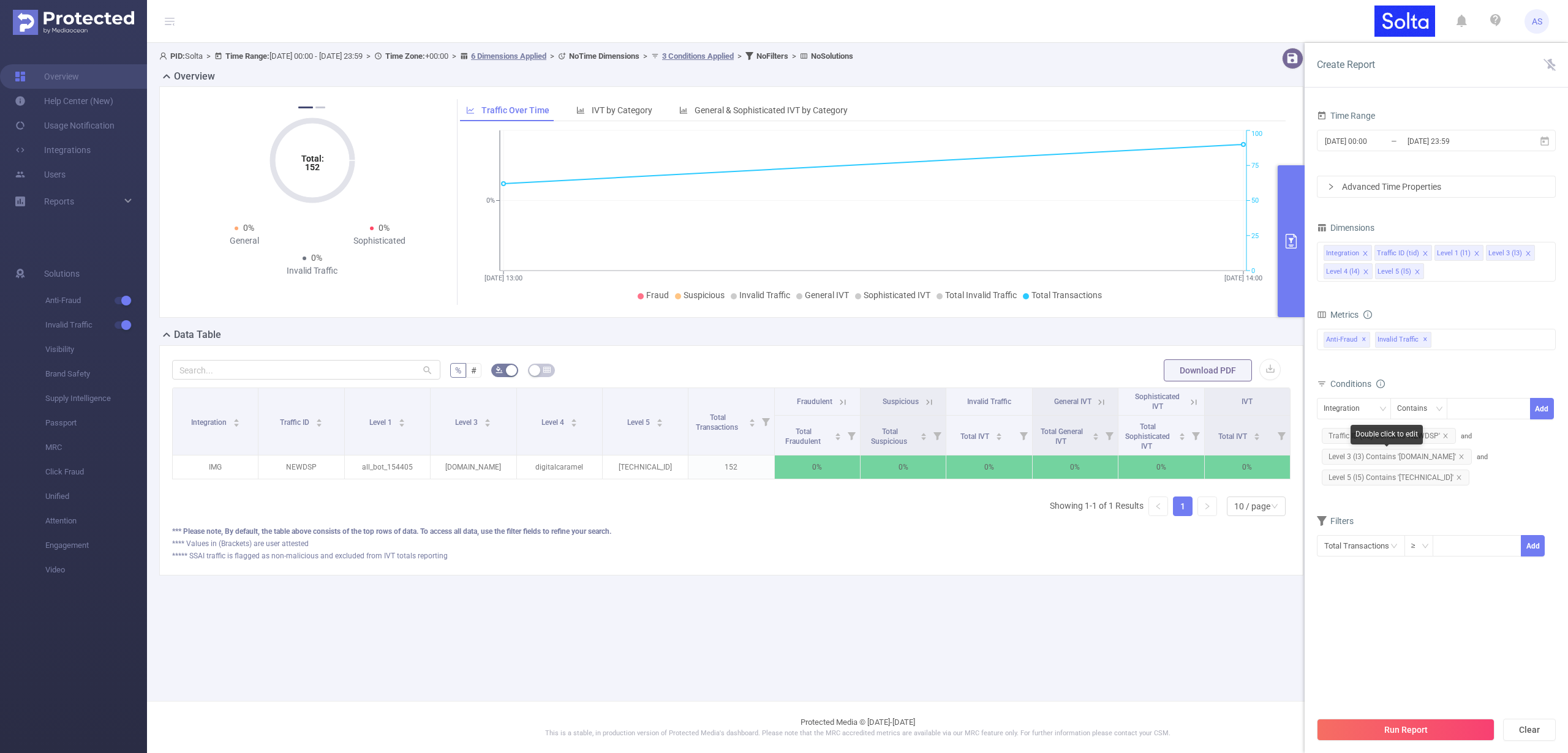
click at [1458, 456] on icon "icon: close" at bounding box center [1461, 456] width 7 height 7
click at [1382, 725] on button "Run Report" at bounding box center [1405, 730] width 178 height 22
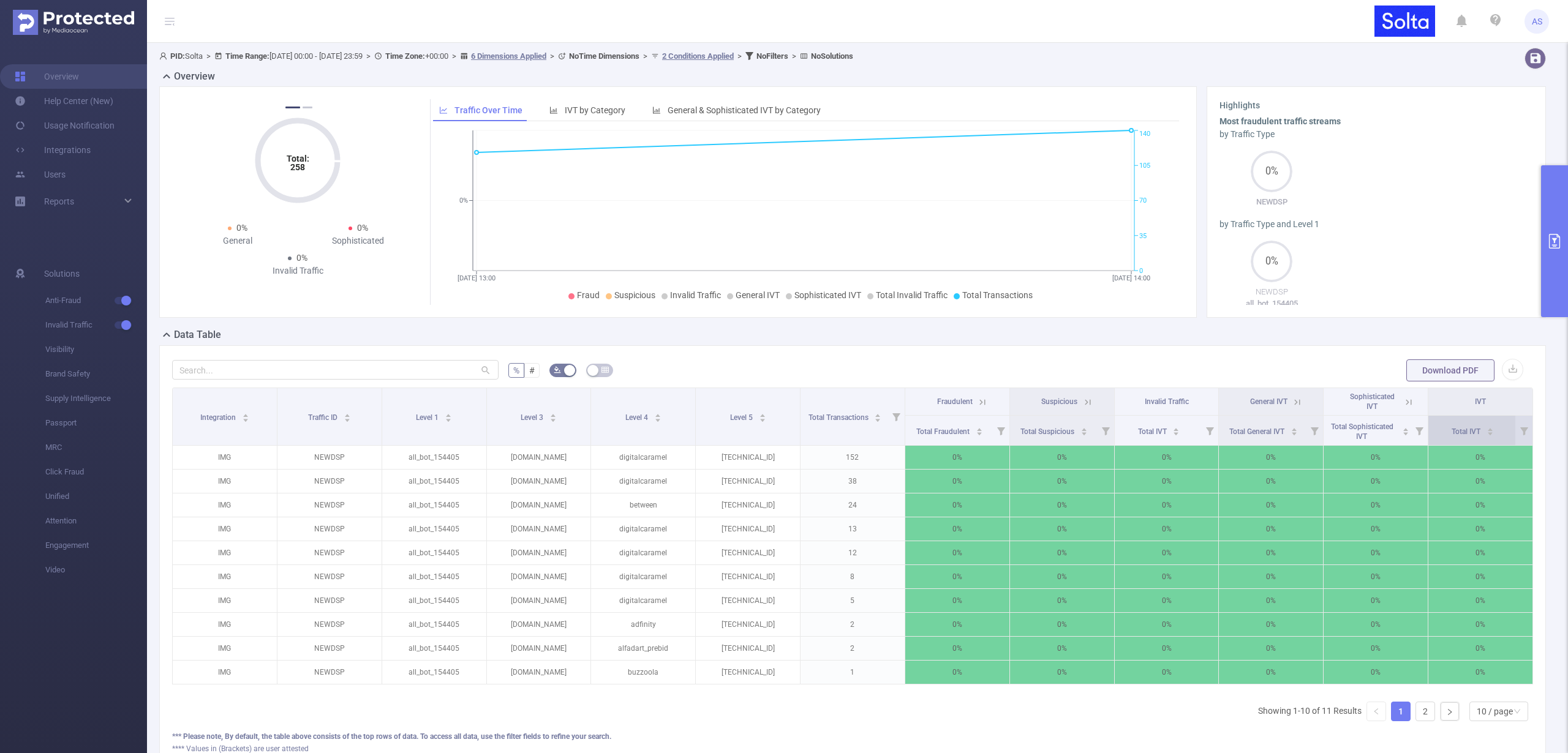
click at [1459, 429] on span "Total IVT" at bounding box center [1467, 431] width 31 height 8
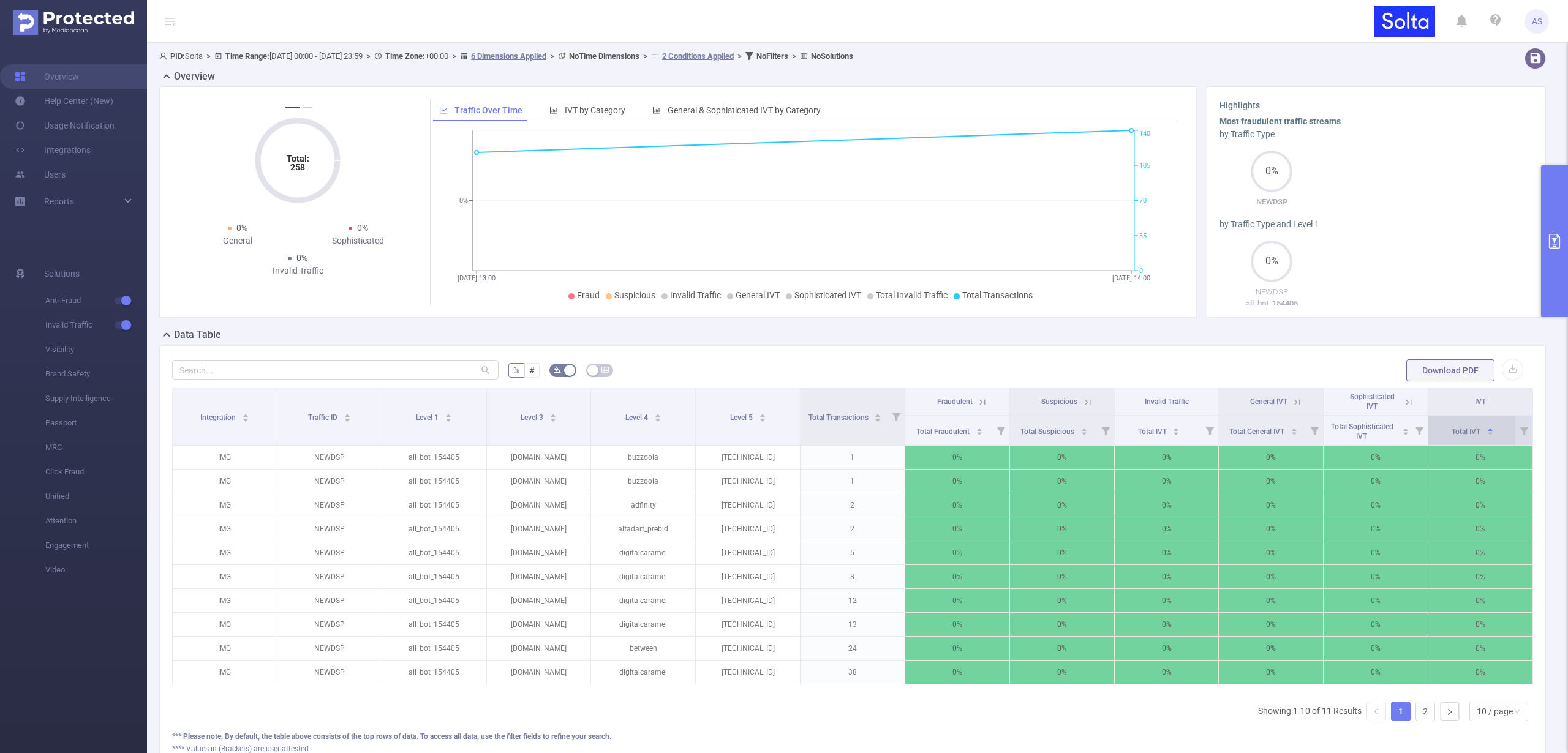
click at [1459, 429] on span "Total IVT" at bounding box center [1467, 431] width 31 height 8
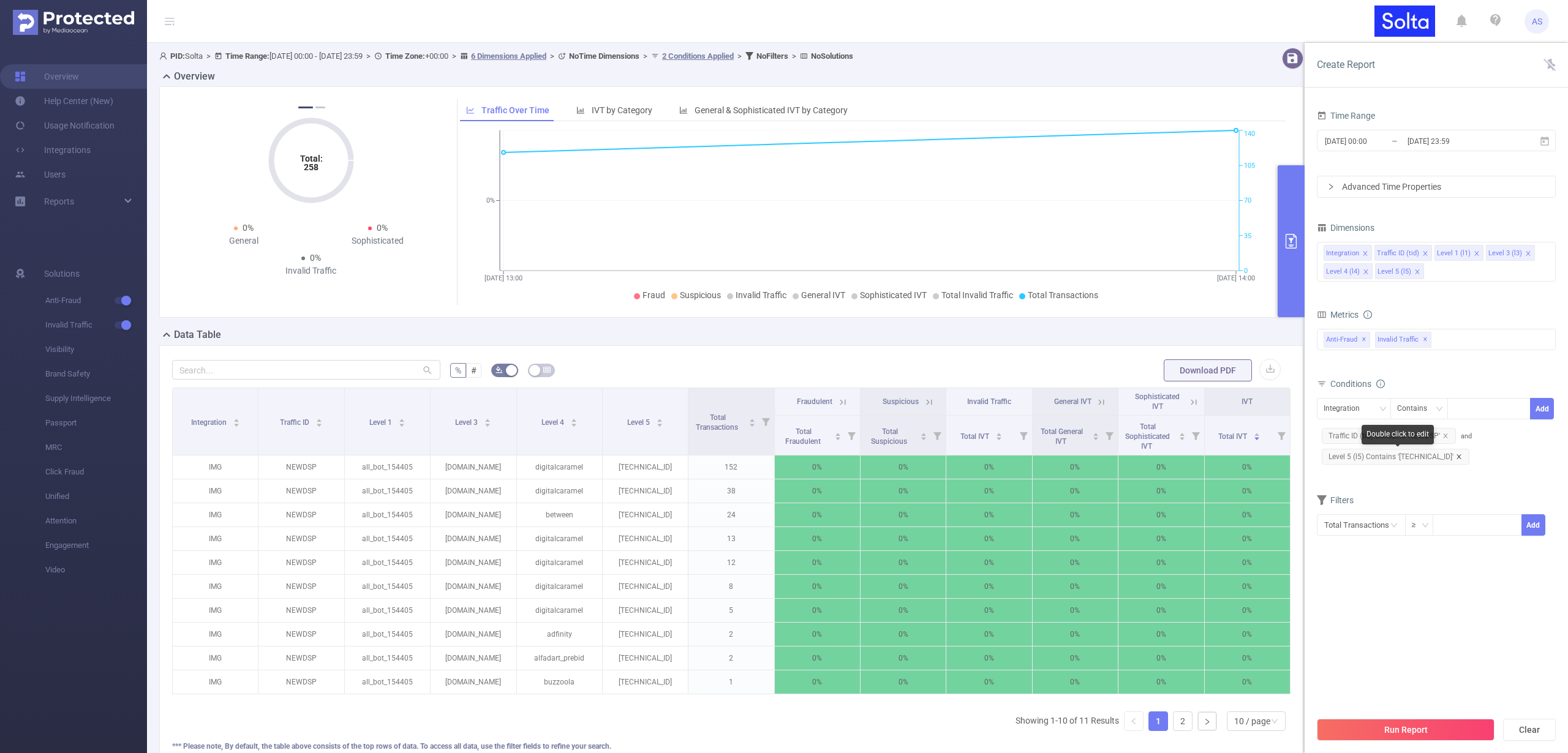
click at [1457, 454] on icon "icon: close" at bounding box center [1459, 456] width 7 height 7
click at [1381, 727] on button "Run Report" at bounding box center [1405, 730] width 178 height 22
